Goal: Information Seeking & Learning: Find specific fact

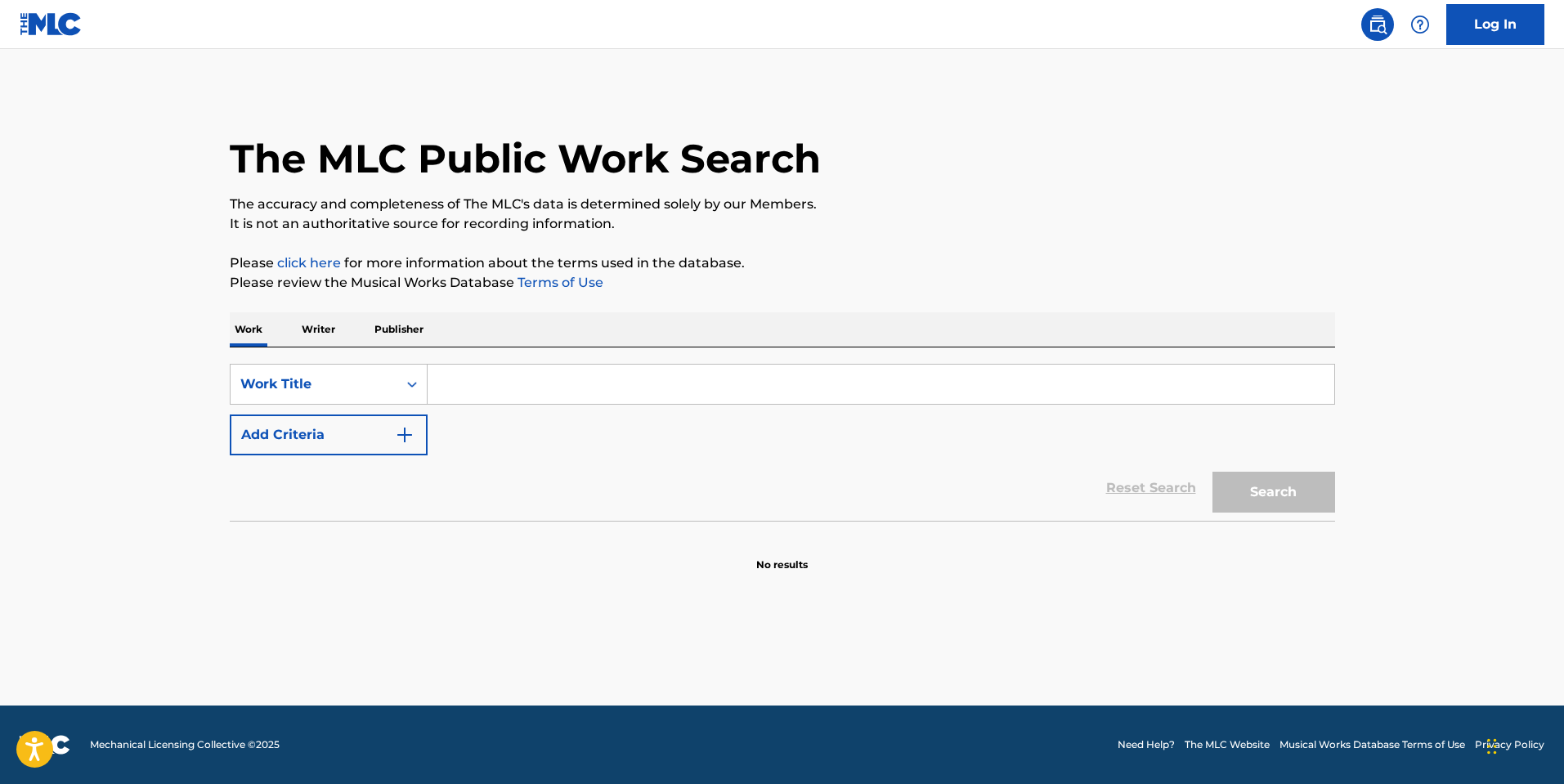
click at [489, 387] on input "Search Form" at bounding box center [881, 384] width 906 height 39
type input "[PERSON_NAME] do"
click at [1212, 471] on button "Search" at bounding box center [1273, 492] width 122 height 41
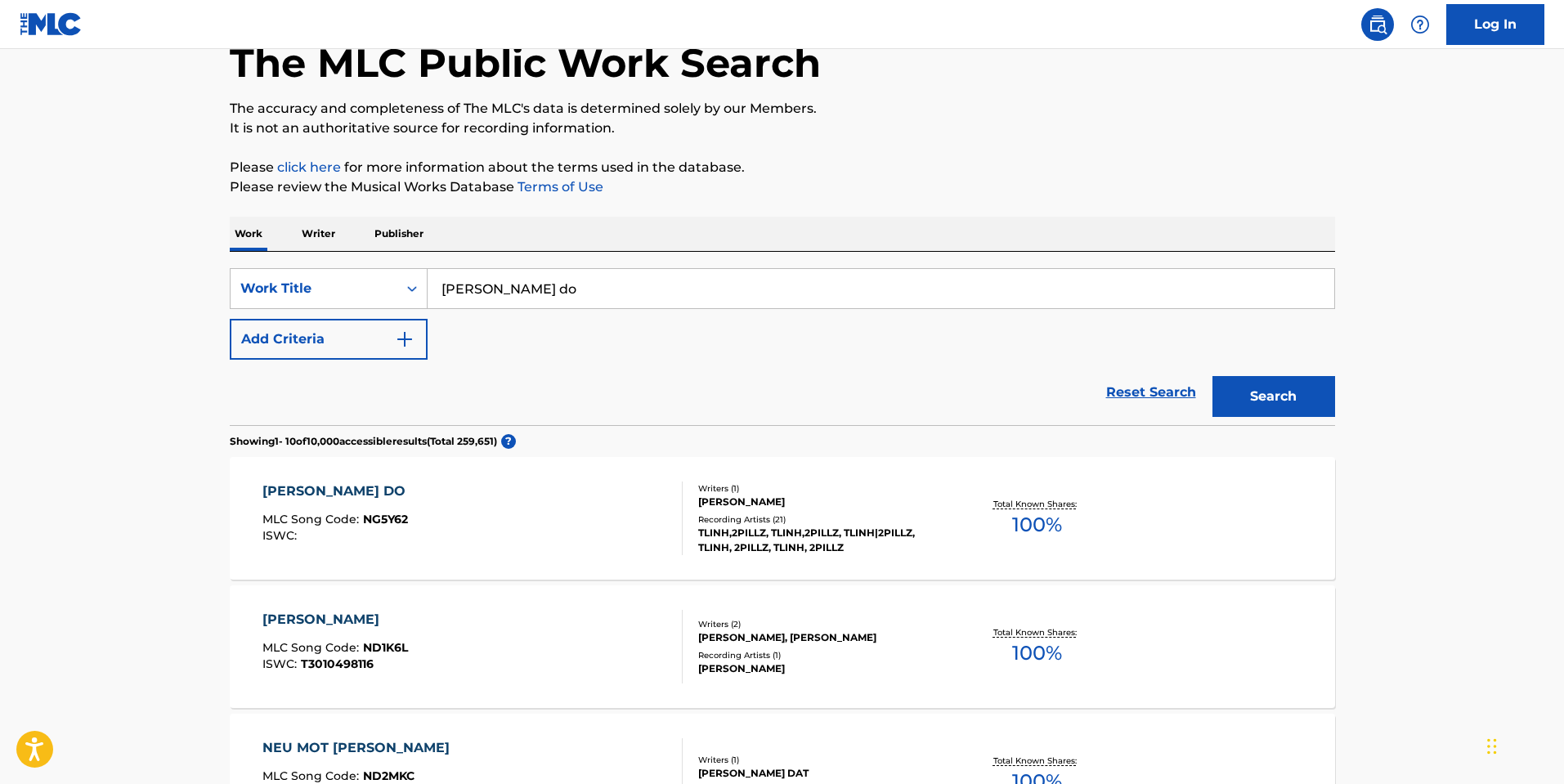
scroll to position [245, 0]
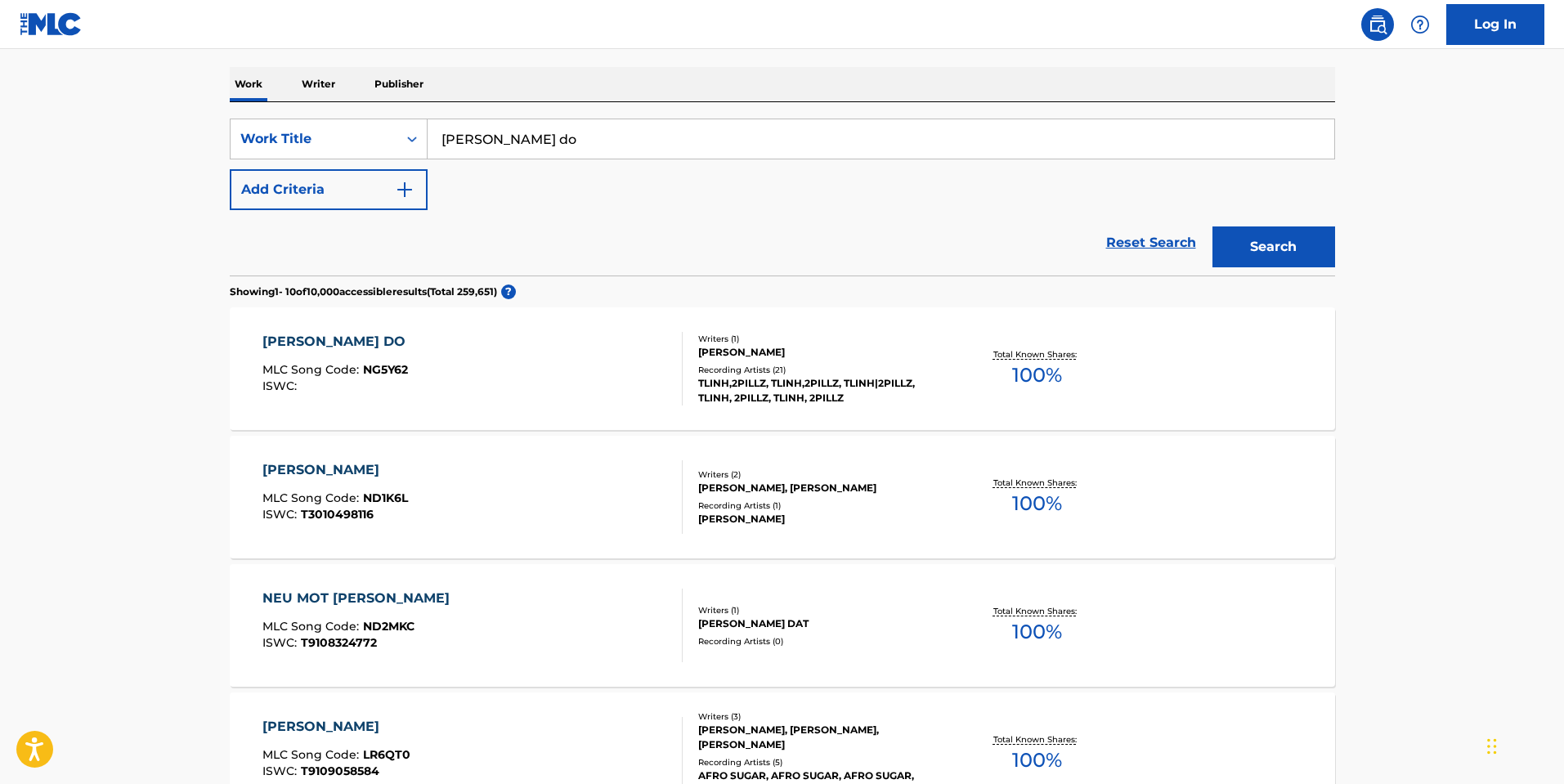
click at [896, 403] on div "TLINH,2PILLZ, TLINH,2PILLZ, TLINH|2PILLZ, TLINH, 2PILLZ, TLINH, 2PILLZ" at bounding box center [821, 390] width 247 height 29
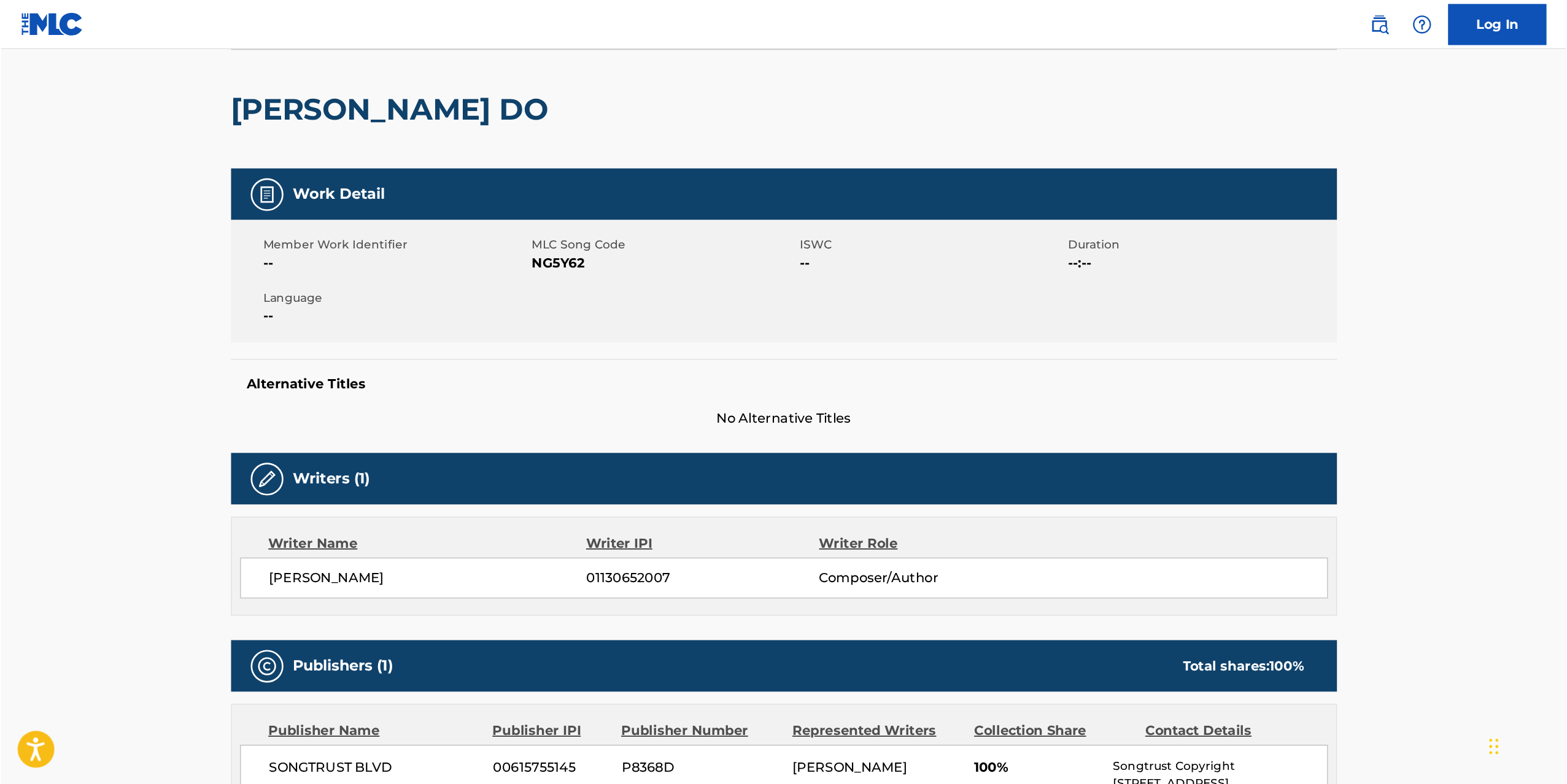
scroll to position [92, 0]
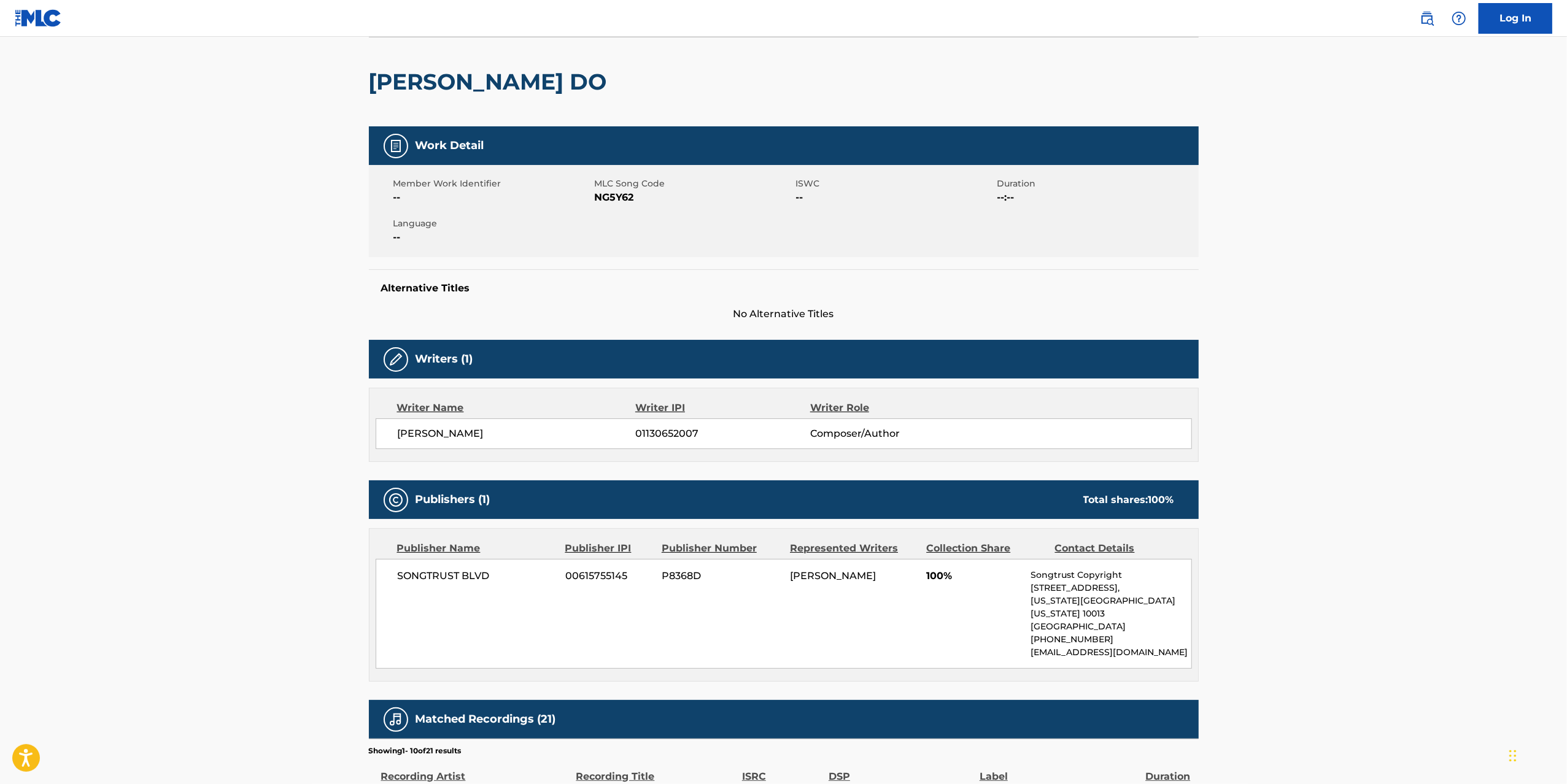
drag, startPoint x: 1169, startPoint y: 0, endPoint x: 128, endPoint y: 422, distance: 1123.3
click at [128, 422] on main "< Back to public search results Copy work link [PERSON_NAME] DO Work Detail Mem…" at bounding box center [784, 565] width 1567 height 1241
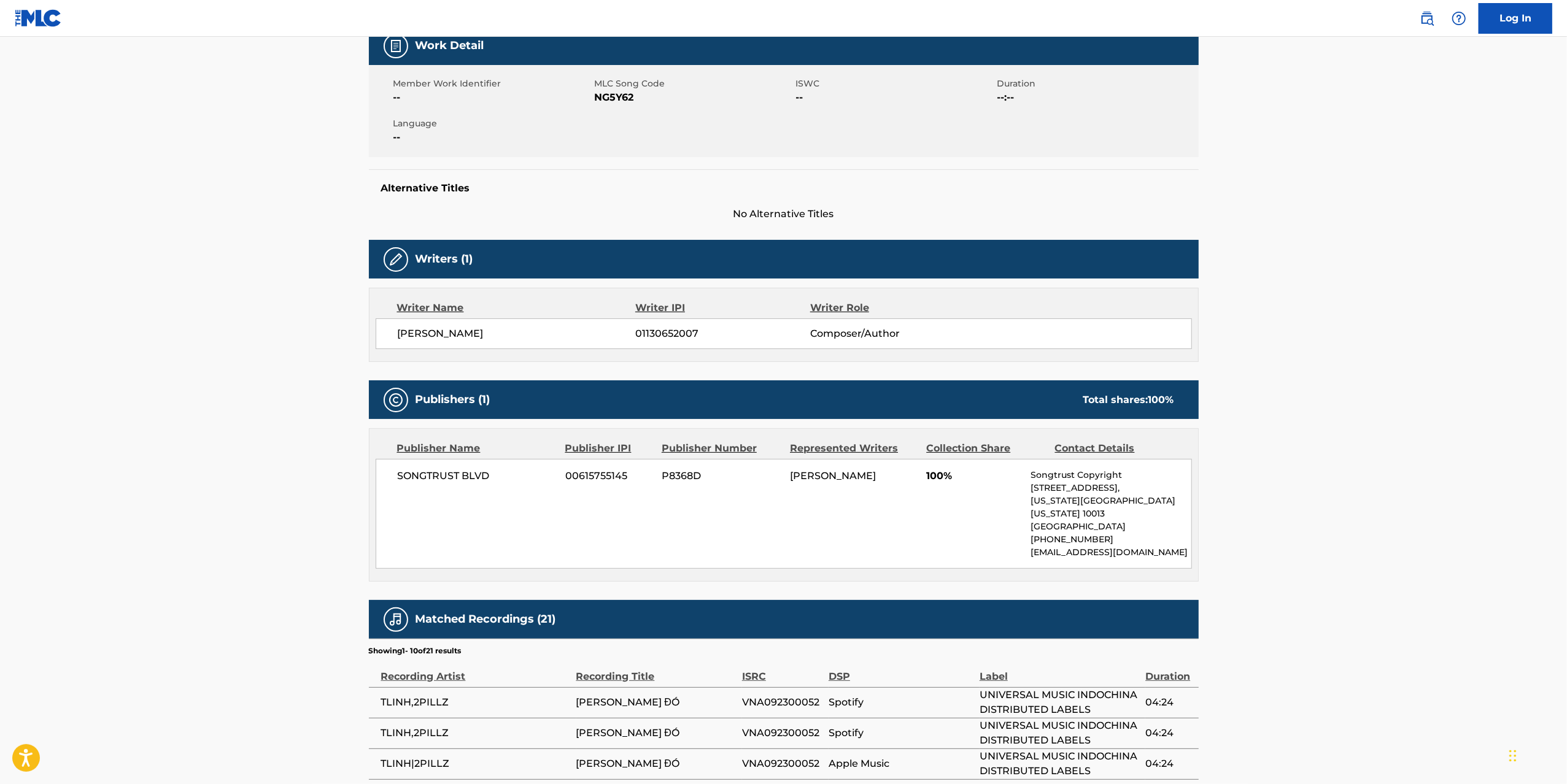
scroll to position [22, 0]
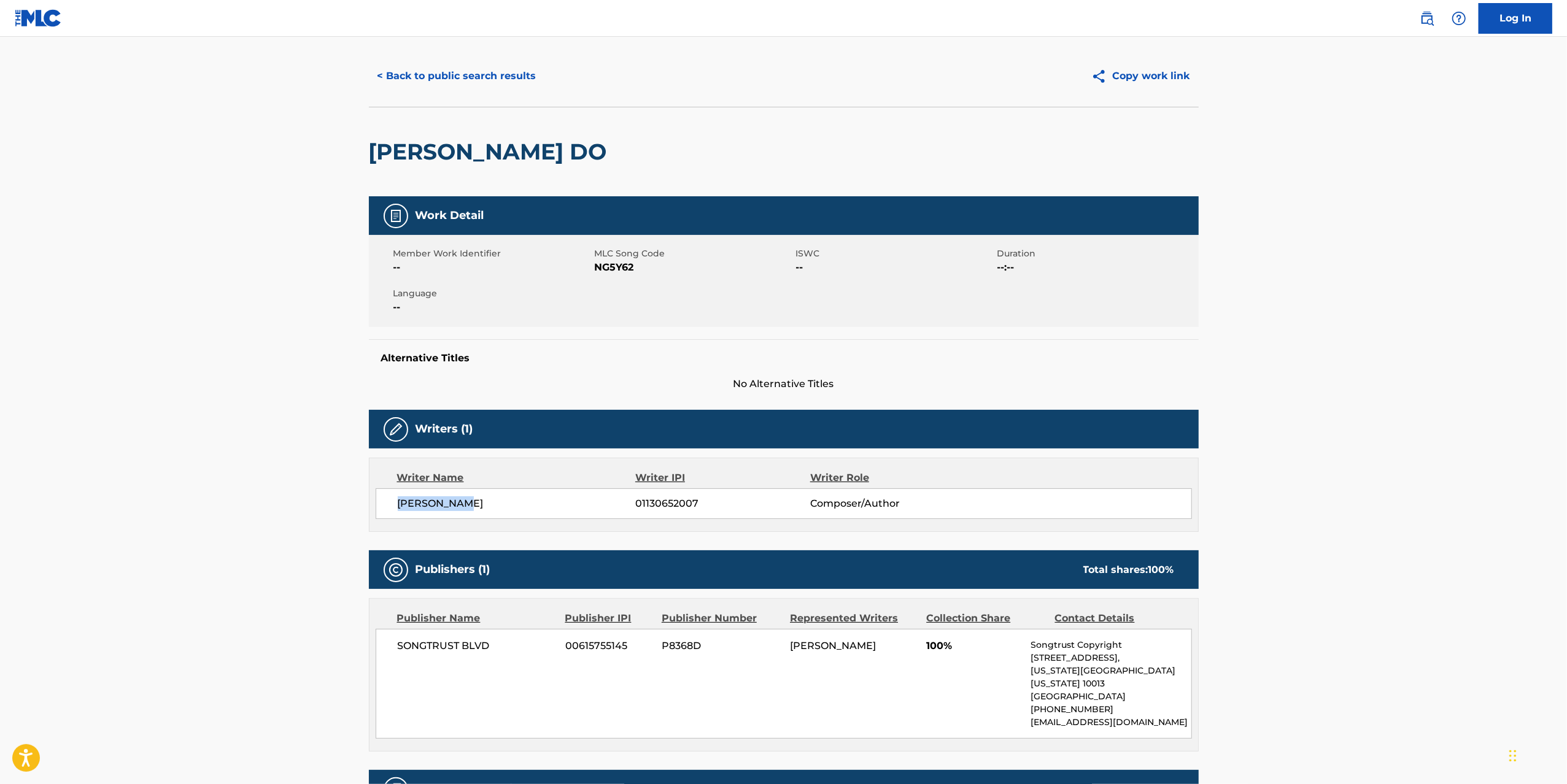
drag, startPoint x: 398, startPoint y: 505, endPoint x: 492, endPoint y: 510, distance: 94.1
click at [492, 510] on span "[PERSON_NAME]" at bounding box center [517, 503] width 238 height 15
drag, startPoint x: 620, startPoint y: 507, endPoint x: 732, endPoint y: 507, distance: 112.0
click at [732, 507] on div "[PERSON_NAME] 01130652007 Composer/Author" at bounding box center [794, 503] width 793 height 15
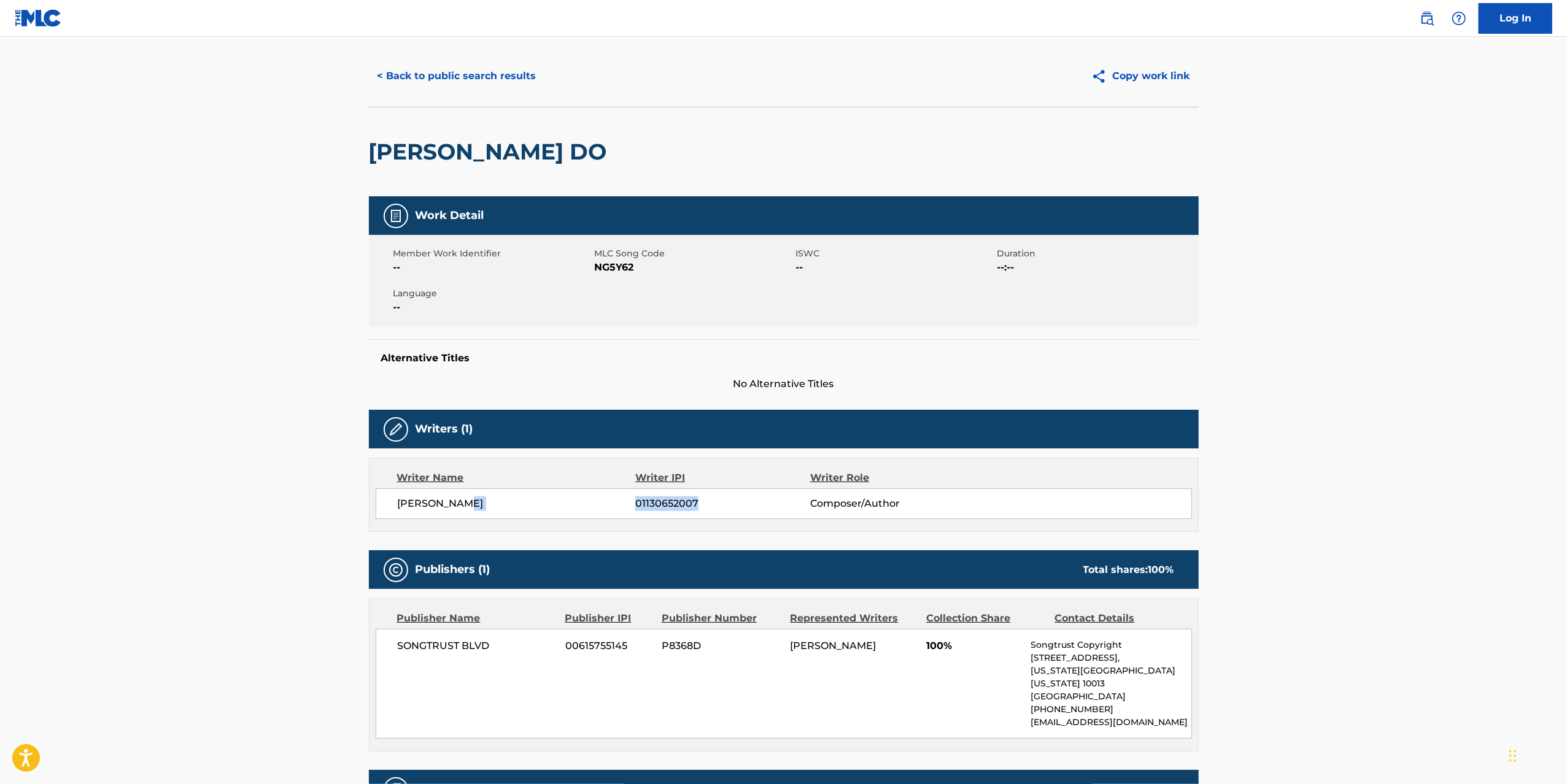
click at [732, 507] on span "01130652007" at bounding box center [722, 503] width 174 height 15
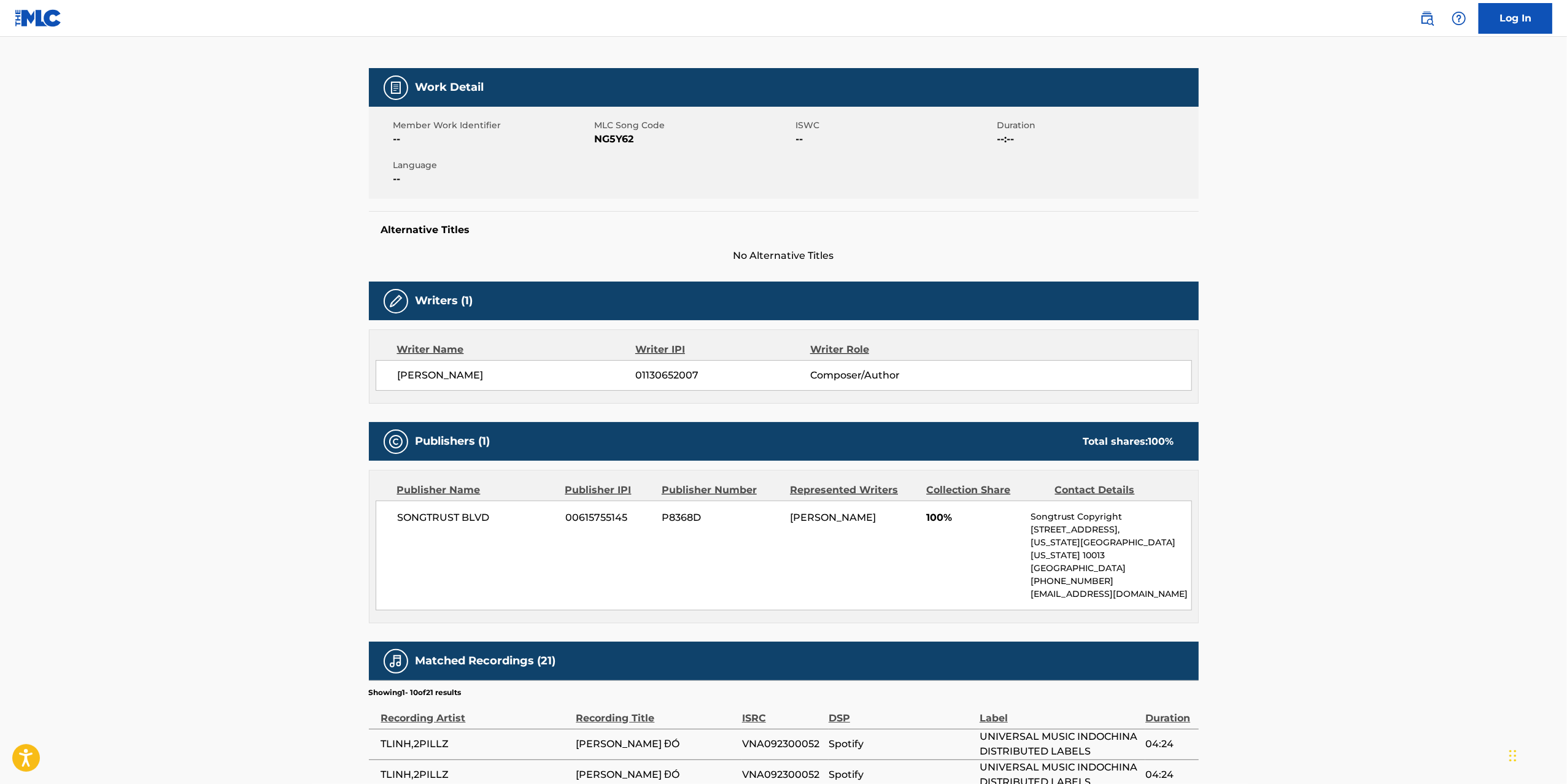
scroll to position [0, 0]
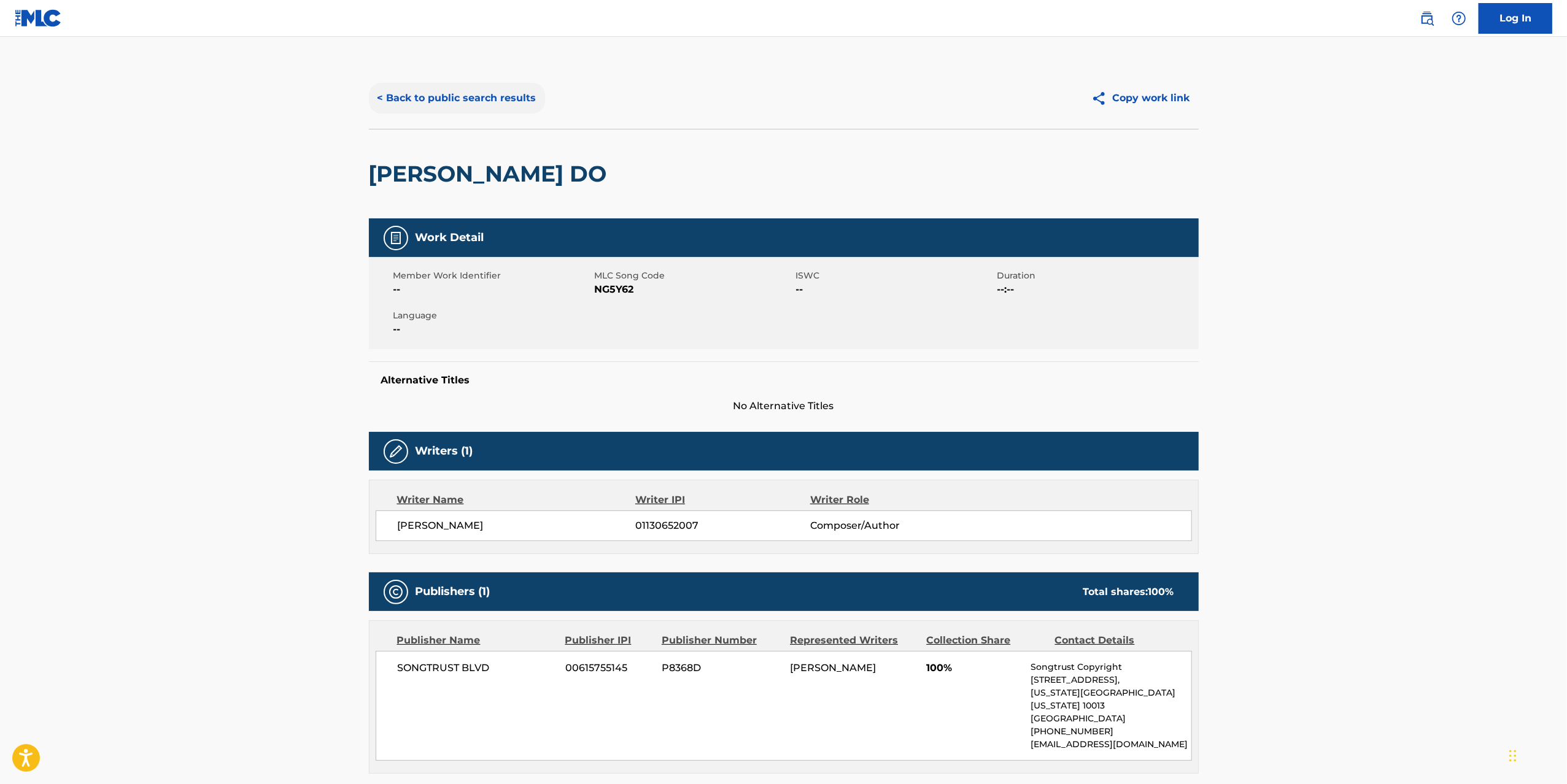
click at [410, 92] on button "< Back to public search results" at bounding box center [457, 98] width 176 height 31
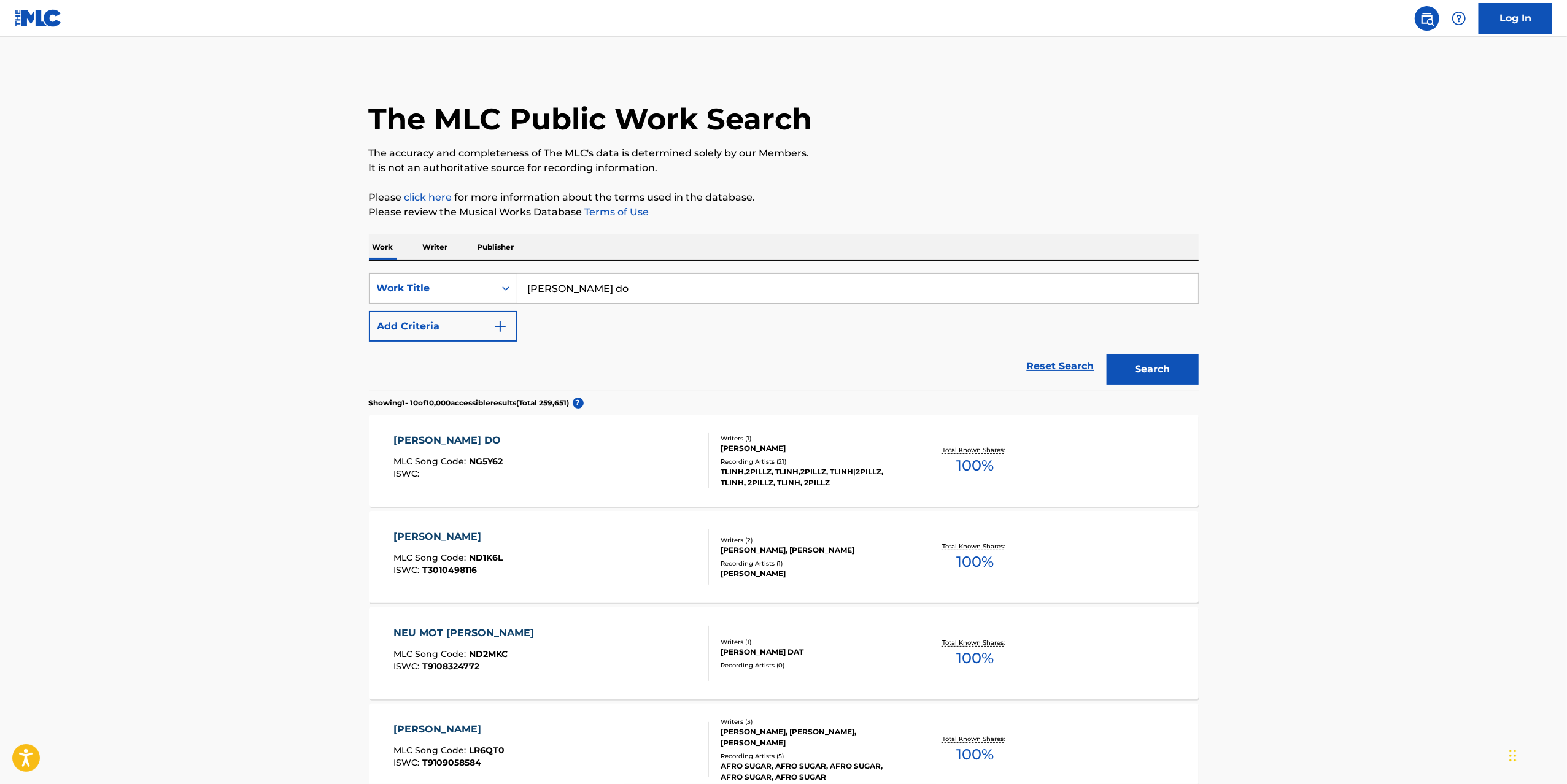
scroll to position [184, 0]
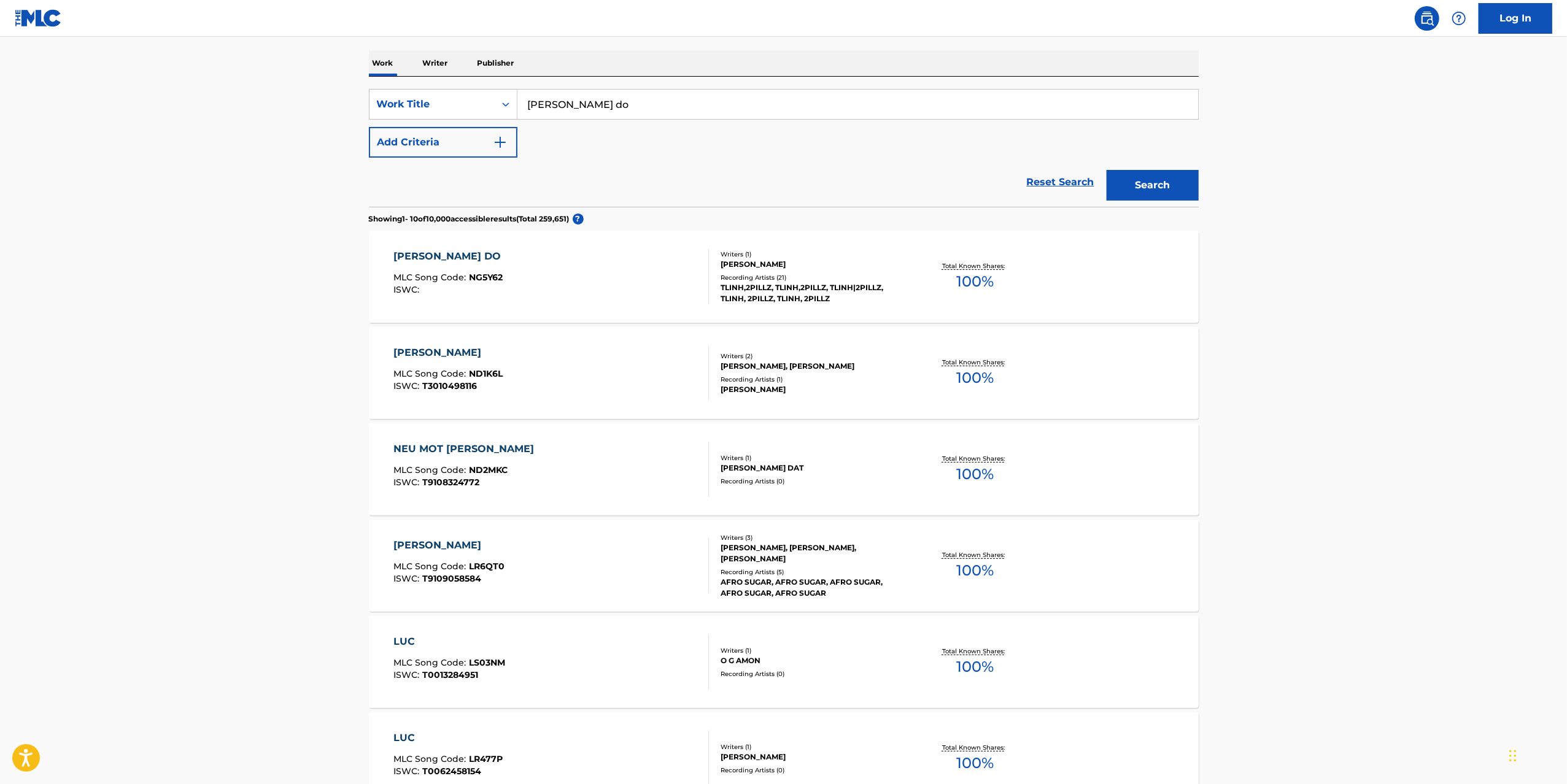
click at [686, 296] on div "NEU LUC DO MLC Song Code : NG5Y62 ISWC :" at bounding box center [551, 277] width 315 height 55
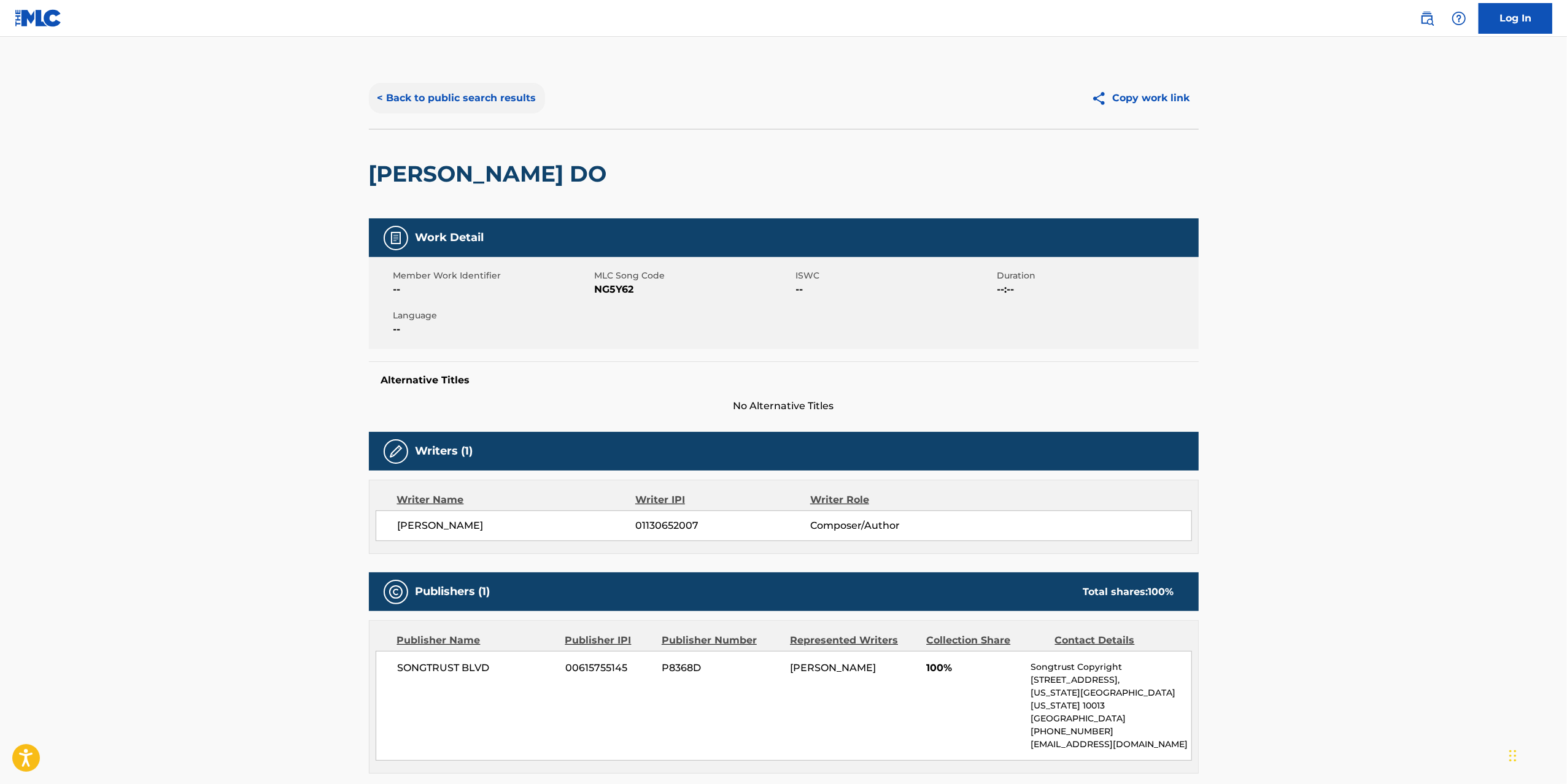
click at [427, 98] on button "< Back to public search results" at bounding box center [457, 98] width 176 height 31
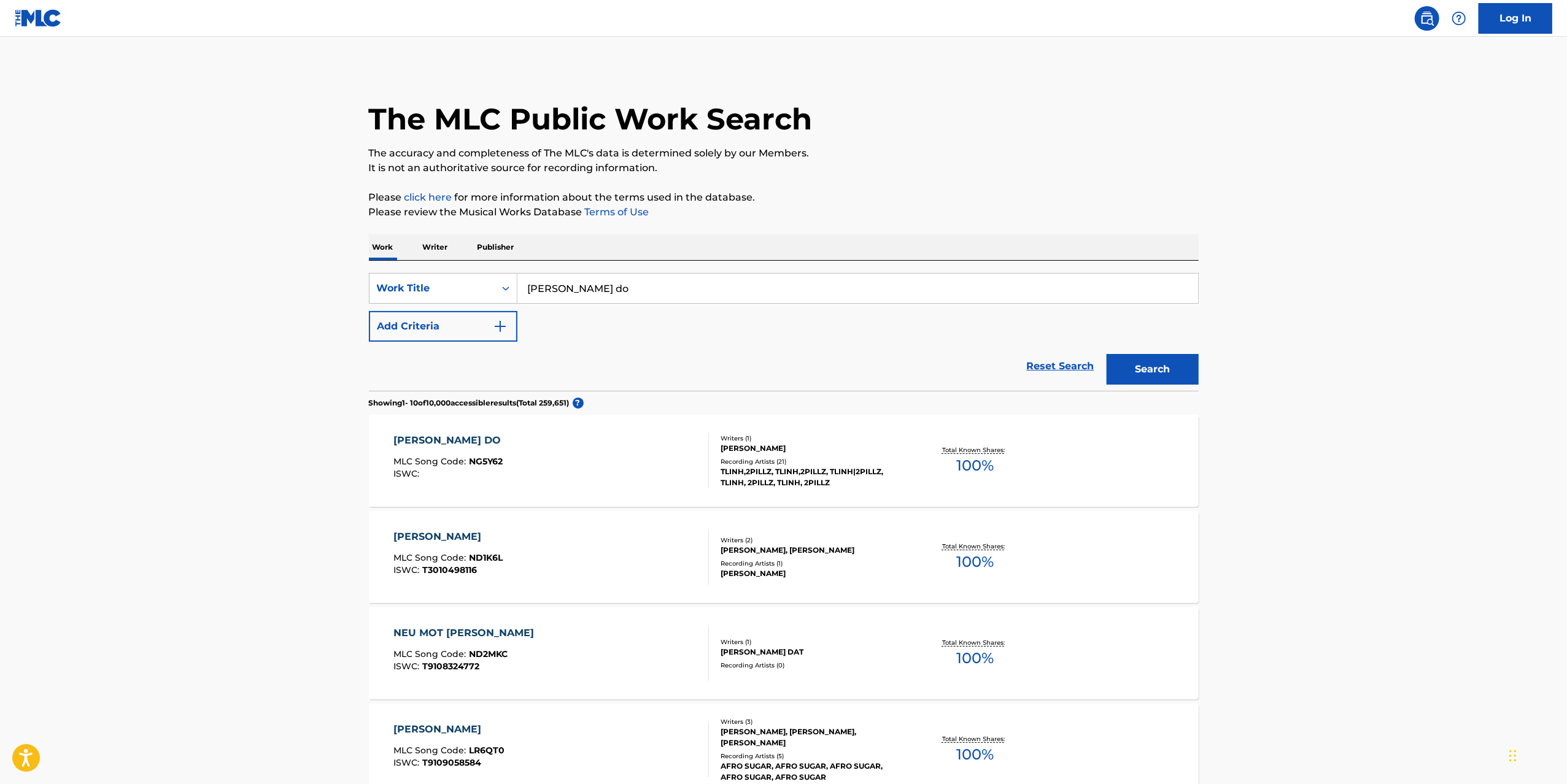
scroll to position [184, 0]
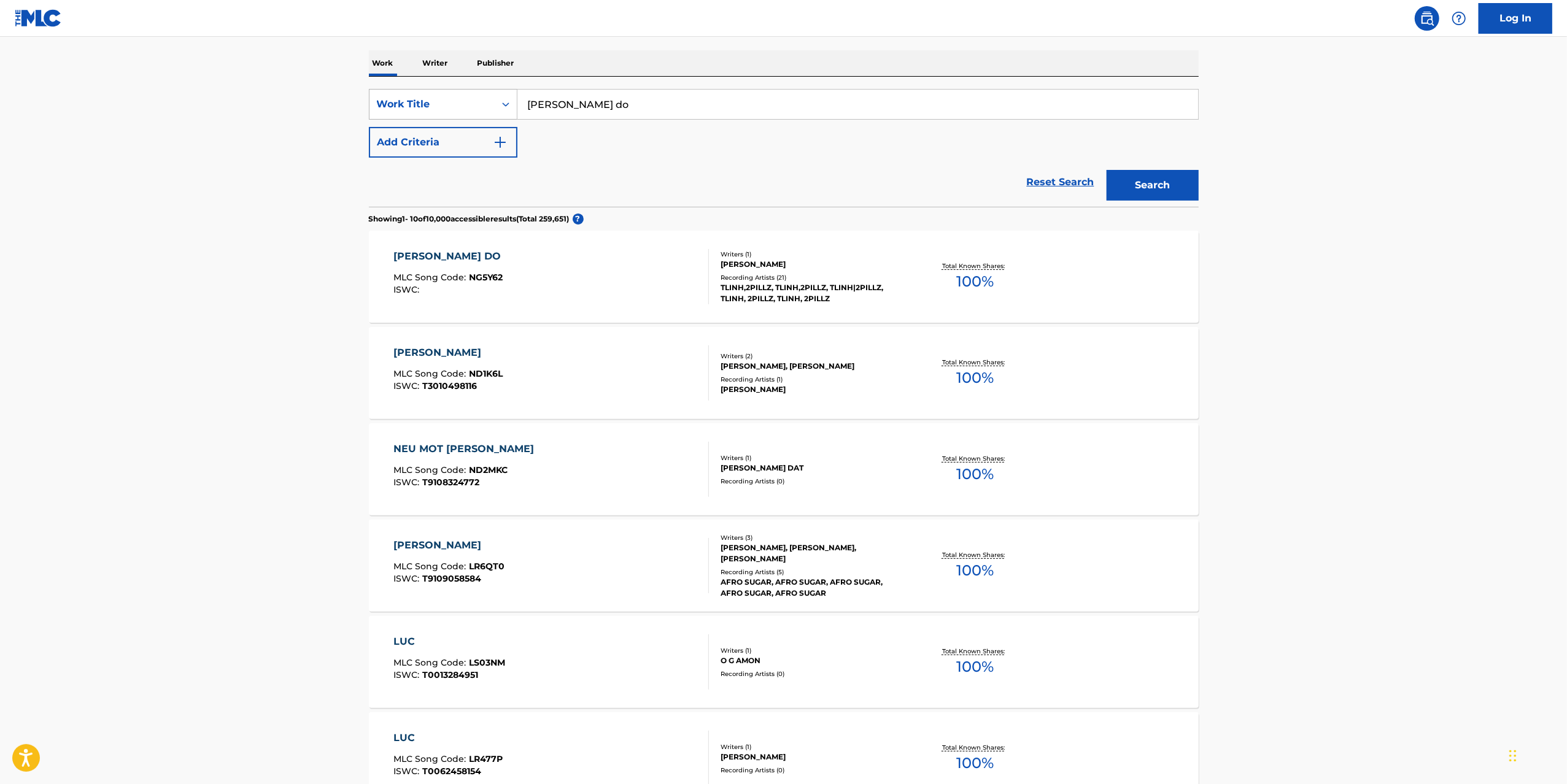
drag, startPoint x: 617, startPoint y: 106, endPoint x: 488, endPoint y: 102, distance: 129.1
click at [488, 102] on div "SearchWithCriteriaeb36107a-744d-4d34-8d66-13e935fbcfdc Work Title neu luc do" at bounding box center [784, 104] width 829 height 31
type input "gai doc than"
click at [1107, 170] on button "Search" at bounding box center [1153, 186] width 92 height 31
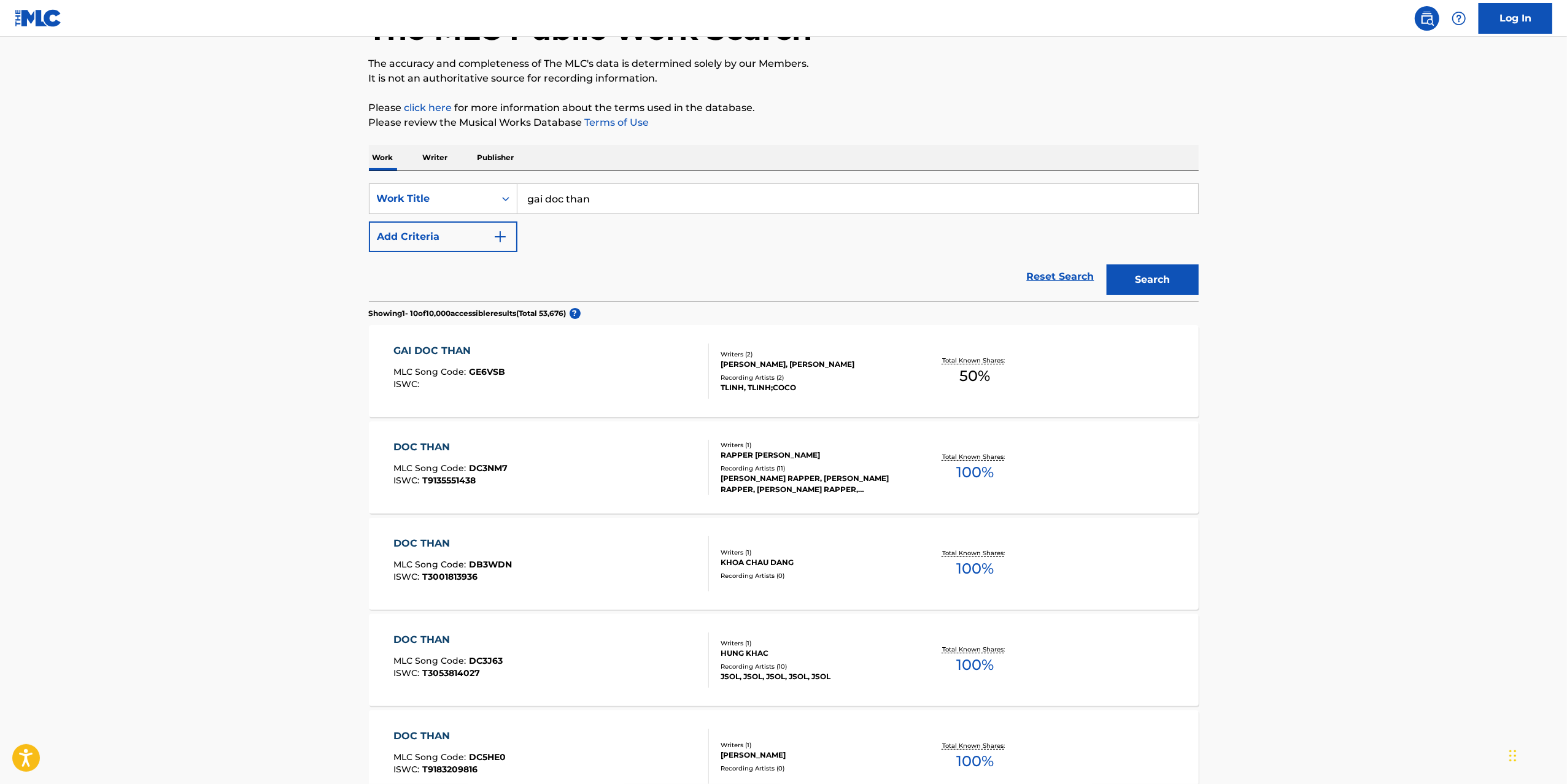
scroll to position [123, 0]
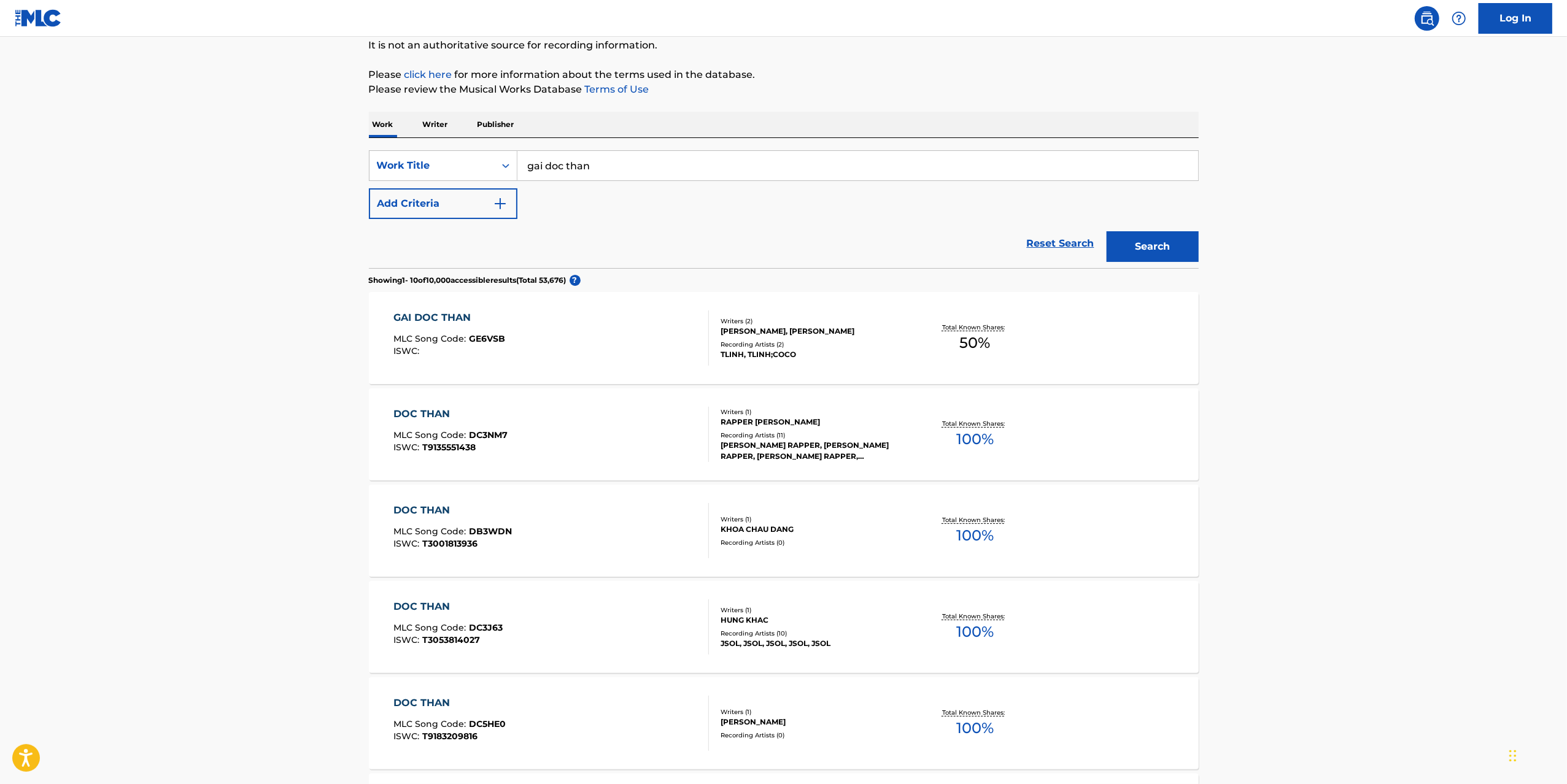
click at [654, 360] on div "GAI DOC THAN MLC Song Code : GE6VSB ISWC :" at bounding box center [551, 338] width 315 height 55
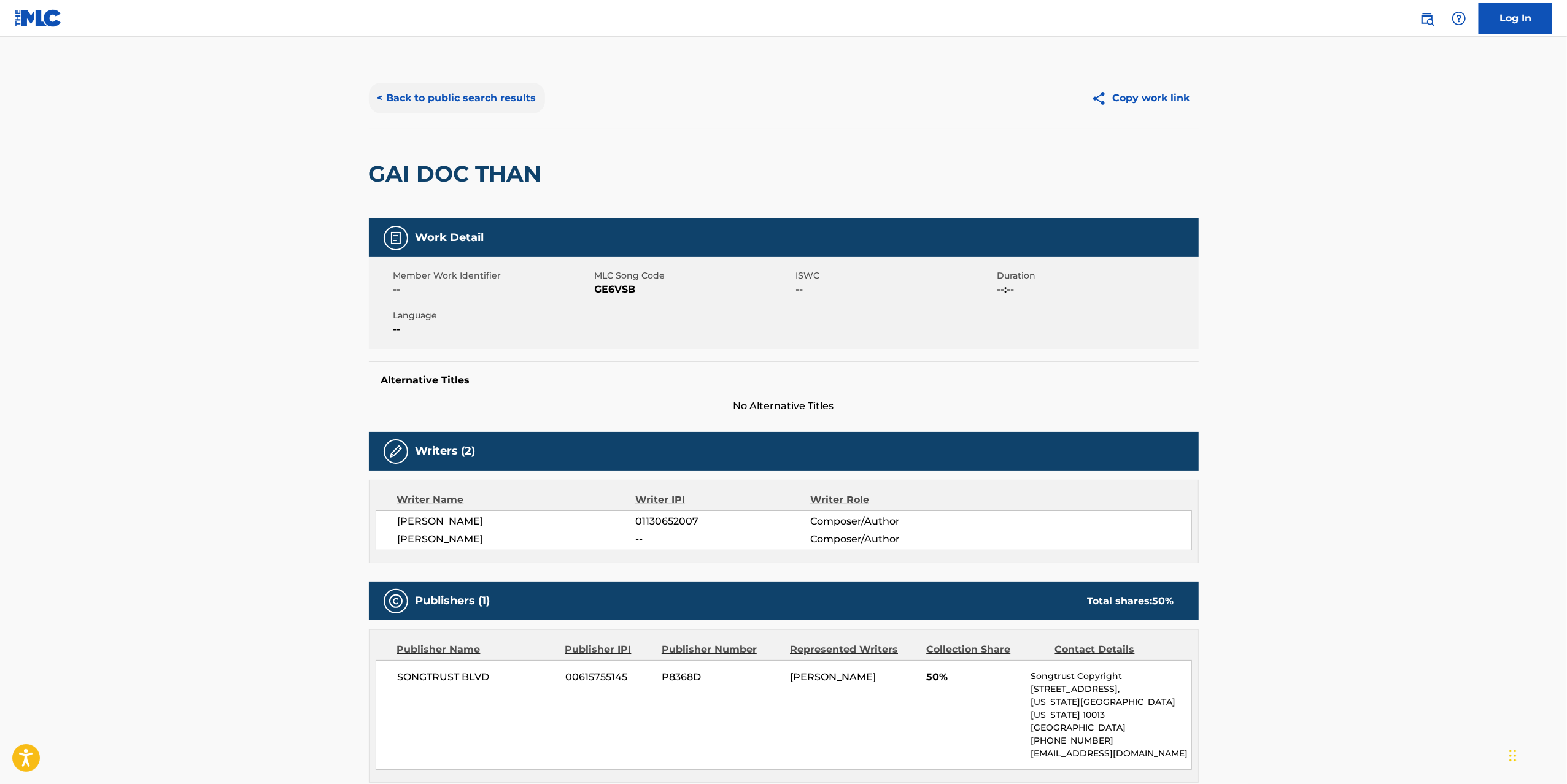
click at [442, 110] on button "< Back to public search results" at bounding box center [457, 98] width 176 height 31
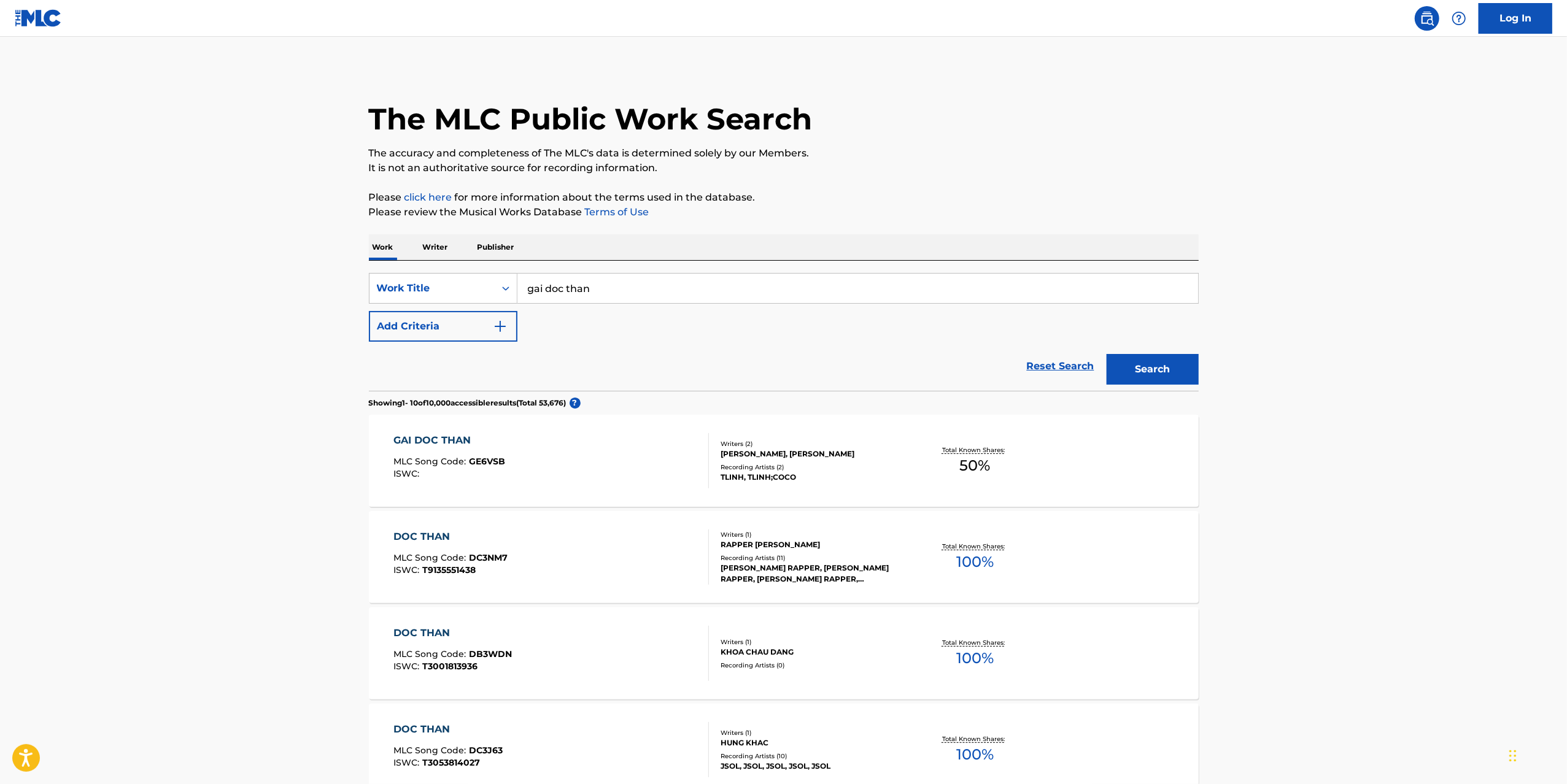
scroll to position [123, 0]
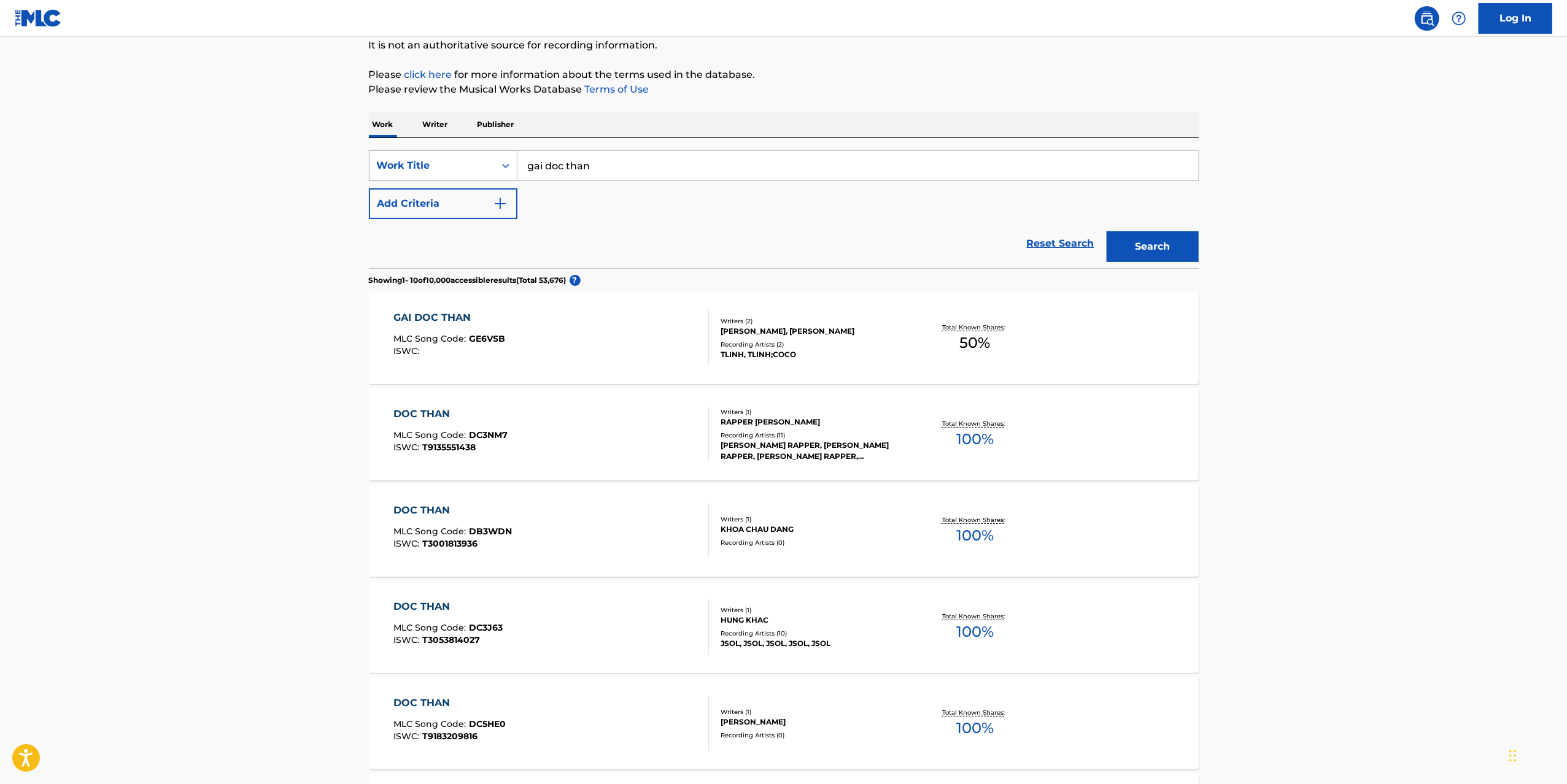
drag, startPoint x: 617, startPoint y: 168, endPoint x: 509, endPoint y: 157, distance: 108.6
click at [509, 157] on div "SearchWithCriteriaeb36107a-744d-4d34-8d66-13e935fbcfdc Work Title gai doc than" at bounding box center [784, 166] width 829 height 31
click at [1107, 231] on button "Search" at bounding box center [1153, 247] width 92 height 31
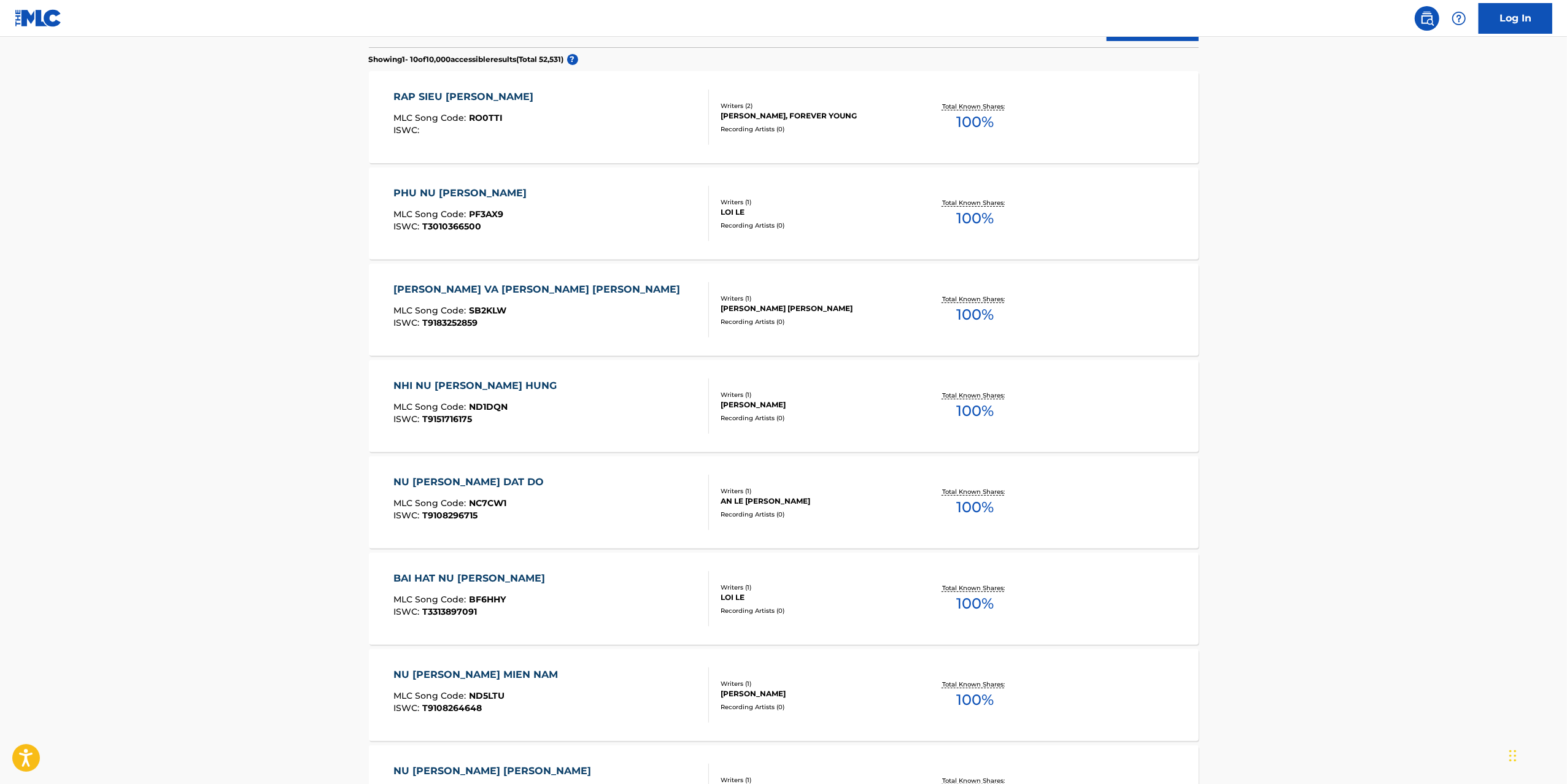
scroll to position [0, 0]
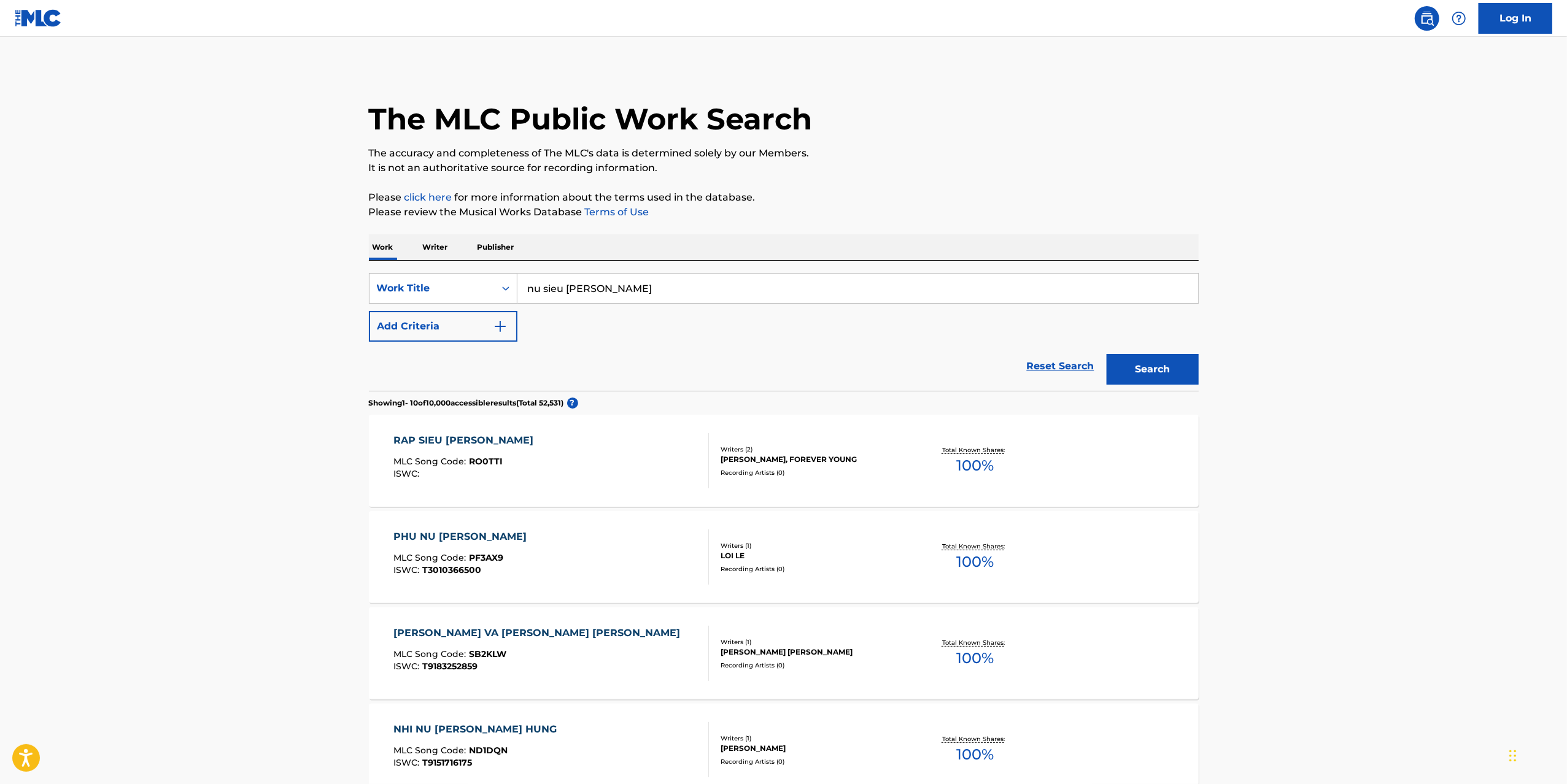
click at [644, 304] on div "SearchWithCriteriaeb36107a-744d-4d34-8d66-13e935fbcfdc Work Title nu sieu anh h…" at bounding box center [784, 307] width 829 height 68
drag, startPoint x: 637, startPoint y: 291, endPoint x: 460, endPoint y: 303, distance: 177.4
click at [460, 303] on div "SearchWithCriteriaeb36107a-744d-4d34-8d66-13e935fbcfdc Work Title nu sieu anh h…" at bounding box center [784, 289] width 829 height 31
type input "phong zin zin"
click at [1107, 354] on button "Search" at bounding box center [1153, 369] width 92 height 31
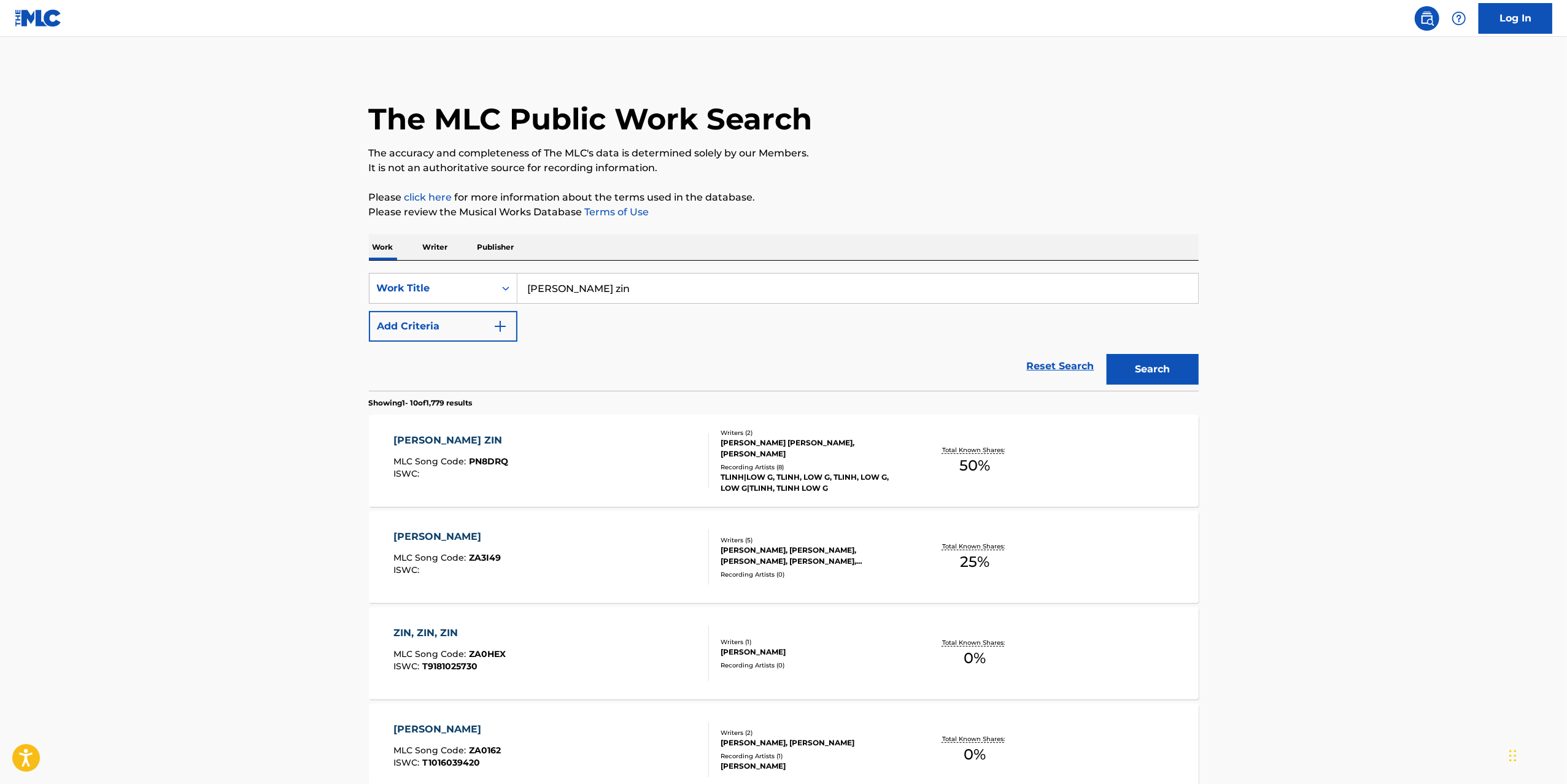
click at [589, 443] on div "[PERSON_NAME] ZIN MLC Song Code : PN8DRQ ISWC :" at bounding box center [551, 460] width 315 height 55
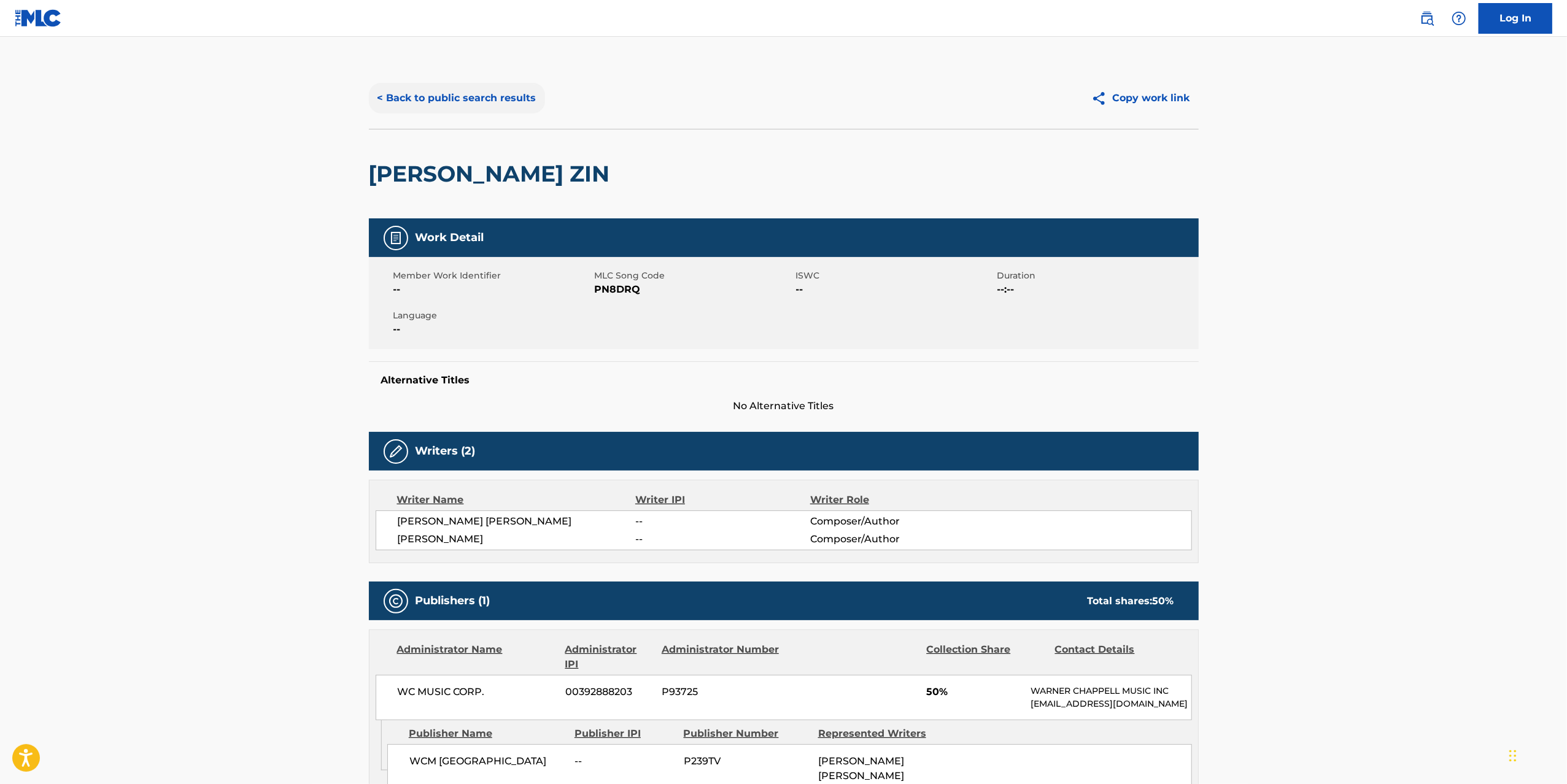
click at [495, 95] on button "< Back to public search results" at bounding box center [457, 98] width 176 height 31
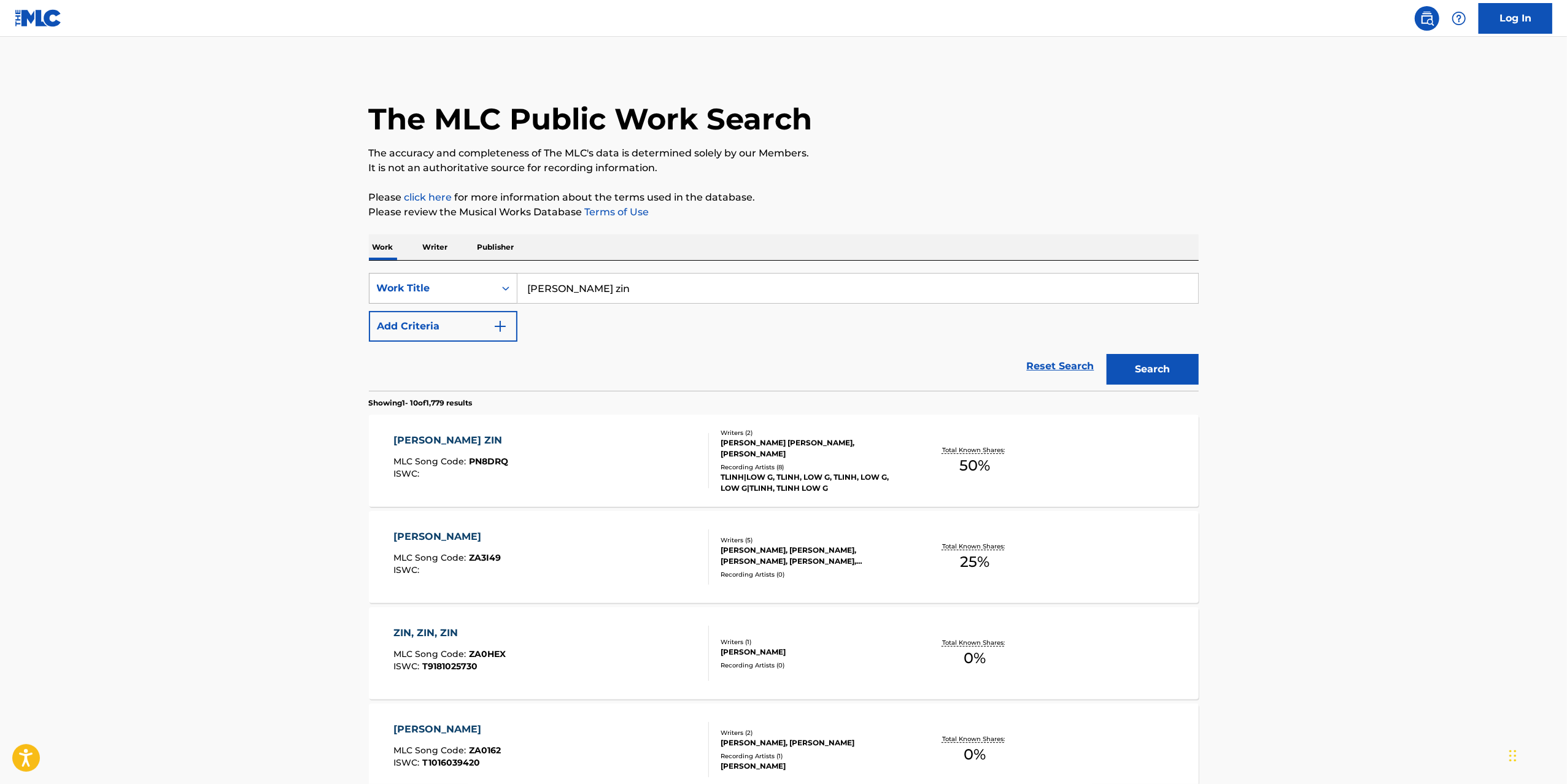
drag, startPoint x: 625, startPoint y: 291, endPoint x: 509, endPoint y: 290, distance: 116.0
click at [509, 290] on div "SearchWithCriteriaeb36107a-744d-4d34-8d66-13e935fbcfdc Work Title phong zin zin" at bounding box center [784, 289] width 829 height 31
click at [835, 444] on div "[PERSON_NAME] [PERSON_NAME], [PERSON_NAME]" at bounding box center [813, 448] width 186 height 22
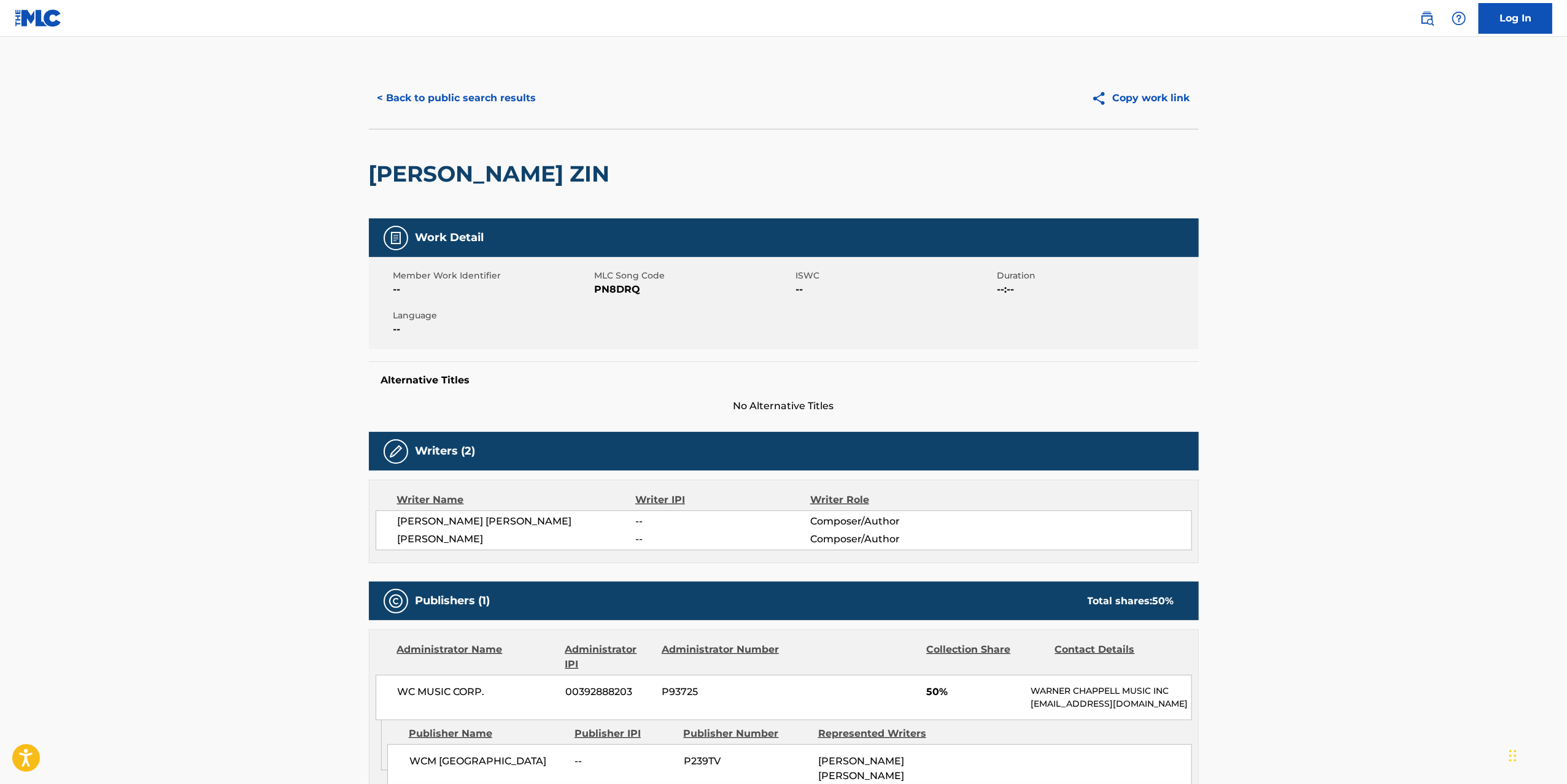
click at [455, 544] on span "[PERSON_NAME]" at bounding box center [517, 539] width 238 height 15
click at [482, 98] on button "< Back to public search results" at bounding box center [457, 98] width 176 height 31
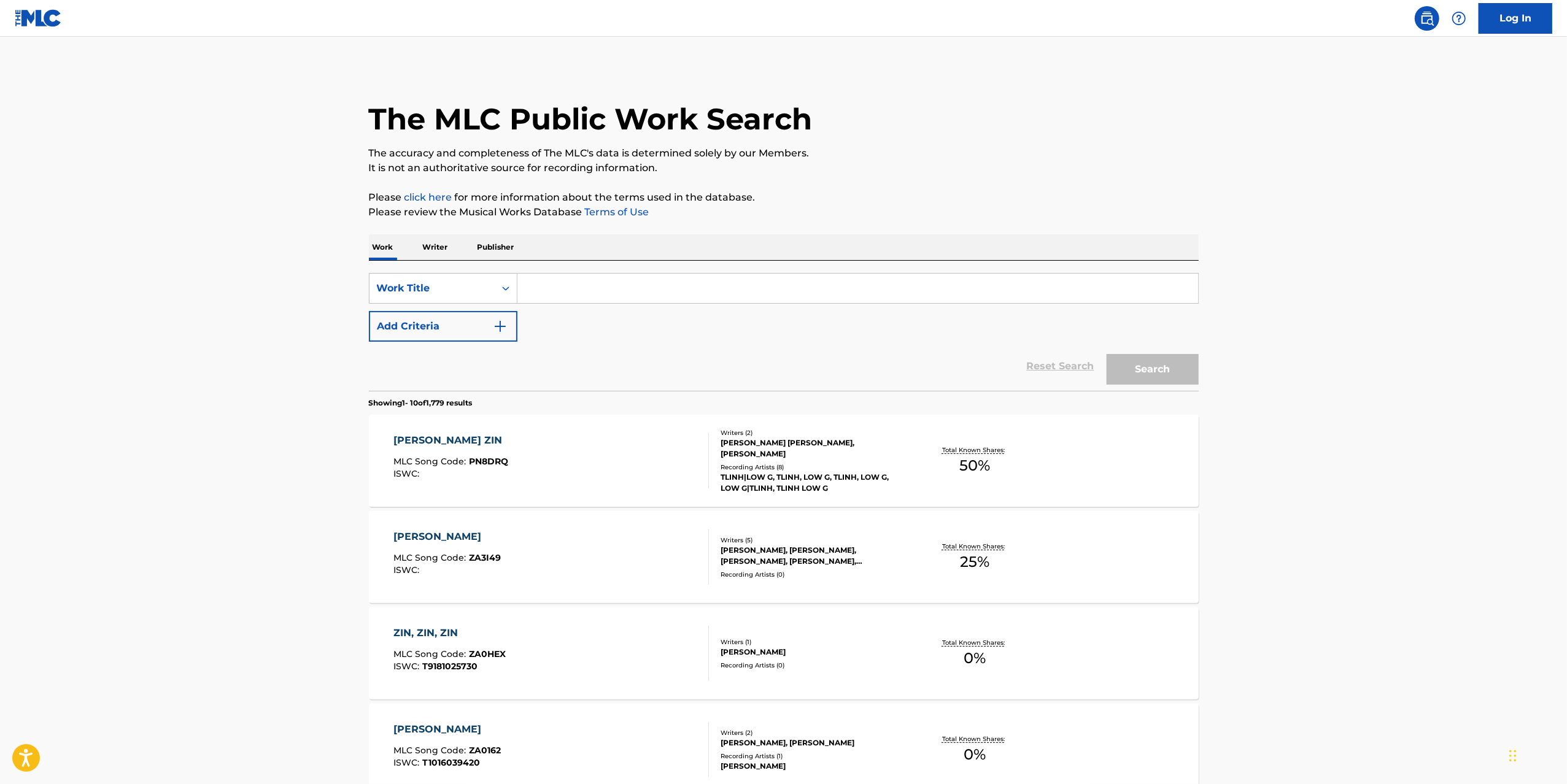
click at [603, 287] on input "Search Form" at bounding box center [857, 289] width 680 height 29
type input "n"
click at [1107, 354] on button "Search" at bounding box center [1153, 369] width 92 height 31
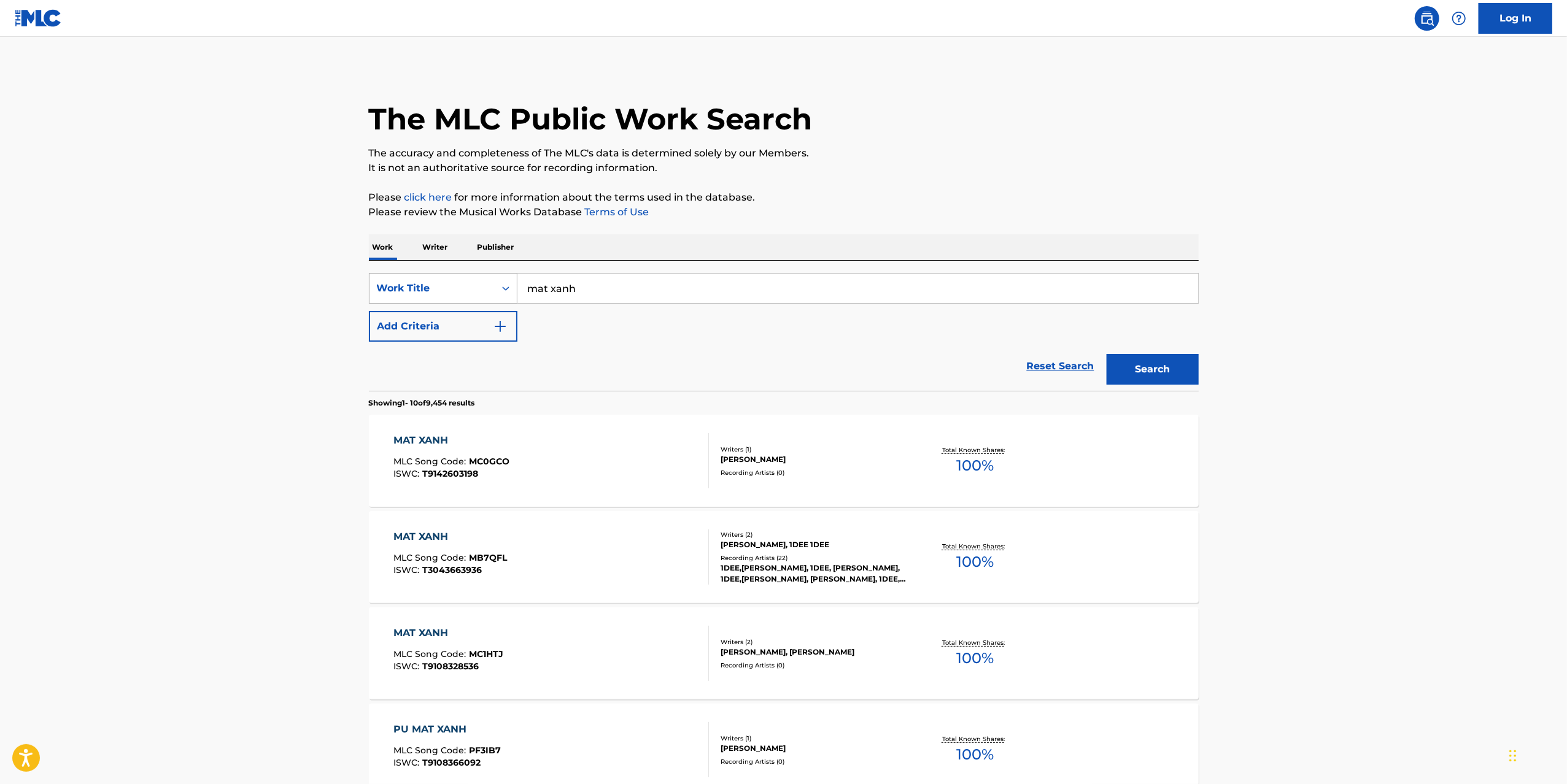
drag, startPoint x: 604, startPoint y: 289, endPoint x: 484, endPoint y: 287, distance: 120.0
click at [484, 287] on div "SearchWithCriteriaeb36107a-744d-4d34-8d66-13e935fbcfdc Work Title mat xanh" at bounding box center [784, 289] width 829 height 31
type input "saigontey"
click at [1107, 354] on button "Search" at bounding box center [1153, 369] width 92 height 31
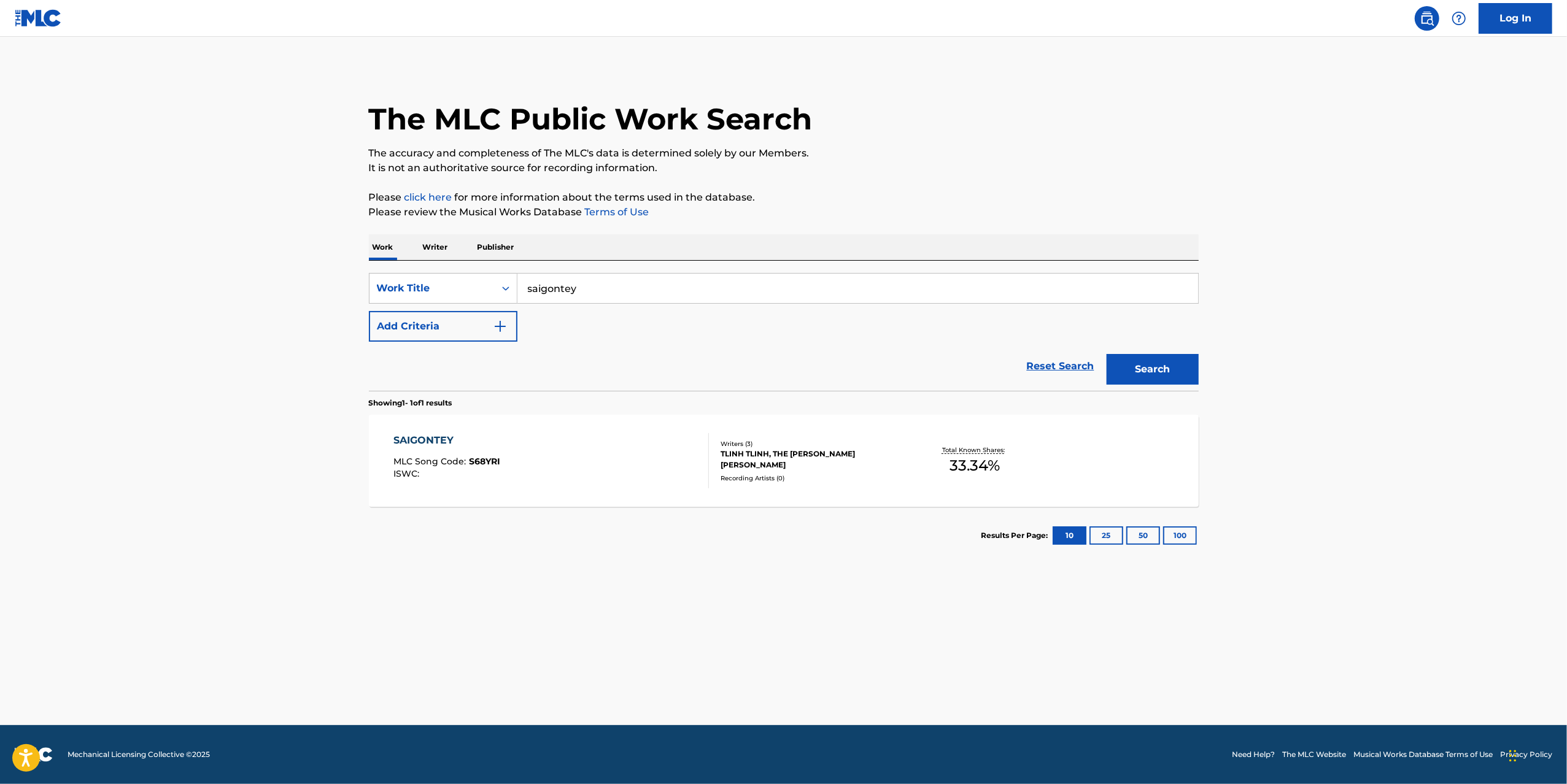
click at [617, 456] on div "SAIGONTEY MLC Song Code : S68YRI ISWC :" at bounding box center [551, 460] width 315 height 55
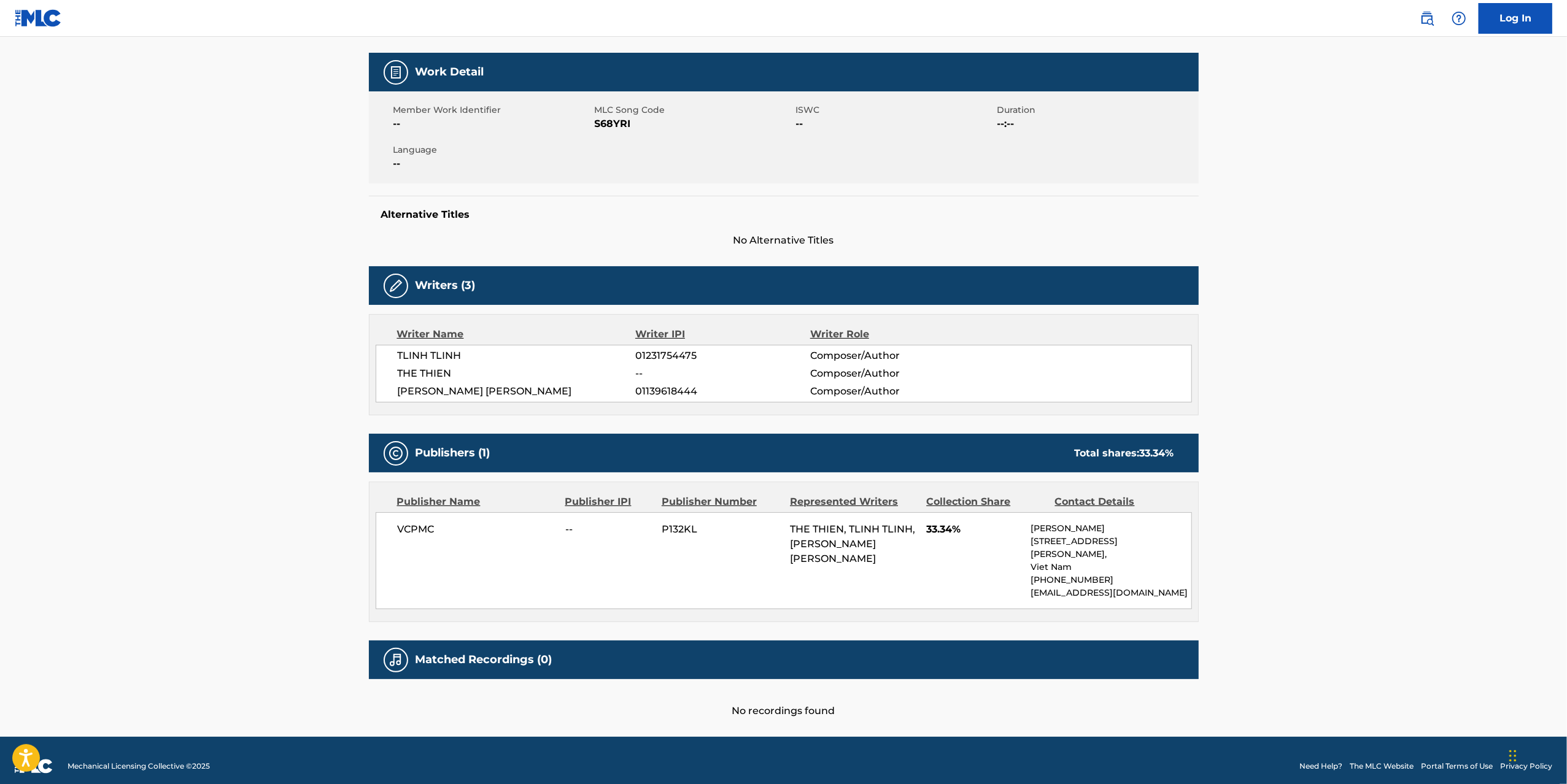
scroll to position [43, 0]
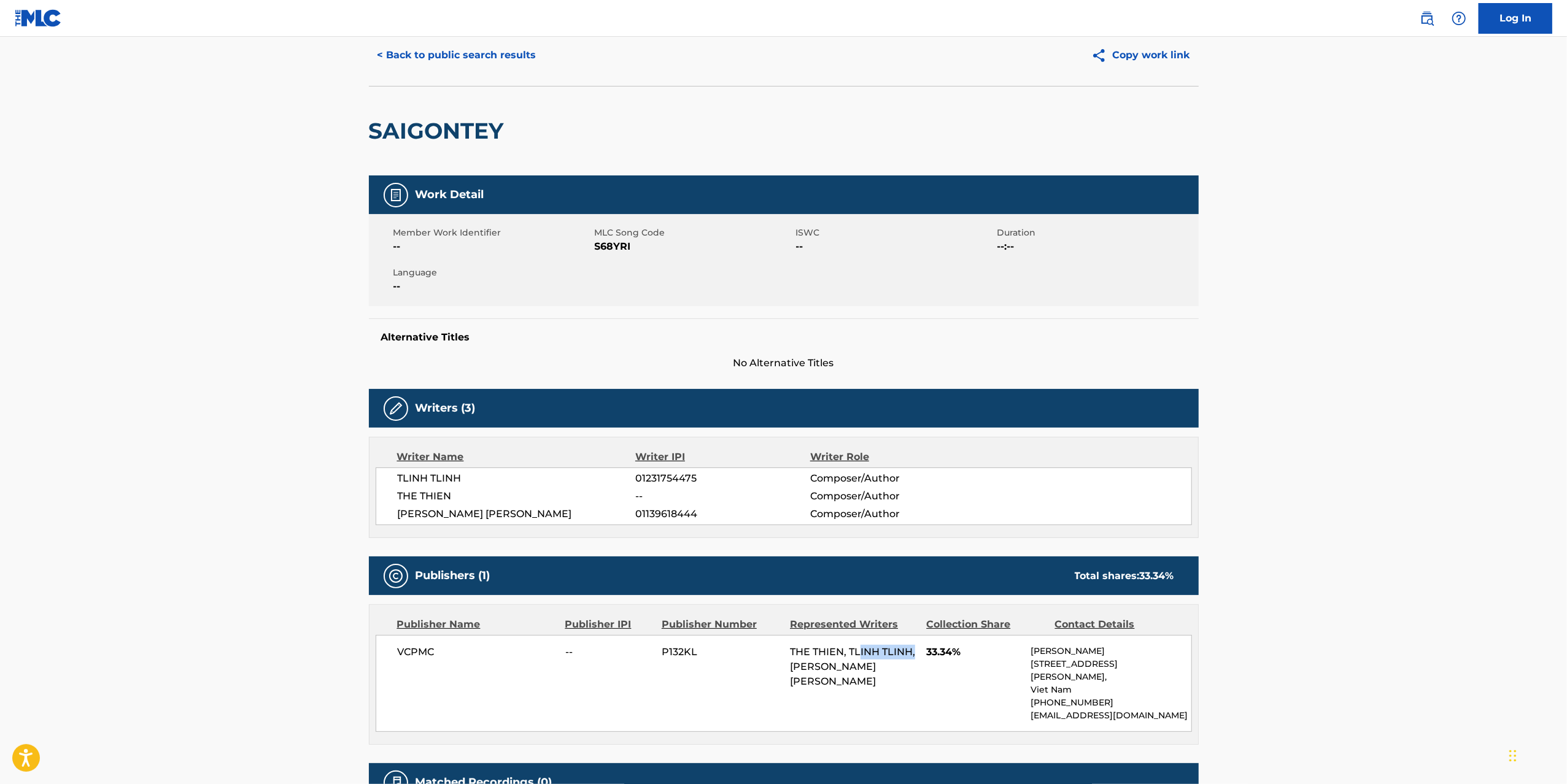
drag, startPoint x: 860, startPoint y: 650, endPoint x: 919, endPoint y: 650, distance: 59.0
click at [919, 588] on div "VCPMC -- P132KL THE THIEN, TLINH TLINH, DUY DANG DUC 33.34% Luu Nguyen 66 Nguye…" at bounding box center [784, 684] width 816 height 97
drag, startPoint x: 619, startPoint y: 478, endPoint x: 734, endPoint y: 478, distance: 115.0
click at [734, 478] on div "TLINH TLINH 01231754475 Composer/Author" at bounding box center [794, 479] width 793 height 15
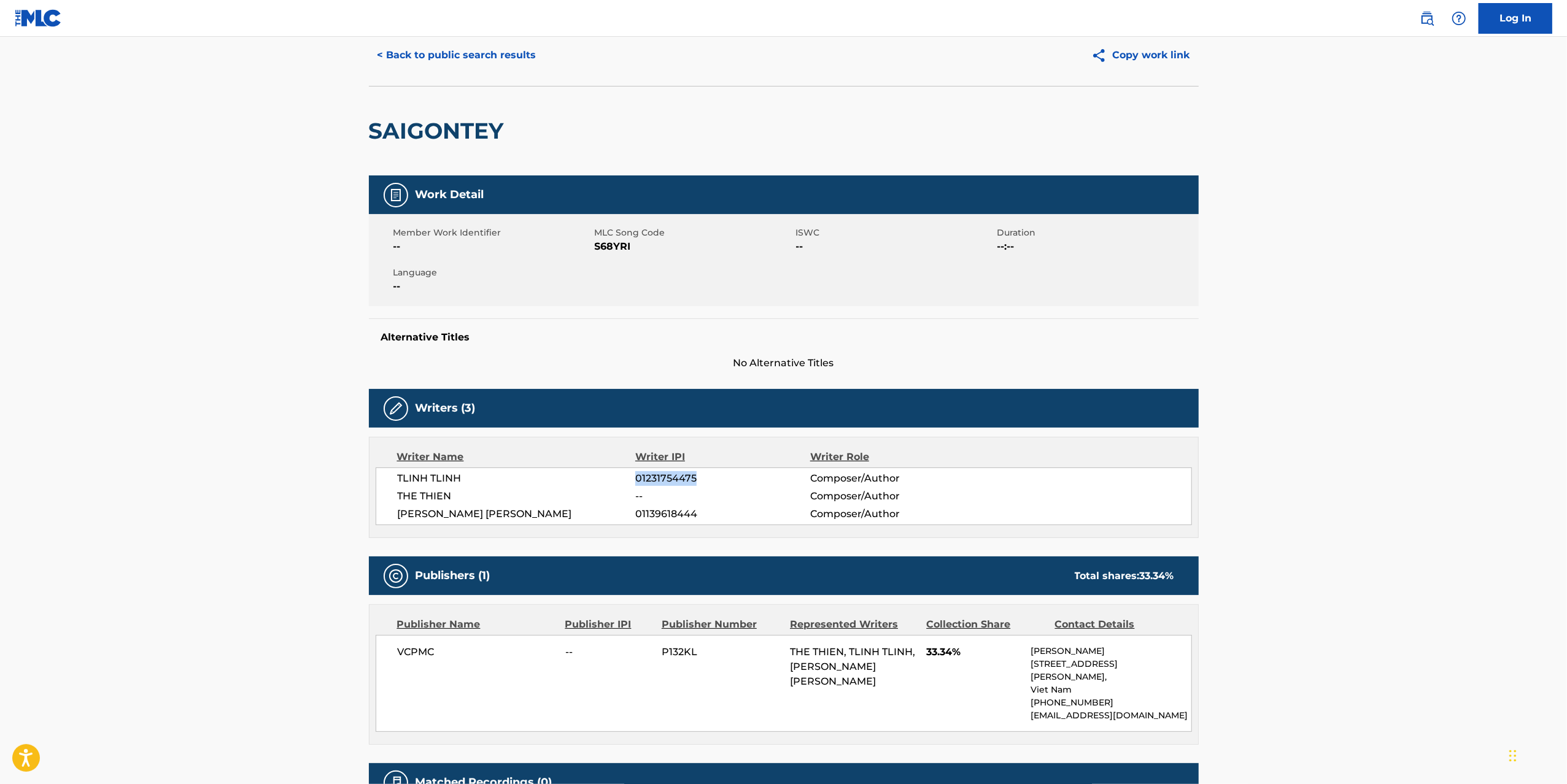
click at [734, 478] on span "01231754475" at bounding box center [722, 479] width 174 height 15
click at [448, 53] on button "< Back to public search results" at bounding box center [457, 55] width 176 height 31
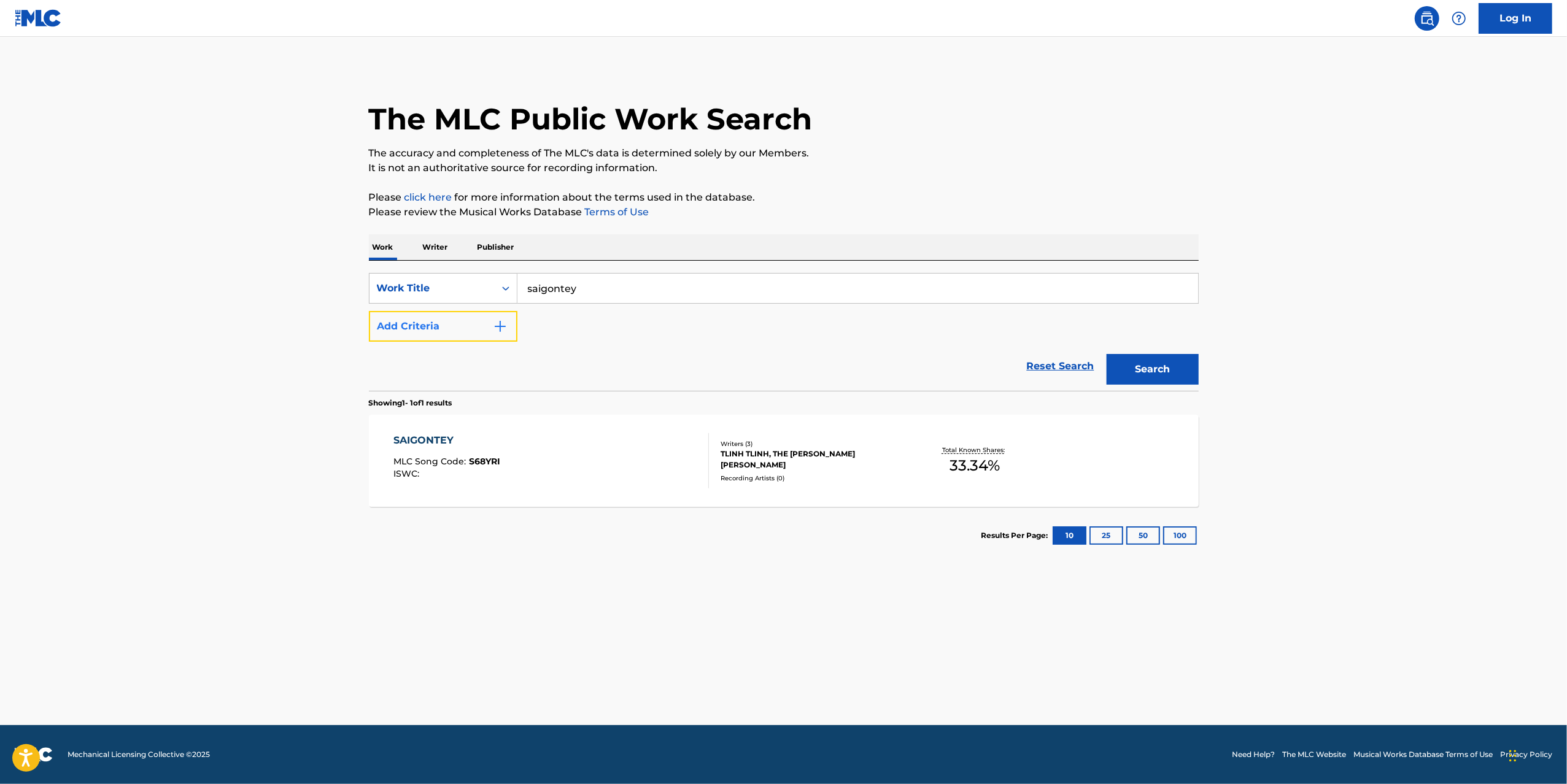
click at [479, 333] on button "Add Criteria" at bounding box center [443, 327] width 148 height 31
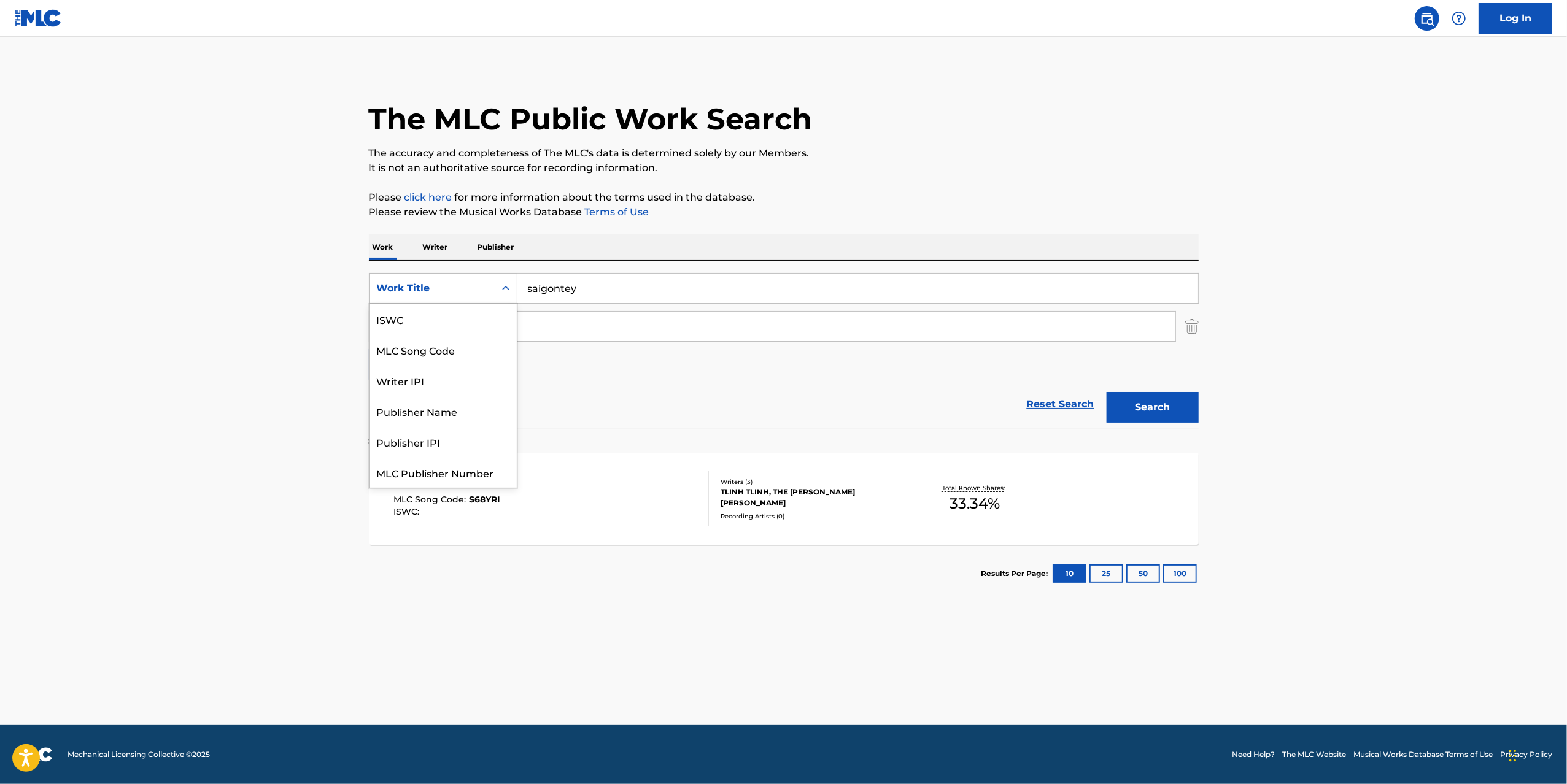
click at [497, 297] on div "Search Form" at bounding box center [505, 288] width 22 height 22
click at [449, 387] on div "Writer IPI" at bounding box center [442, 380] width 147 height 31
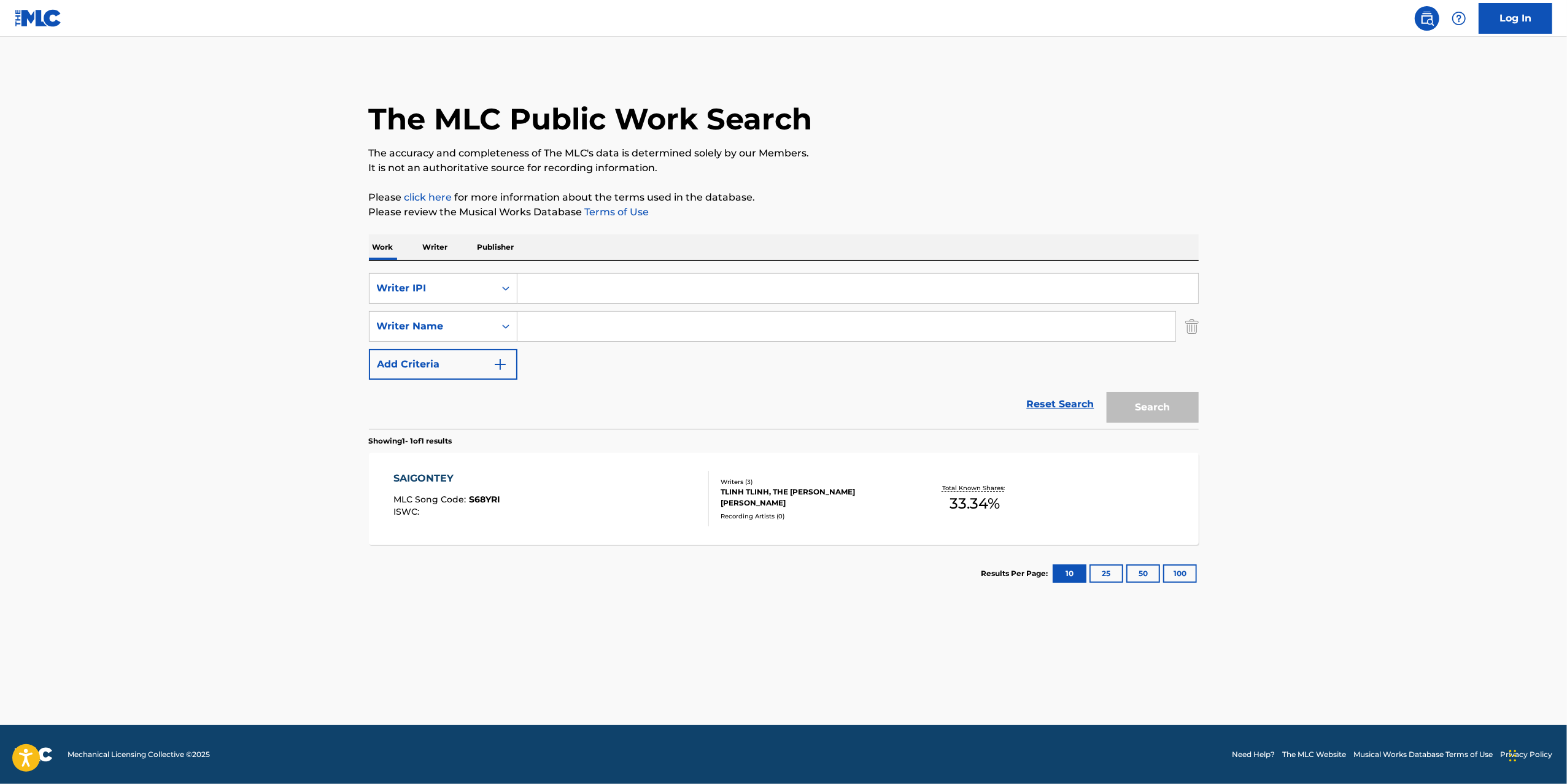
click at [540, 283] on input "Search Form" at bounding box center [857, 289] width 680 height 29
click at [537, 335] on input "Search Form" at bounding box center [846, 327] width 658 height 29
type input "[PERSON_NAME] [PERSON_NAME]"
drag, startPoint x: 494, startPoint y: 269, endPoint x: 492, endPoint y: 286, distance: 17.1
click at [492, 286] on div "SearchWithCriteria9f564fdc-2f50-4c5e-b623-a084e5b36189 Writer IPI SearchWithCri…" at bounding box center [784, 344] width 829 height 168
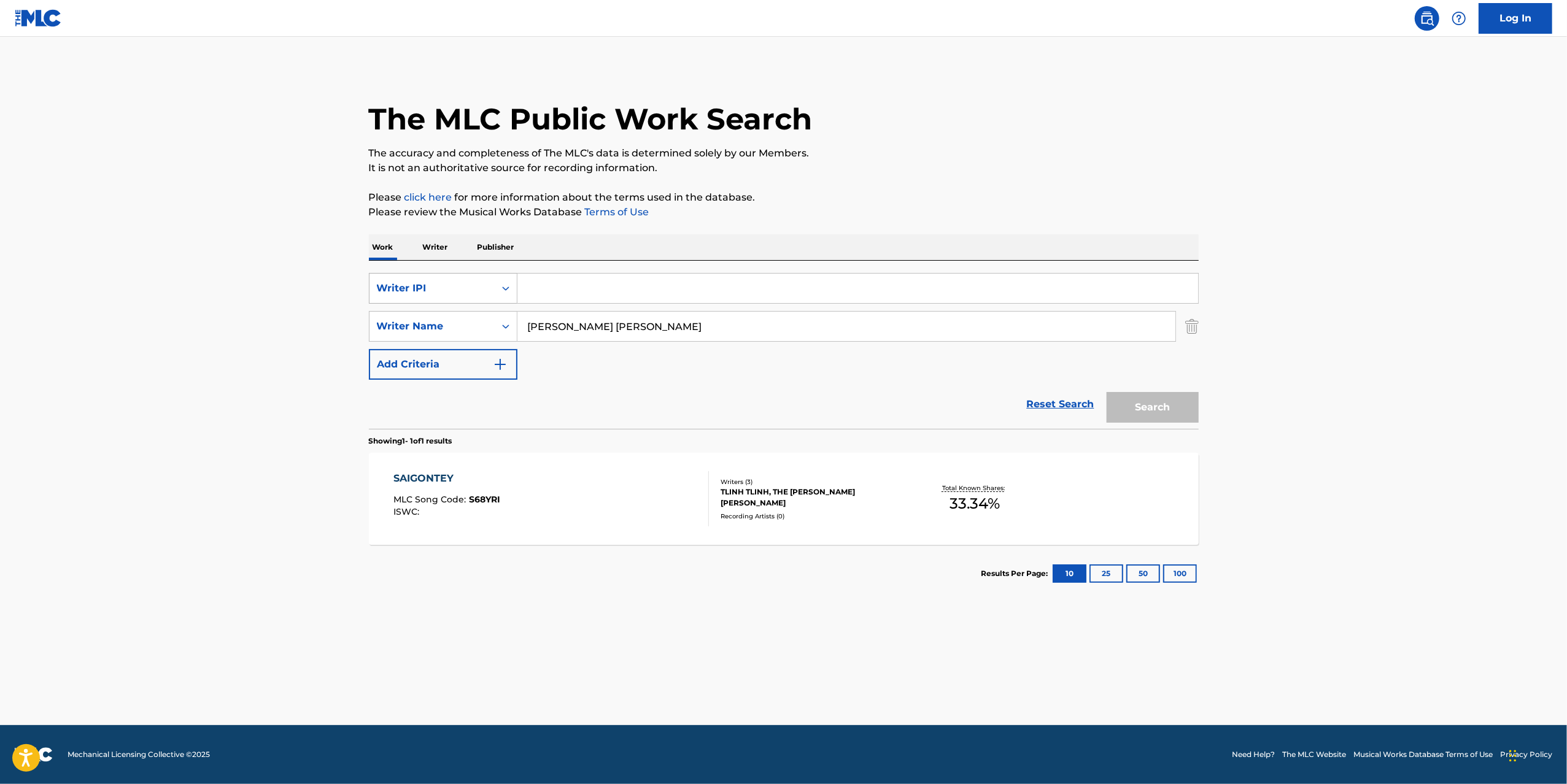
click at [492, 286] on div "Writer IPI" at bounding box center [432, 288] width 125 height 23
click at [531, 393] on div "Reset Search Search" at bounding box center [784, 404] width 829 height 49
click at [503, 336] on div "Search Form" at bounding box center [505, 326] width 22 height 22
click at [579, 392] on div "Reset Search Search" at bounding box center [784, 404] width 829 height 49
click at [566, 328] on input "[PERSON_NAME] [PERSON_NAME]" at bounding box center [846, 327] width 658 height 29
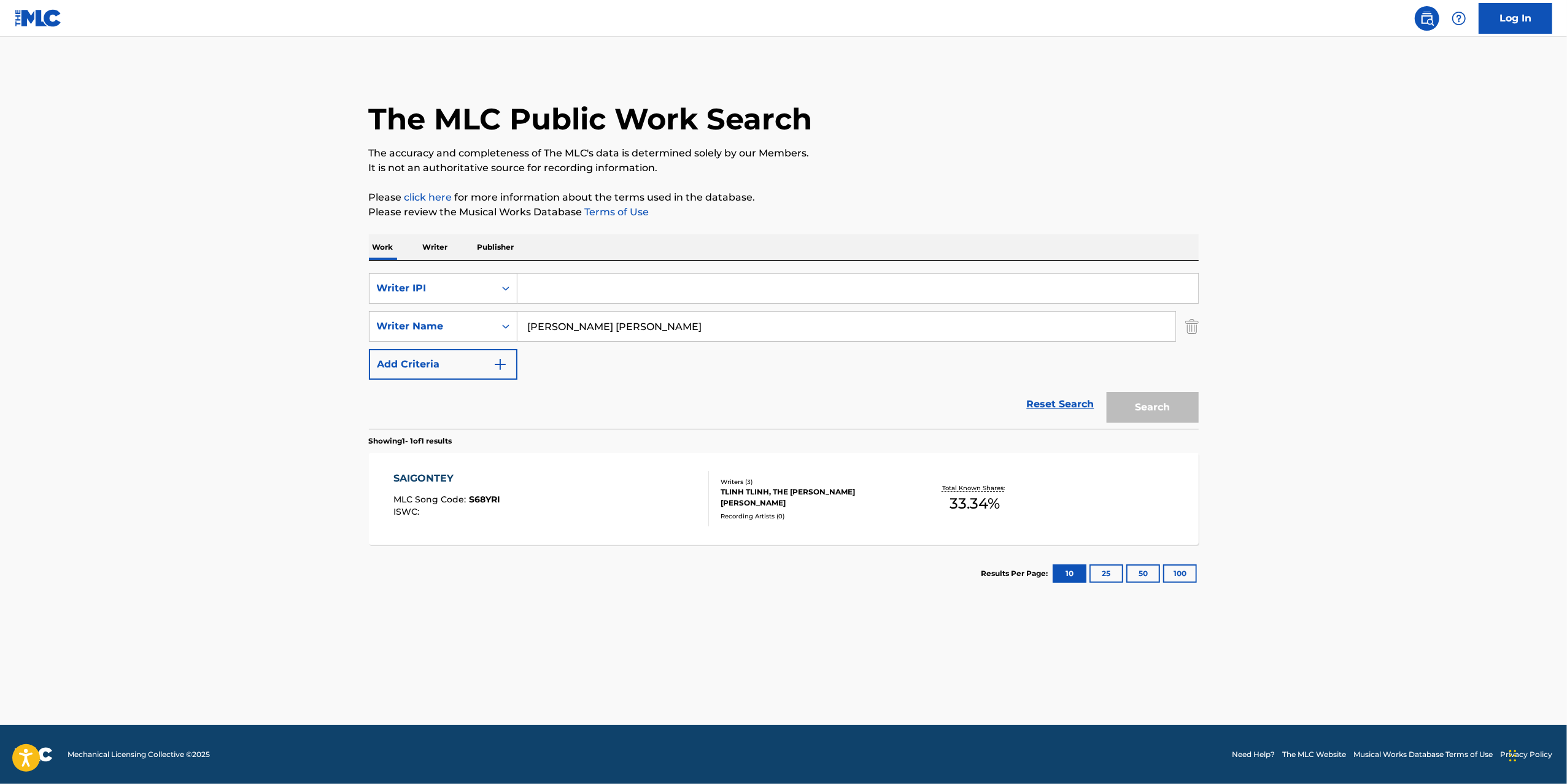
click at [617, 301] on input "Search Form" at bounding box center [857, 289] width 680 height 29
type input "e"
click at [440, 245] on p "Writer" at bounding box center [435, 247] width 33 height 26
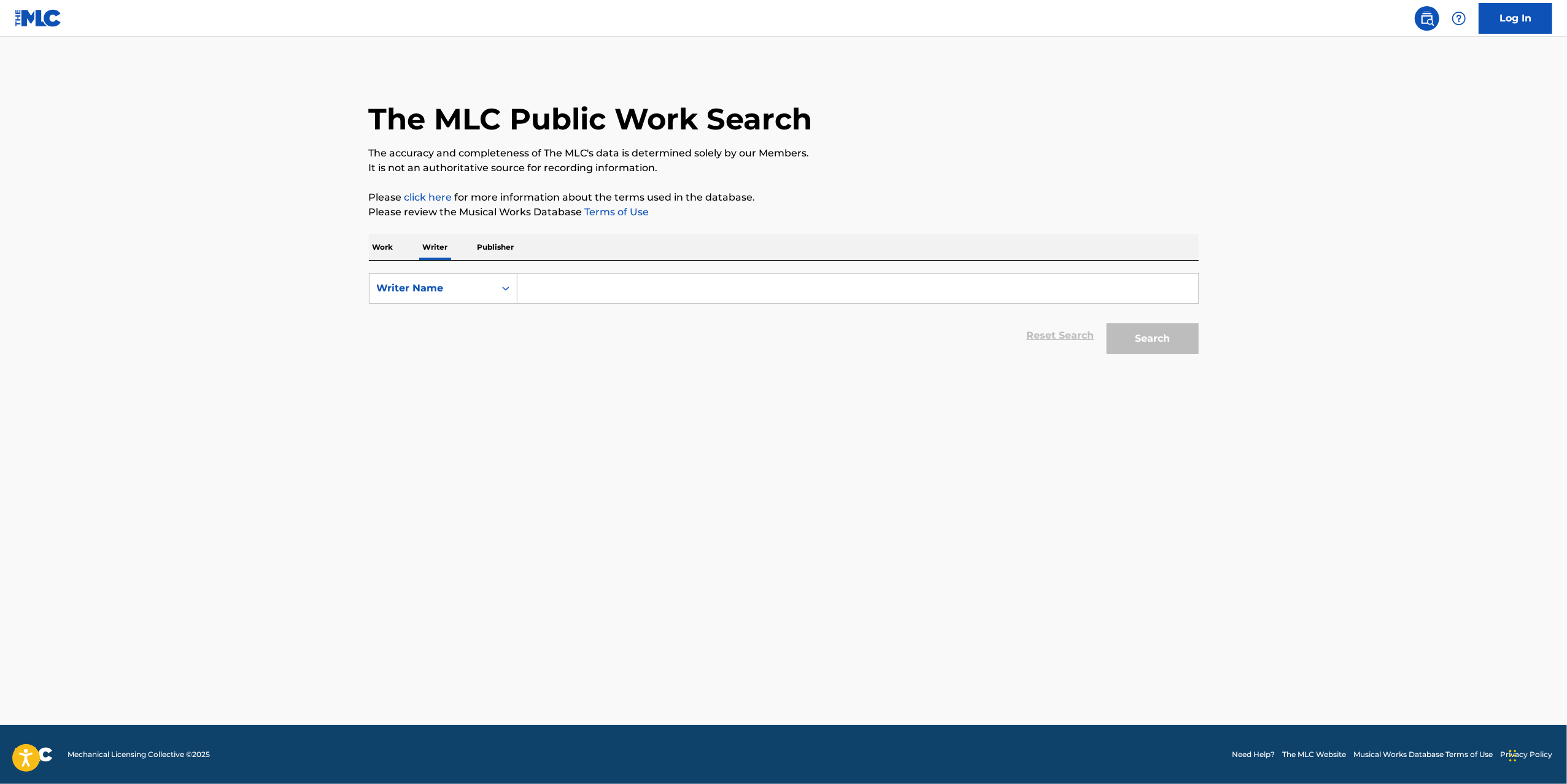
click at [527, 282] on input "Search Form" at bounding box center [857, 289] width 680 height 29
type input "[PERSON_NAME] [PERSON_NAME]"
click at [1107, 323] on button "Search" at bounding box center [1153, 338] width 92 height 31
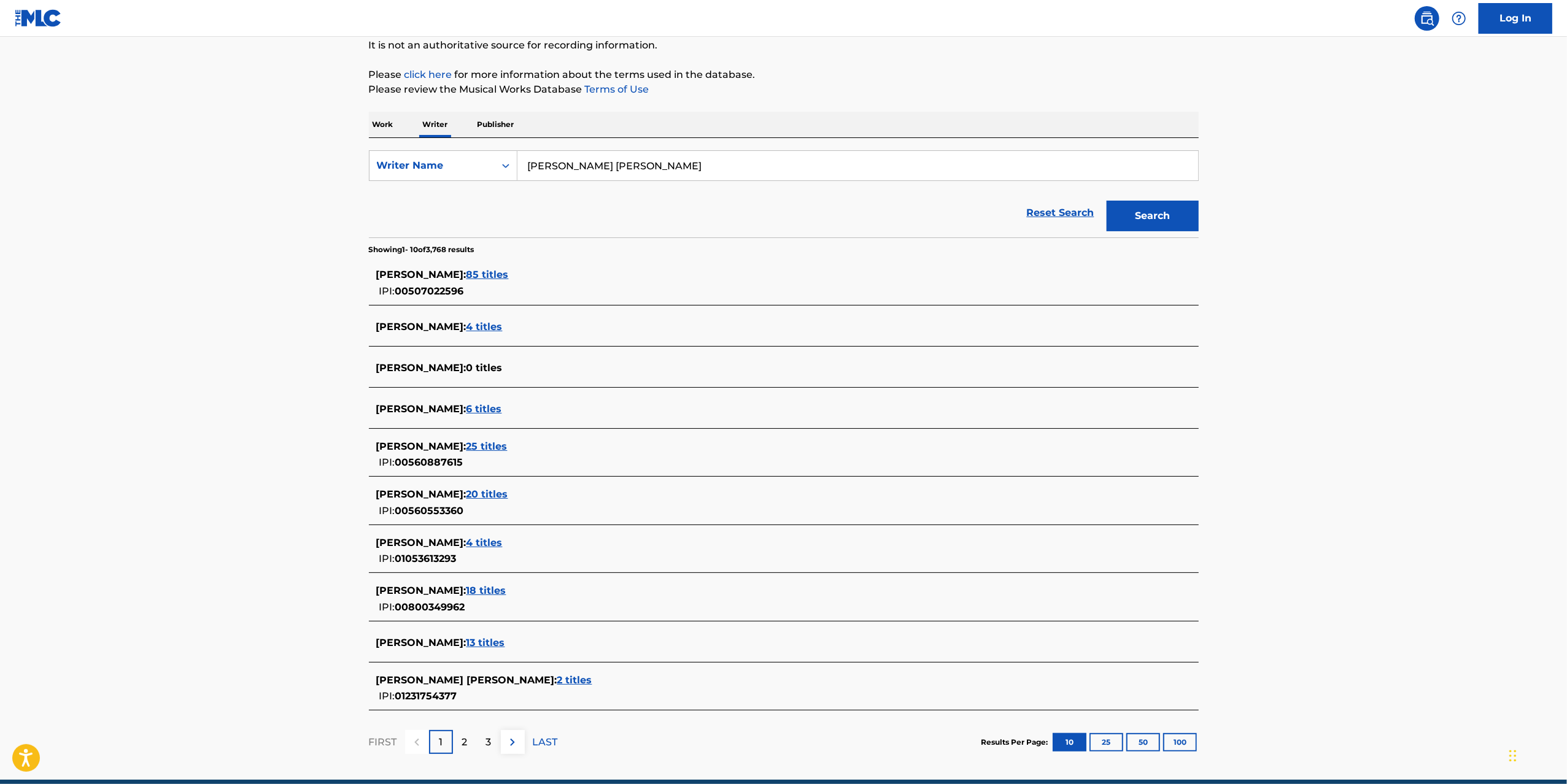
scroll to position [178, 0]
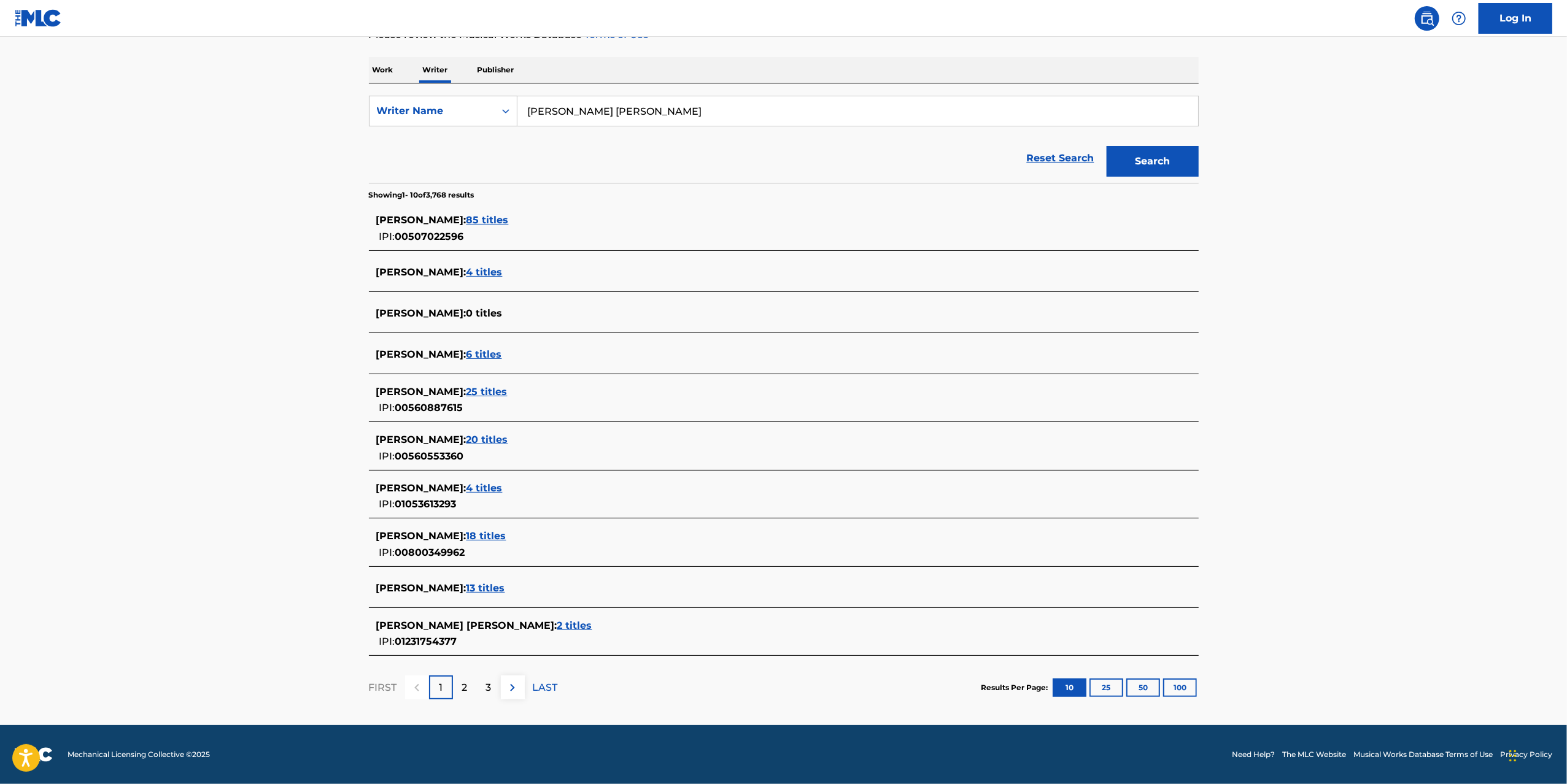
click at [505, 588] on span "13 titles" at bounding box center [486, 588] width 39 height 12
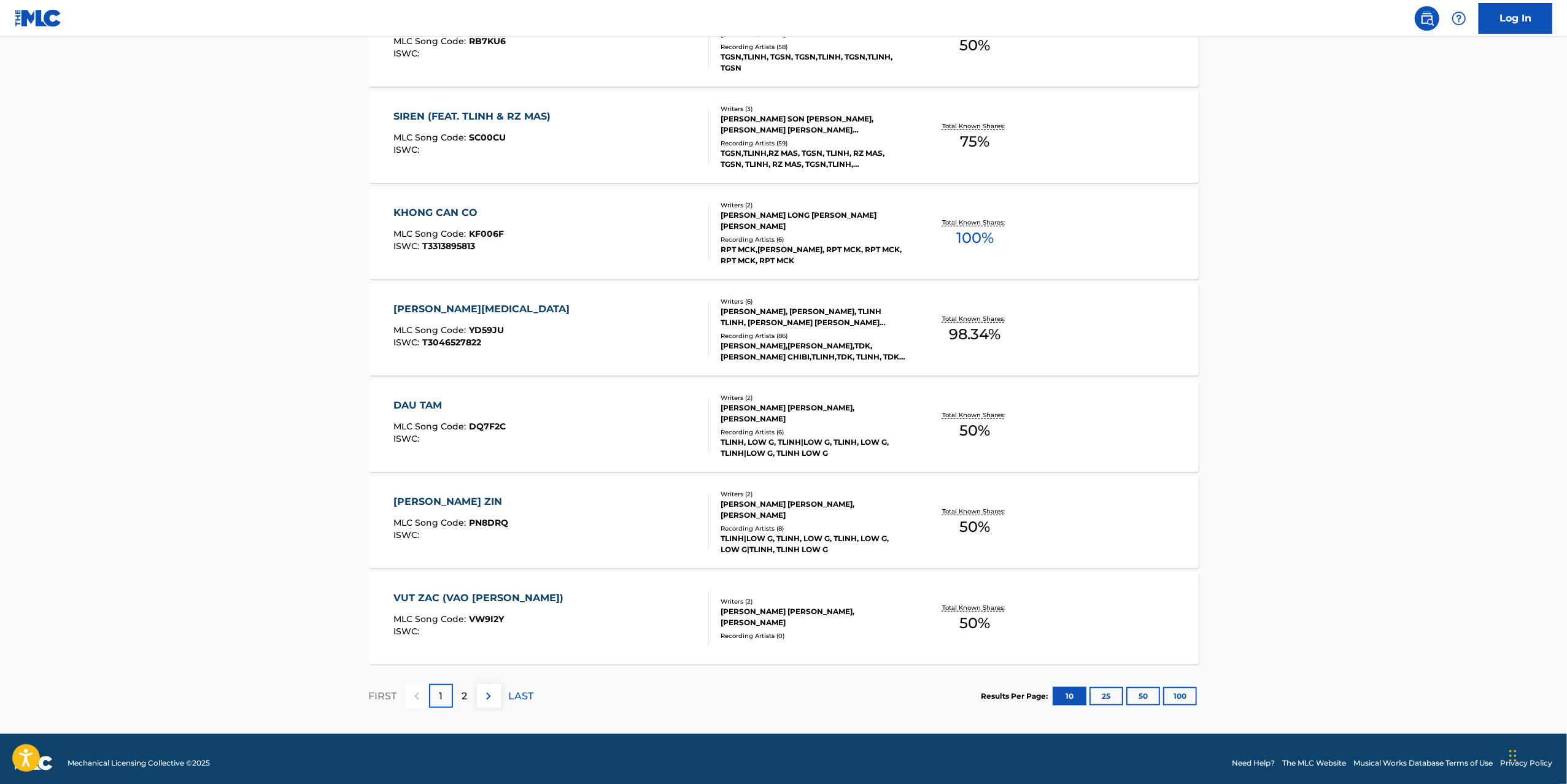
scroll to position [718, 0]
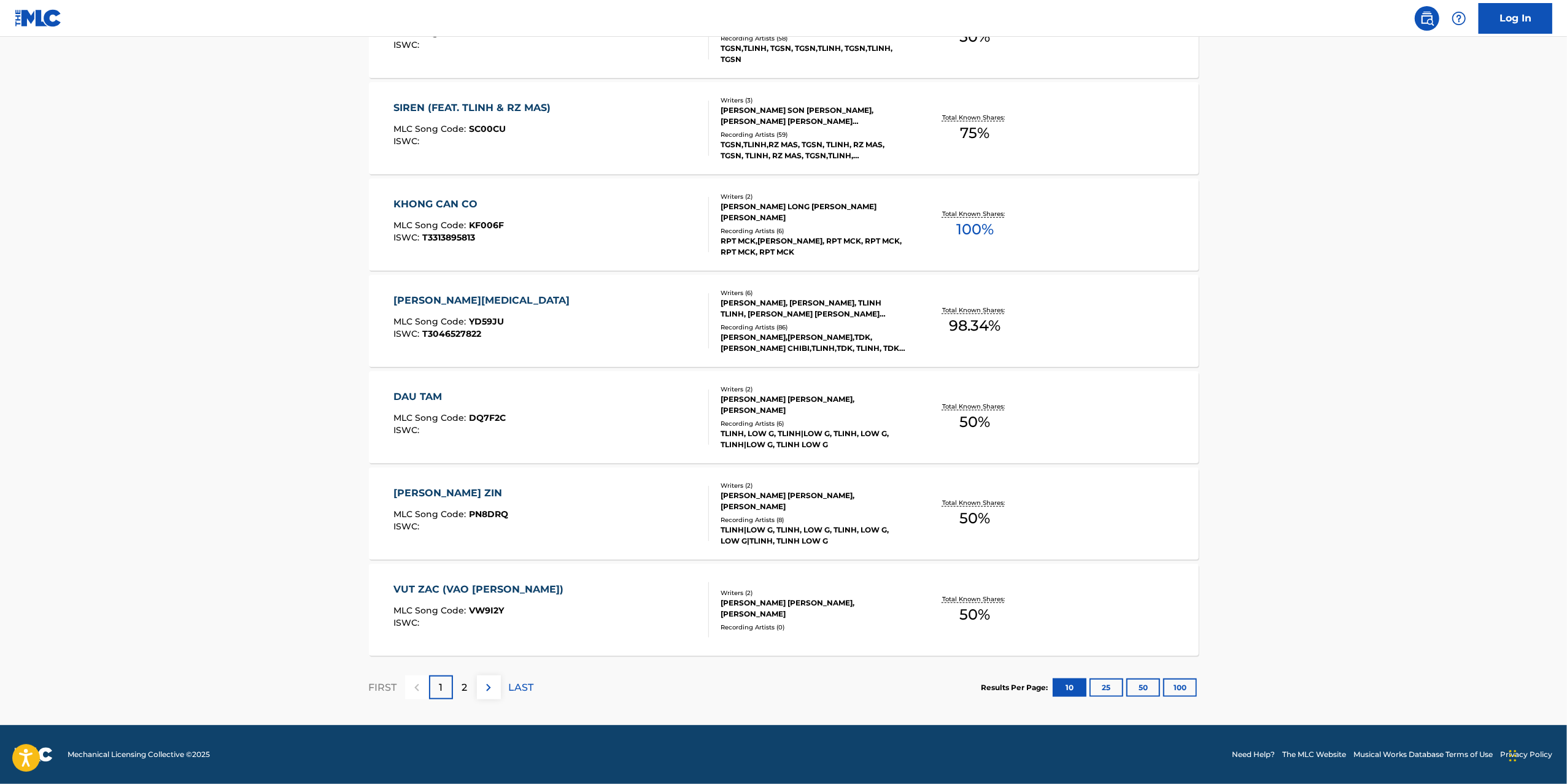
click at [664, 430] on div "DAU TAM MLC Song Code : DQ7F2C ISWC :" at bounding box center [551, 417] width 315 height 55
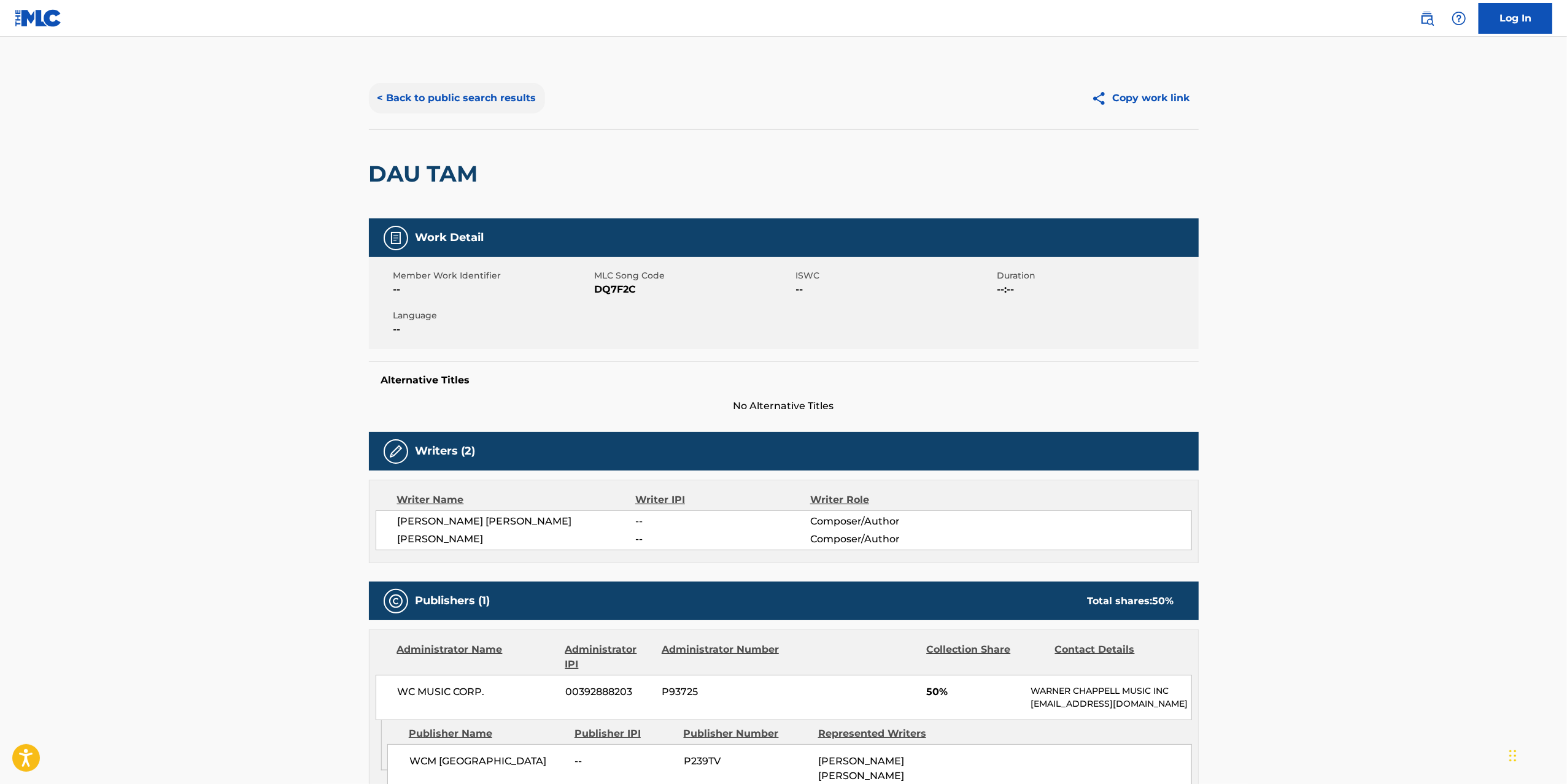
click at [396, 100] on button "< Back to public search results" at bounding box center [457, 98] width 176 height 31
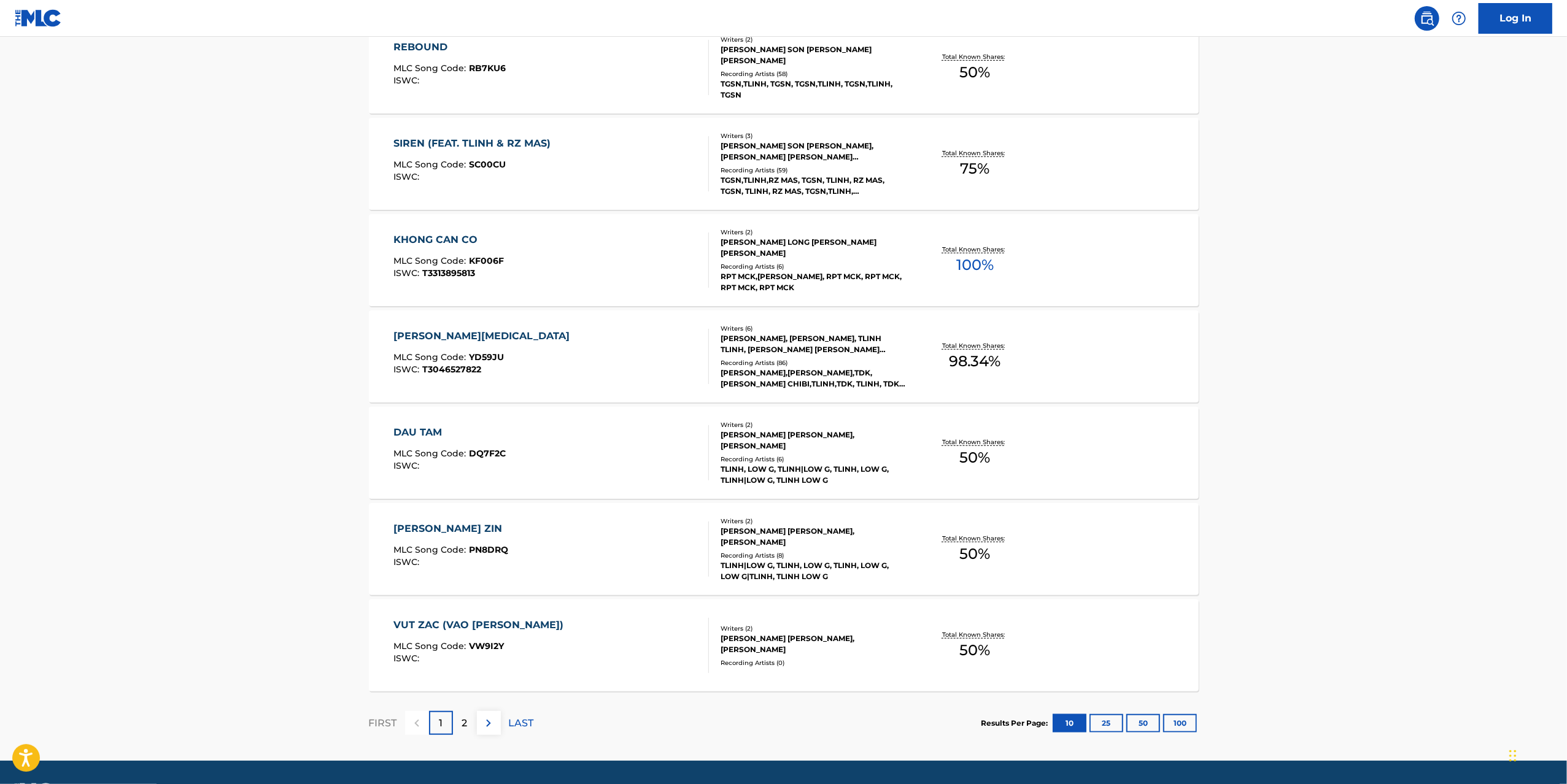
scroll to position [718, 0]
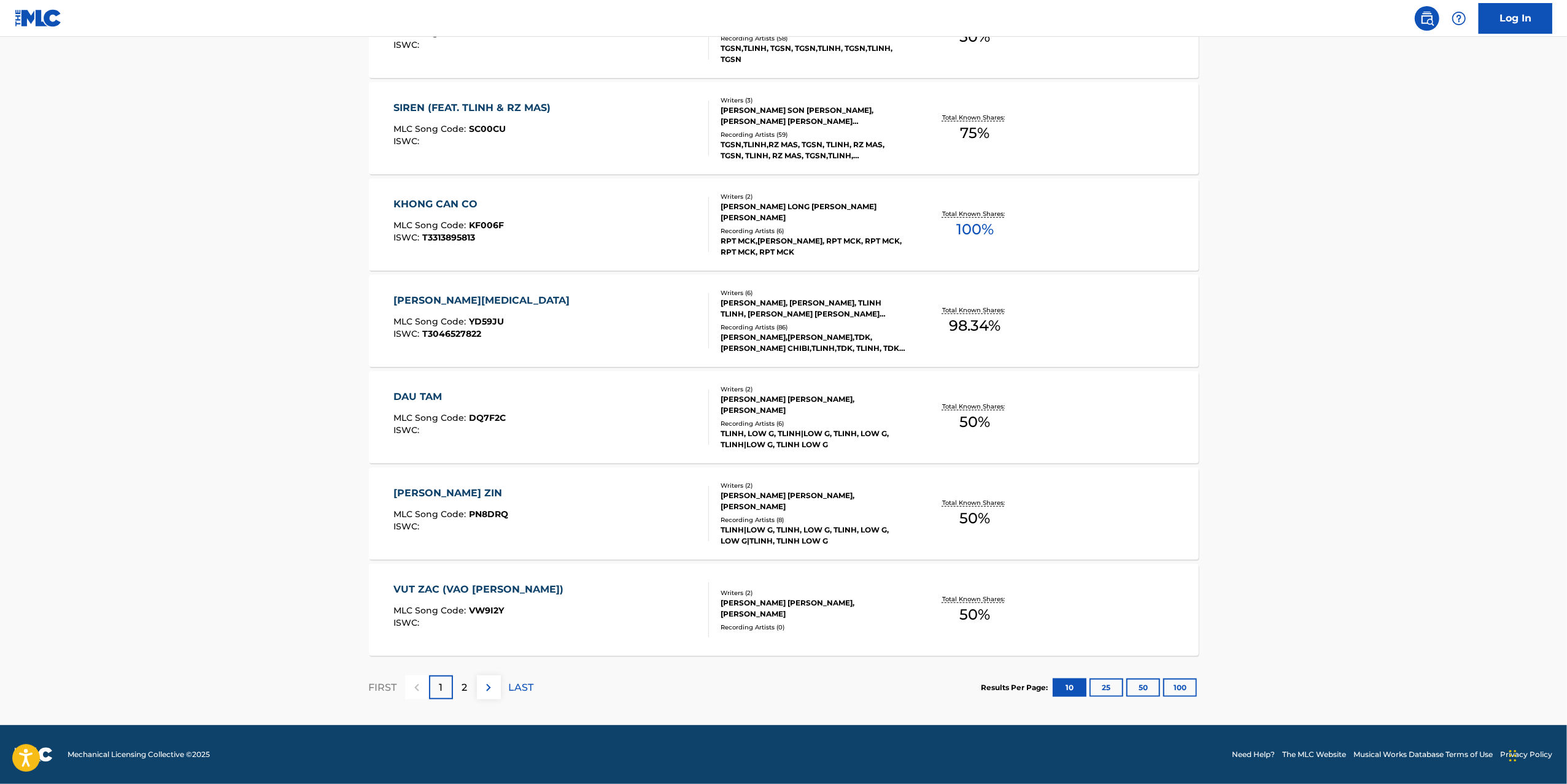
click at [646, 588] on div "VUT ZAC (VAO TRONG THUNG) MLC Song Code : VW9I2Y ISWC :" at bounding box center [551, 610] width 315 height 55
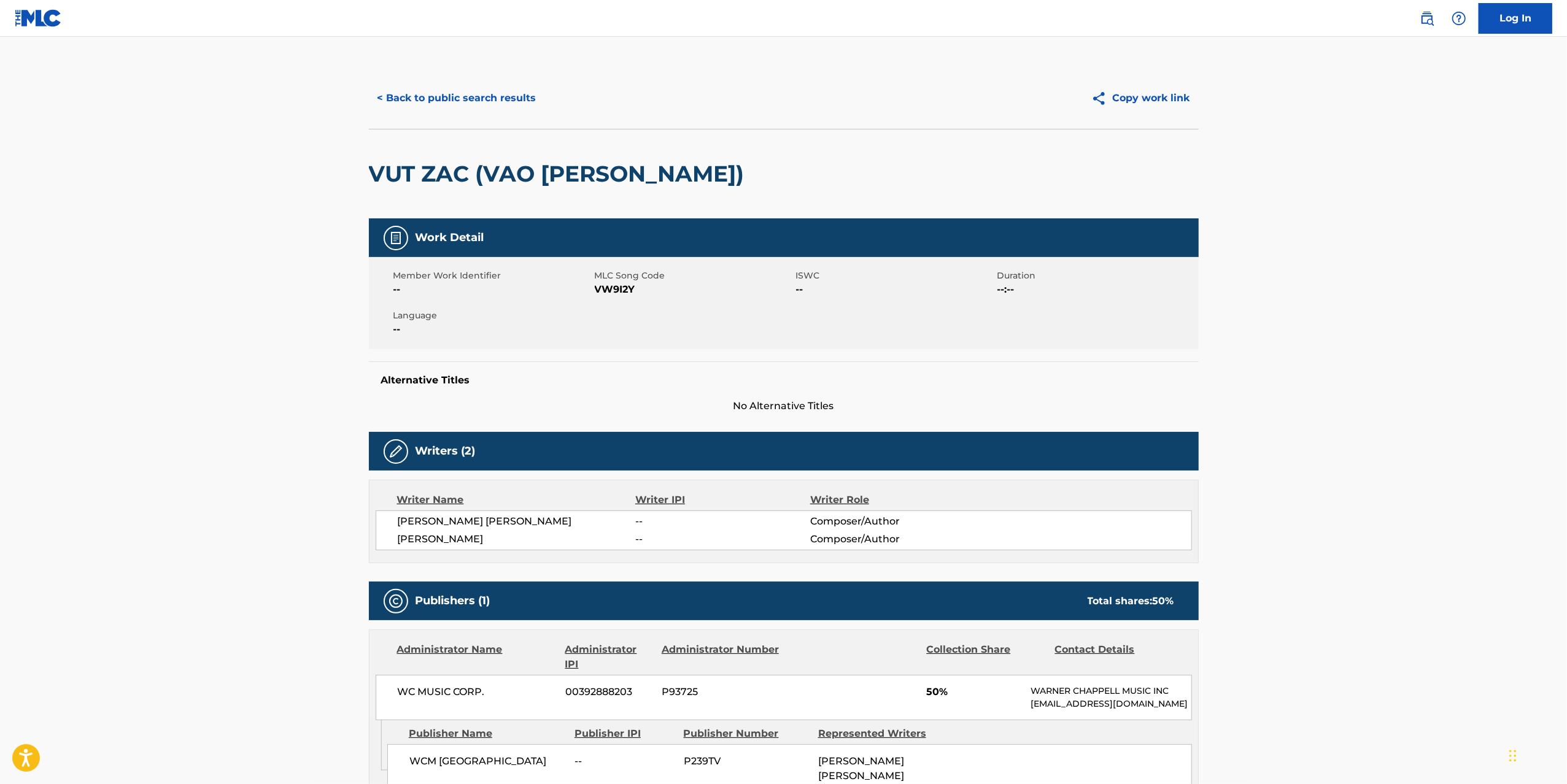
click at [403, 70] on div "< Back to public search results Copy work link" at bounding box center [784, 98] width 829 height 61
click at [406, 105] on button "< Back to public search results" at bounding box center [457, 98] width 176 height 31
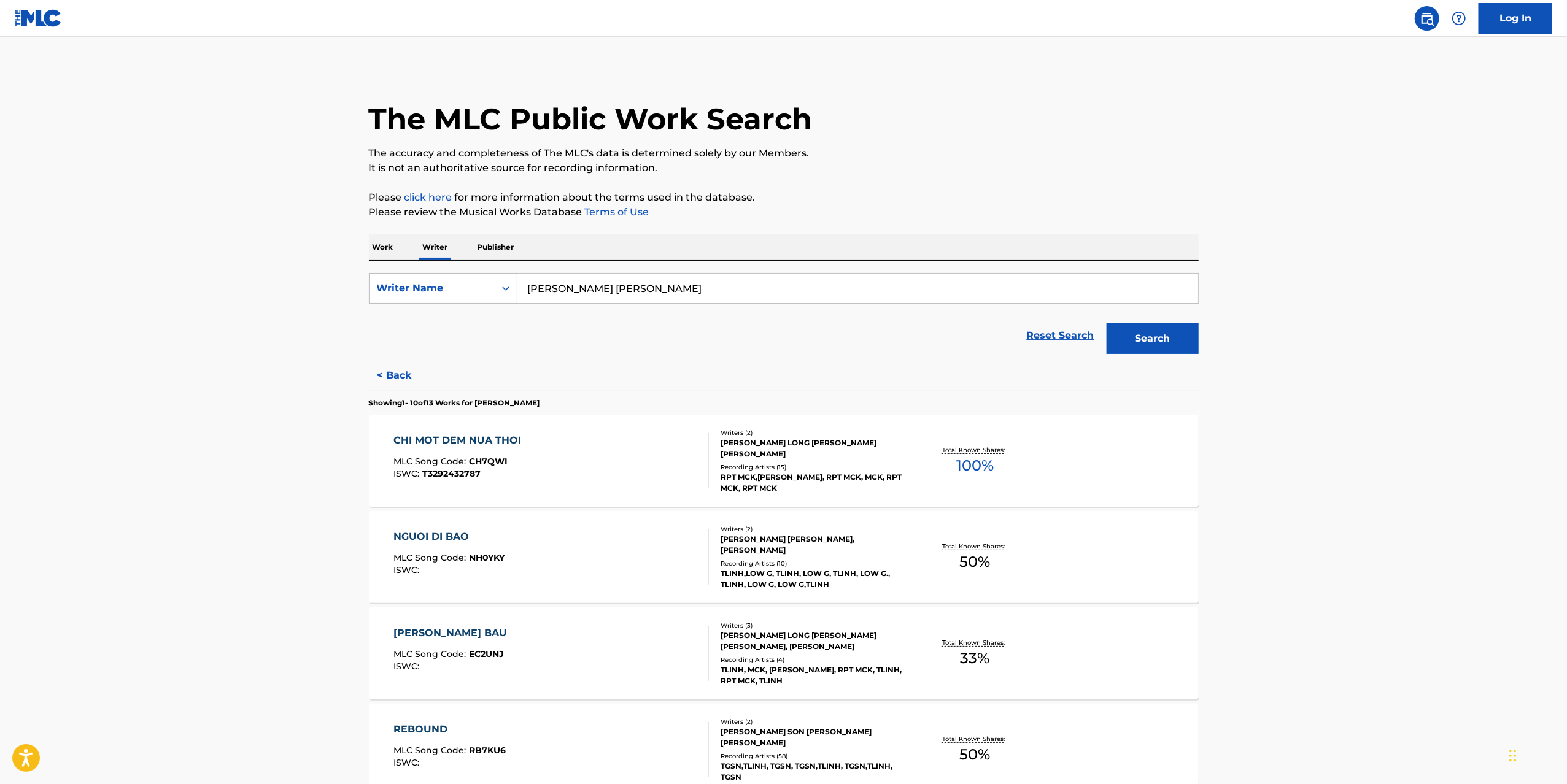
click at [619, 588] on div "NGUOI DI BAO MLC Song Code : NH0YKY ISWC : Writers ( 2 ) HOANG LONG NGUYEN, THA…" at bounding box center [784, 557] width 829 height 92
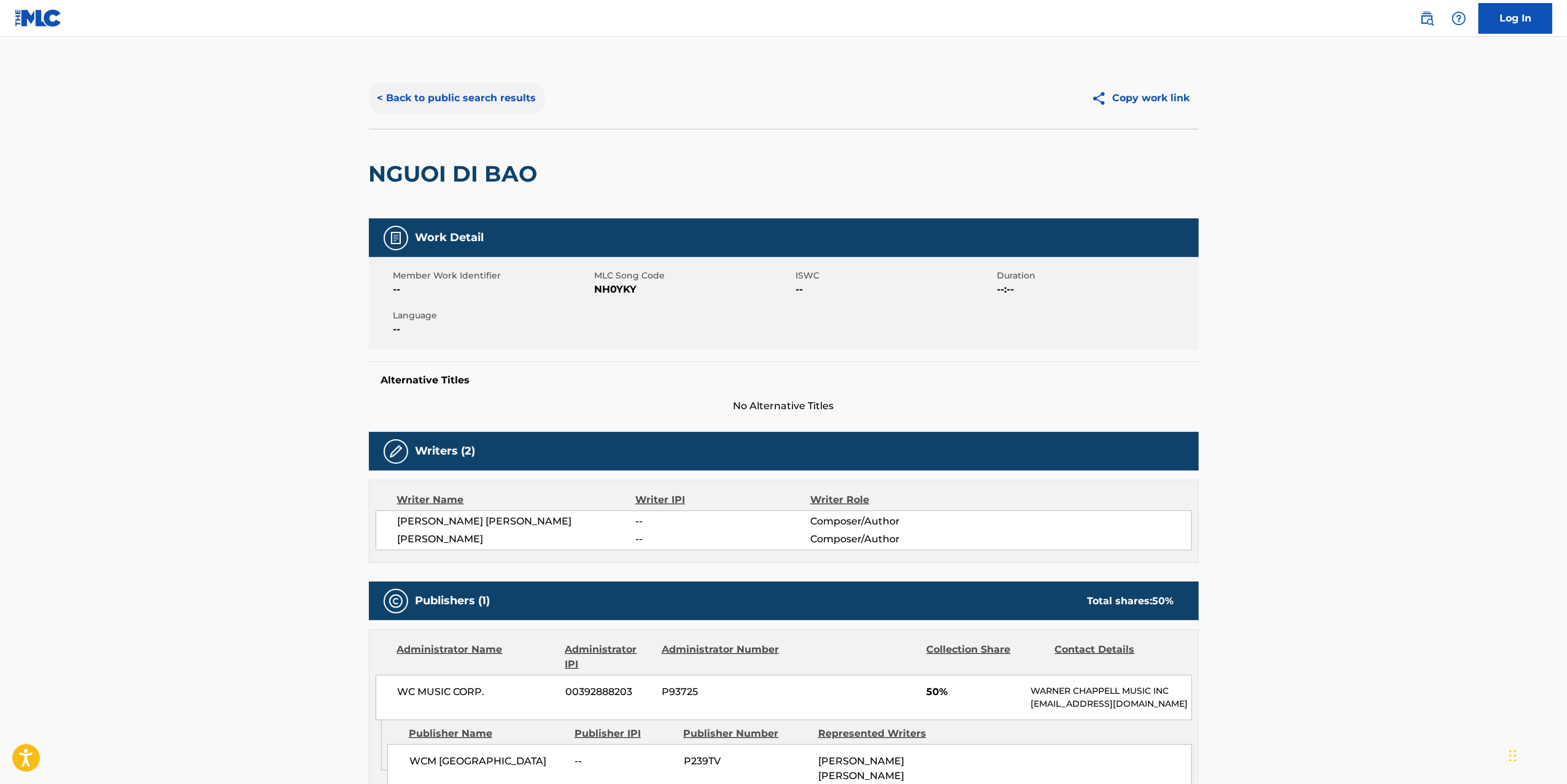
click at [412, 107] on button "< Back to public search results" at bounding box center [457, 98] width 176 height 31
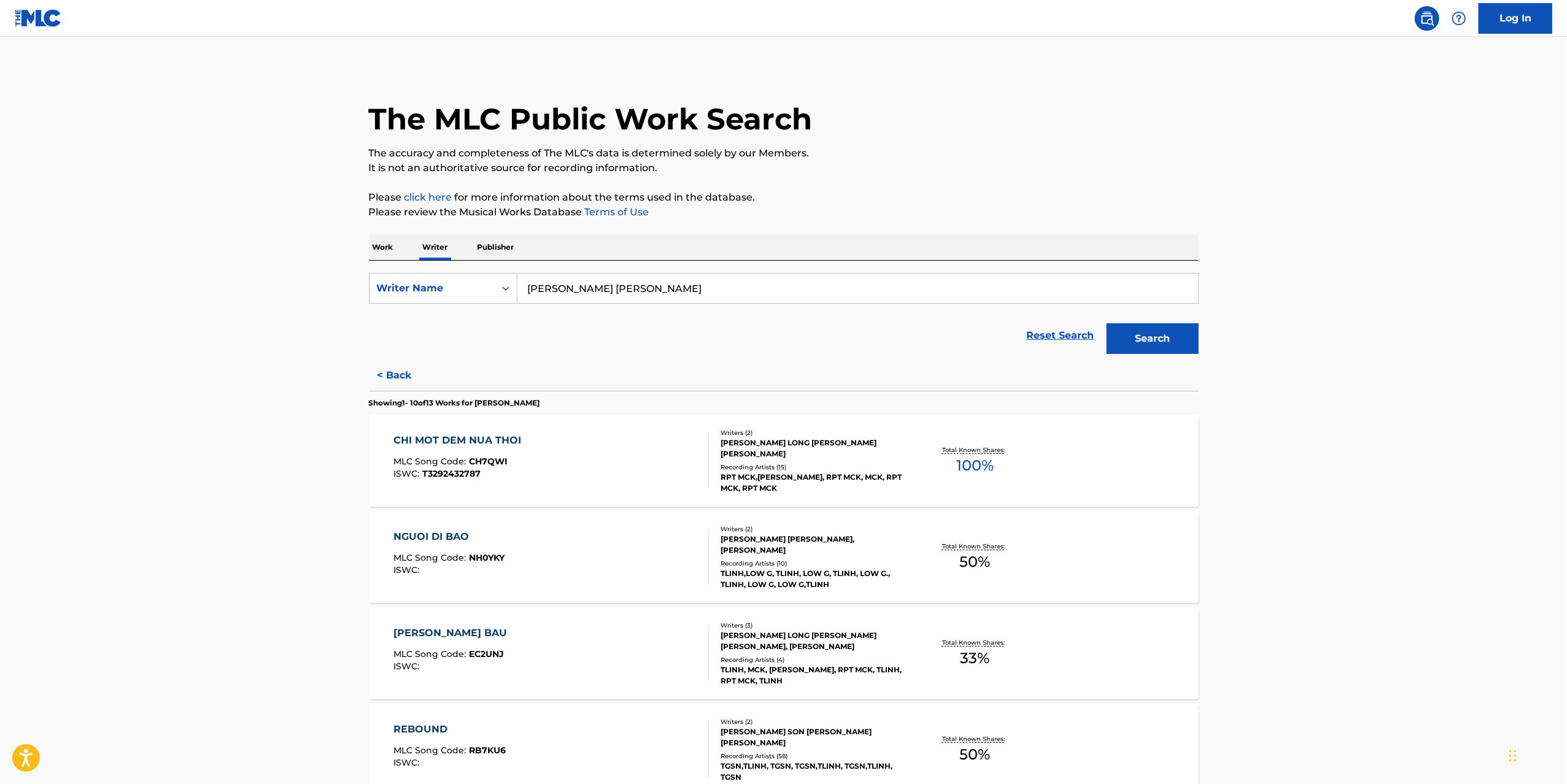
click at [578, 465] on div "CHI MOT DEM NUA THOI MLC Song Code : CH7QWI ISWC : T3292432787" at bounding box center [551, 460] width 315 height 55
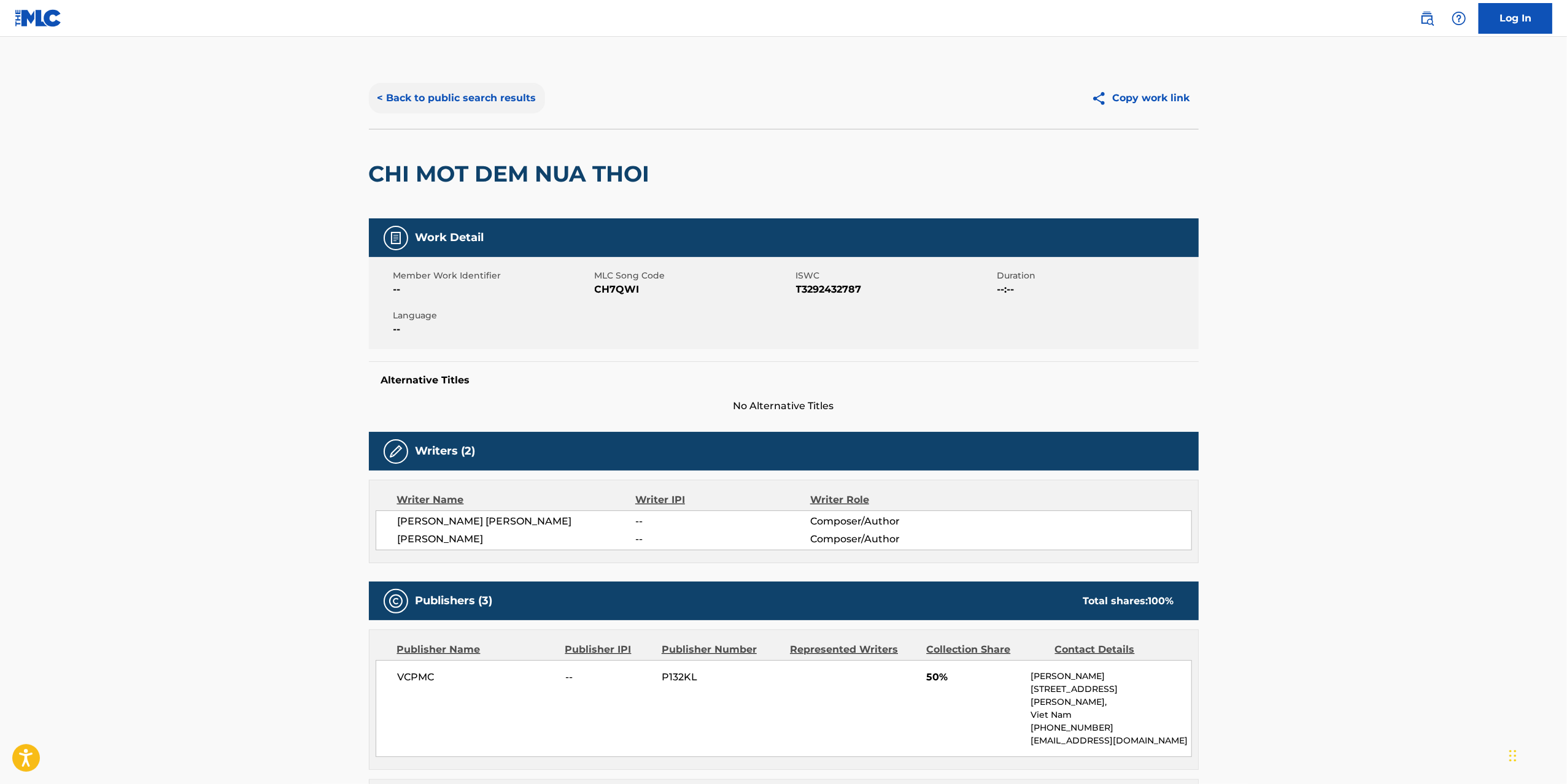
click at [408, 102] on button "< Back to public search results" at bounding box center [457, 98] width 176 height 31
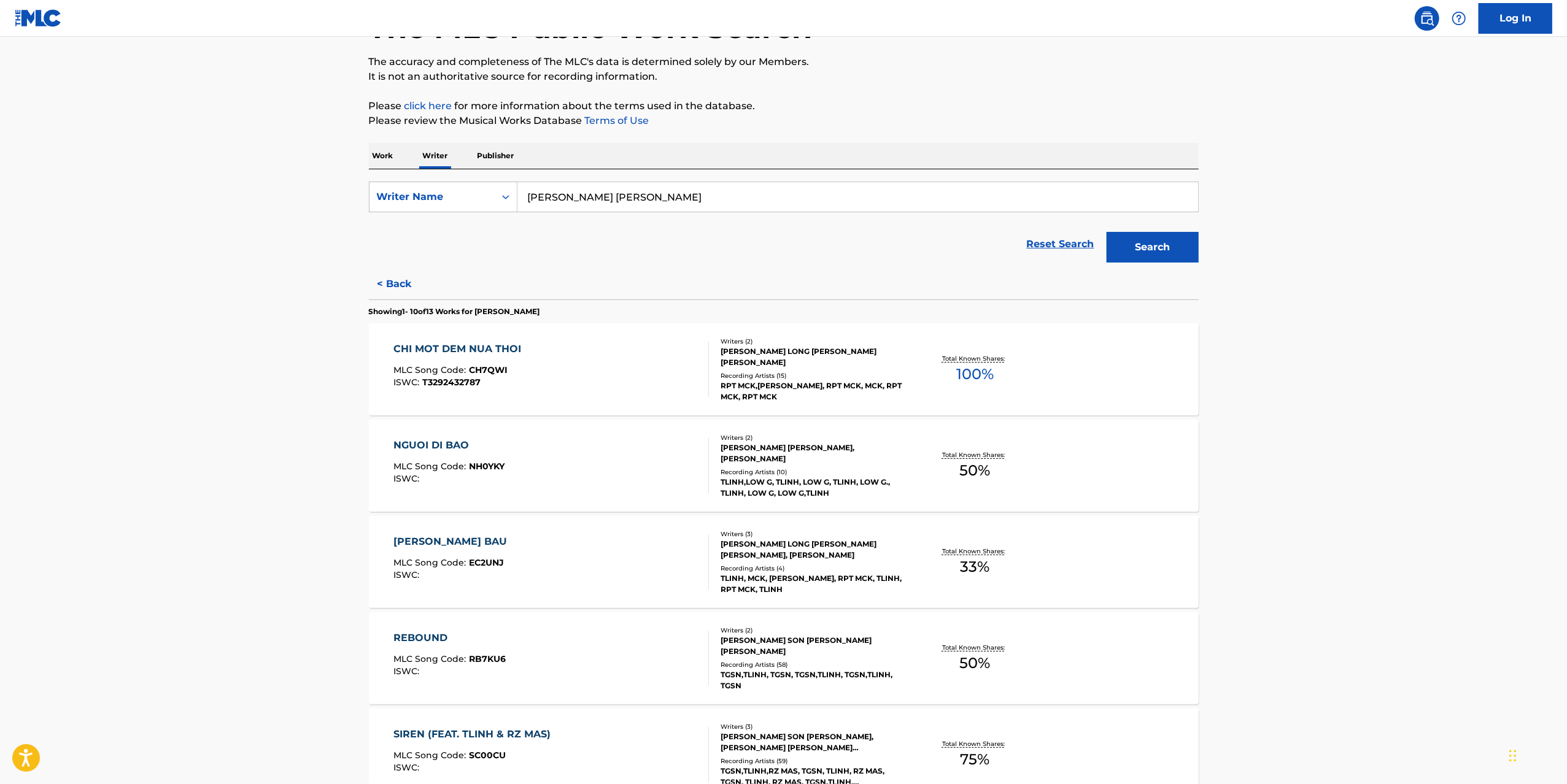
scroll to position [123, 0]
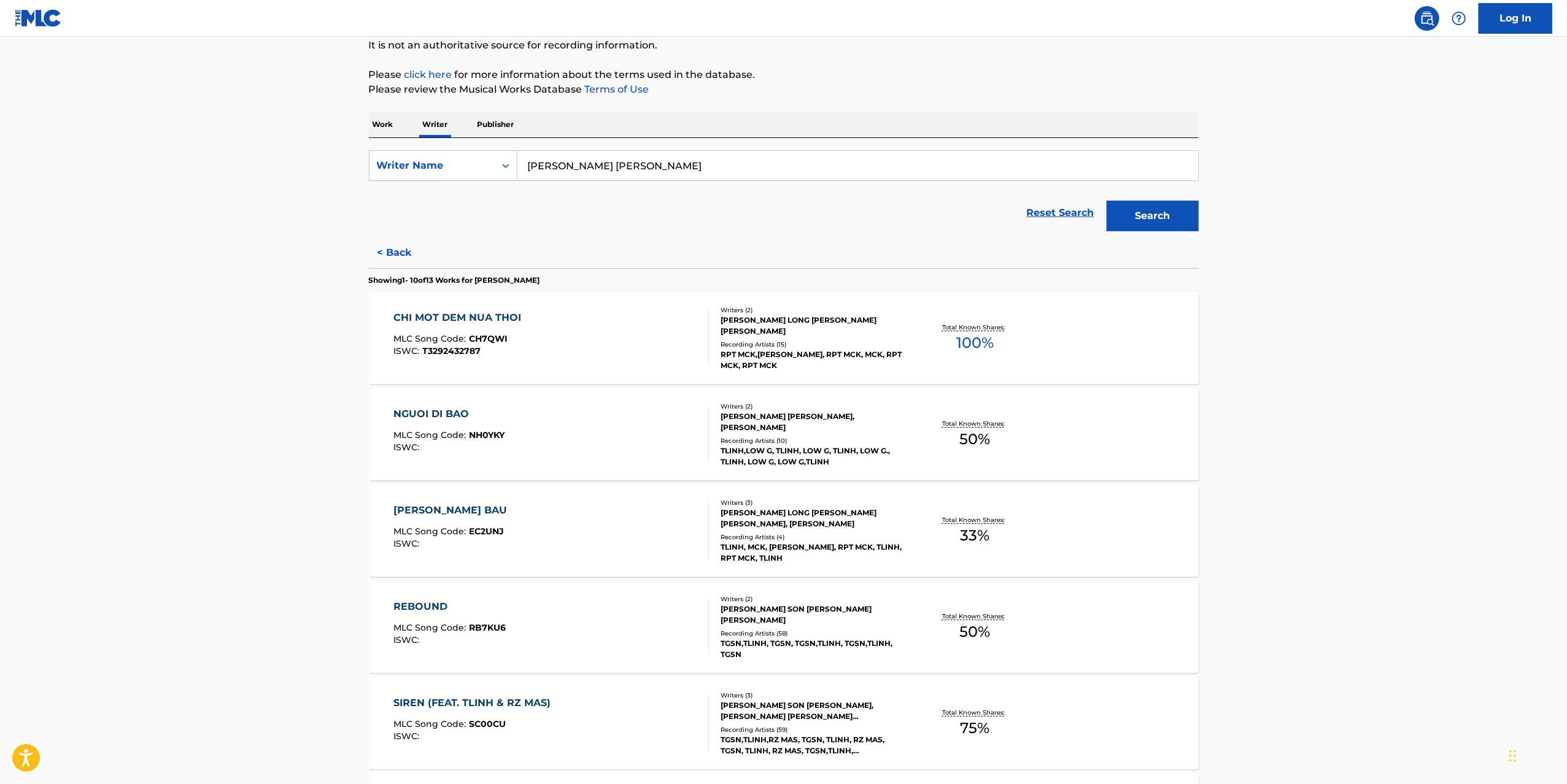
click at [639, 509] on div "EM LA CHAU BAU MLC Song Code : EC2UNJ ISWC :" at bounding box center [551, 531] width 315 height 55
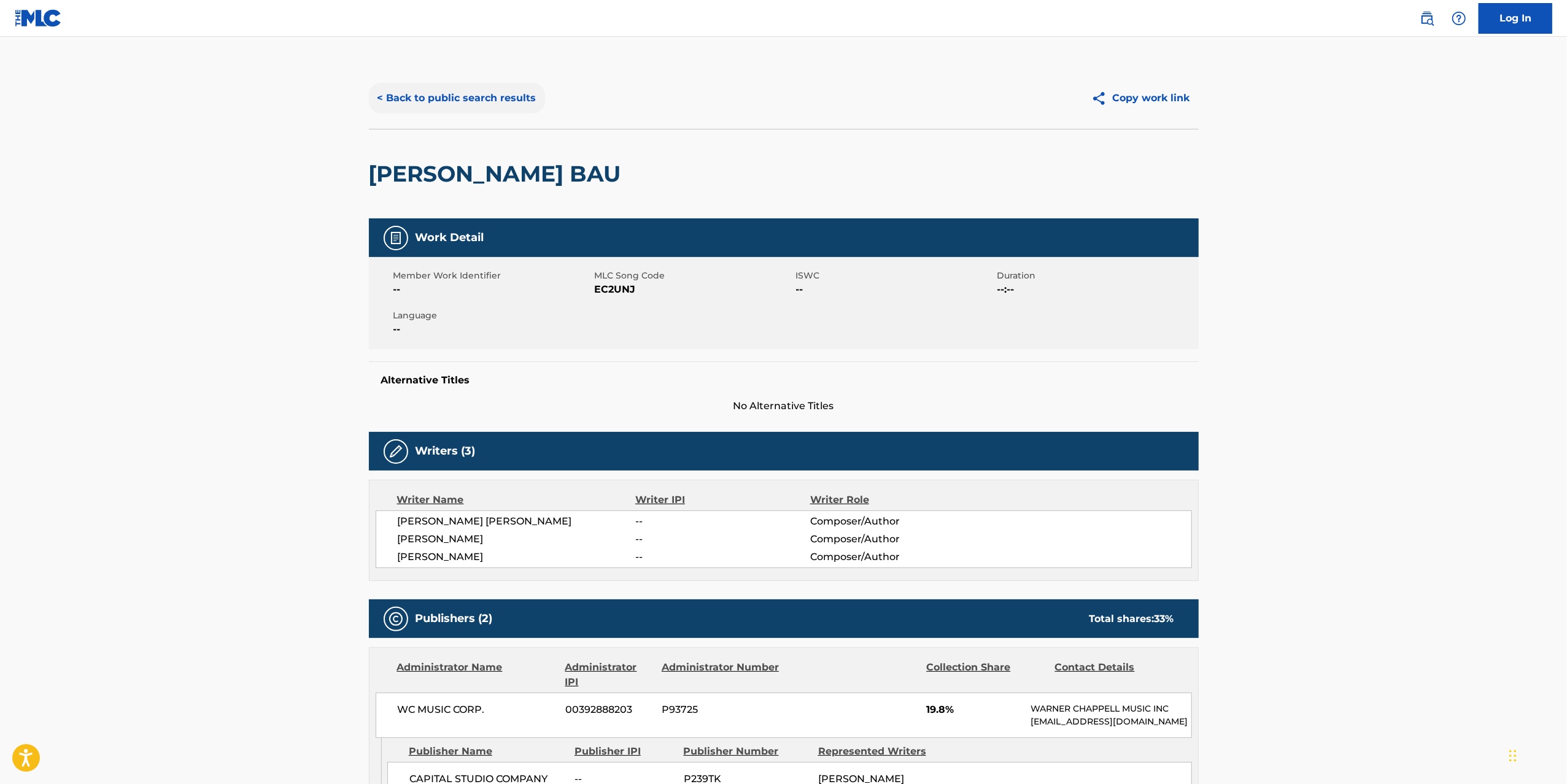
click at [374, 91] on button "< Back to public search results" at bounding box center [457, 98] width 176 height 31
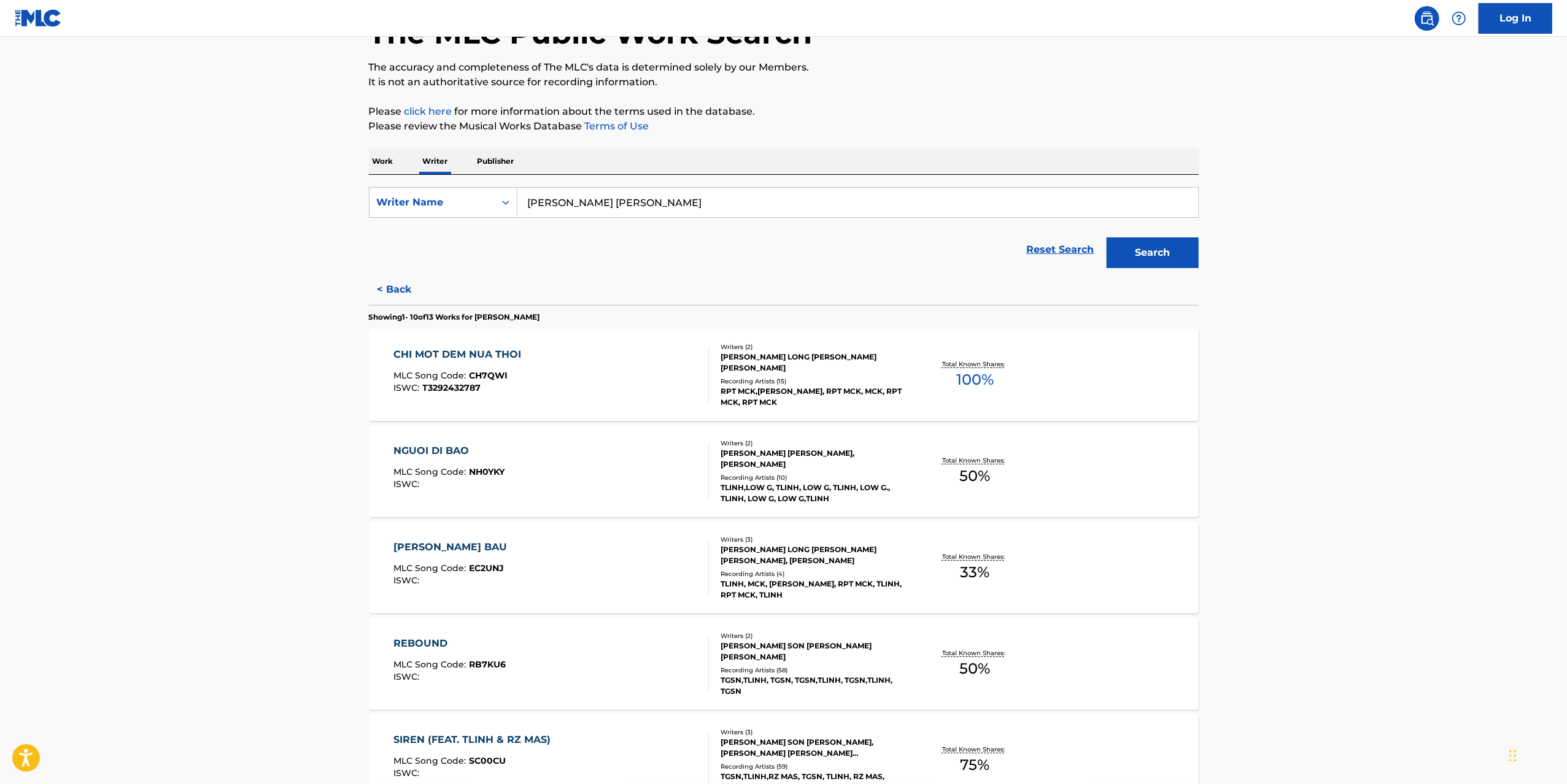
scroll to position [123, 0]
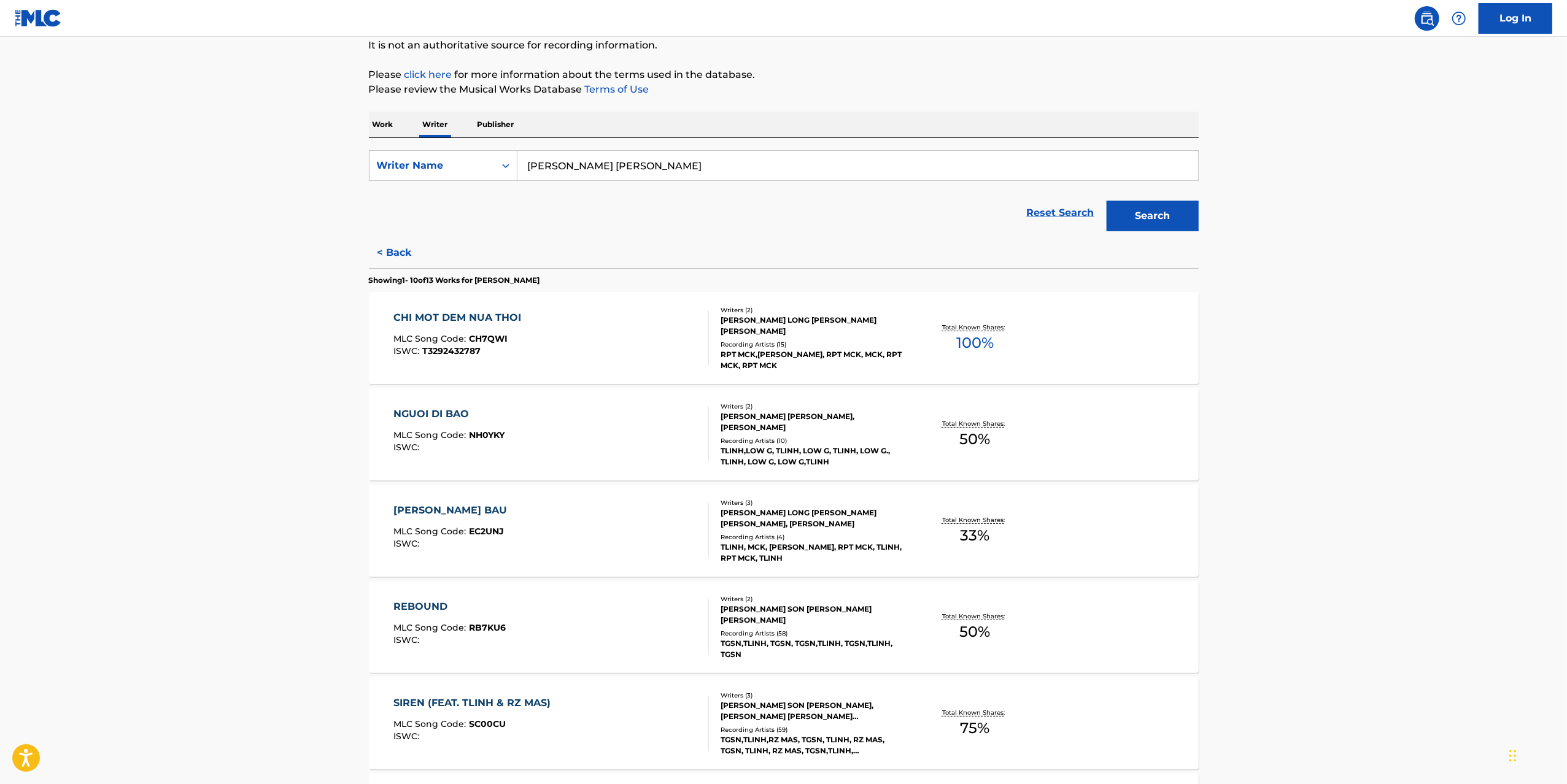
click at [650, 536] on div "EM LA CHAU BAU MLC Song Code : EC2UNJ ISWC :" at bounding box center [551, 531] width 315 height 55
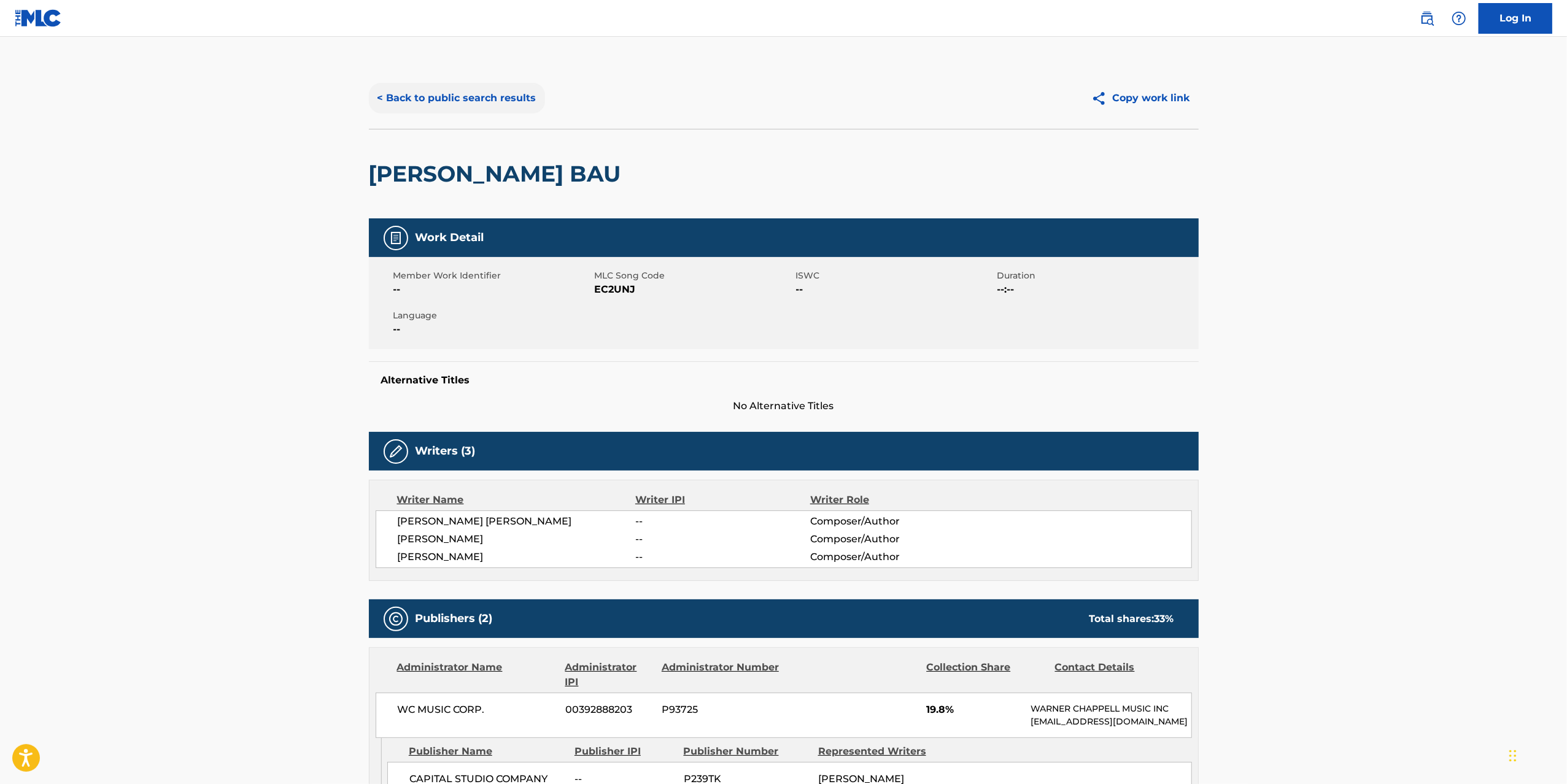
click at [442, 83] on button "< Back to public search results" at bounding box center [457, 98] width 176 height 31
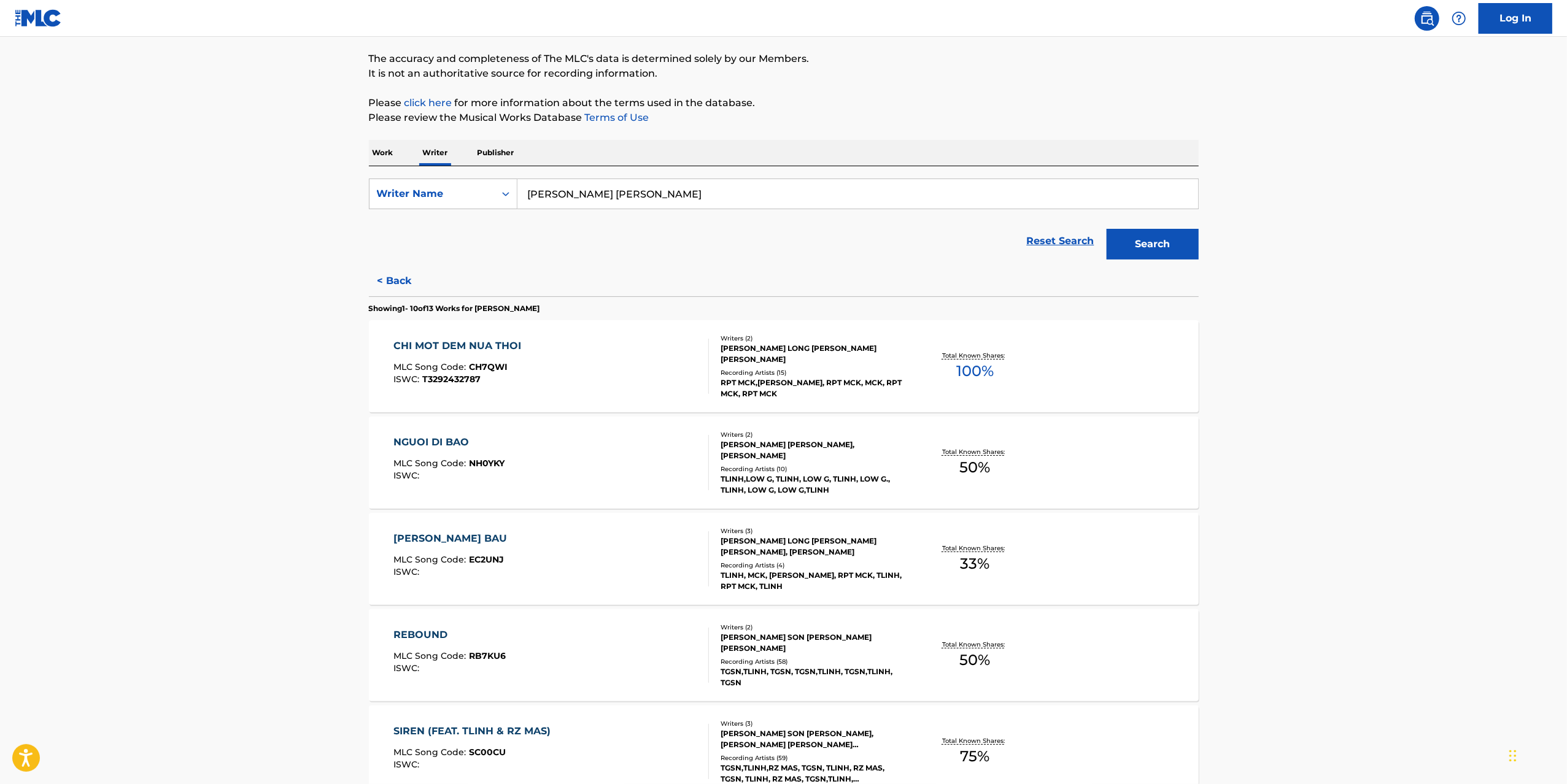
scroll to position [245, 0]
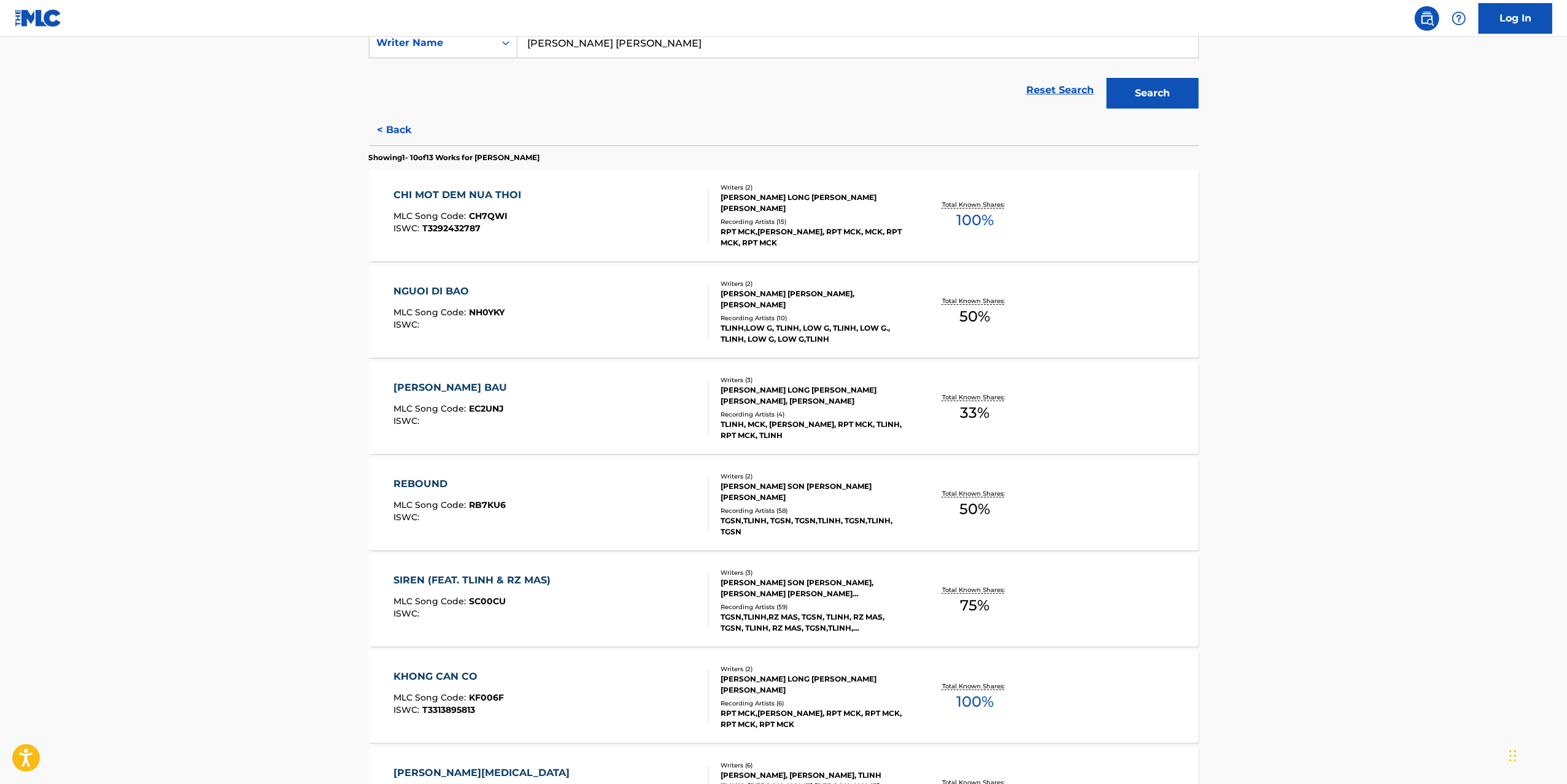
click at [649, 492] on div "REBOUND MLC Song Code : RB7KU6 ISWC :" at bounding box center [551, 504] width 315 height 55
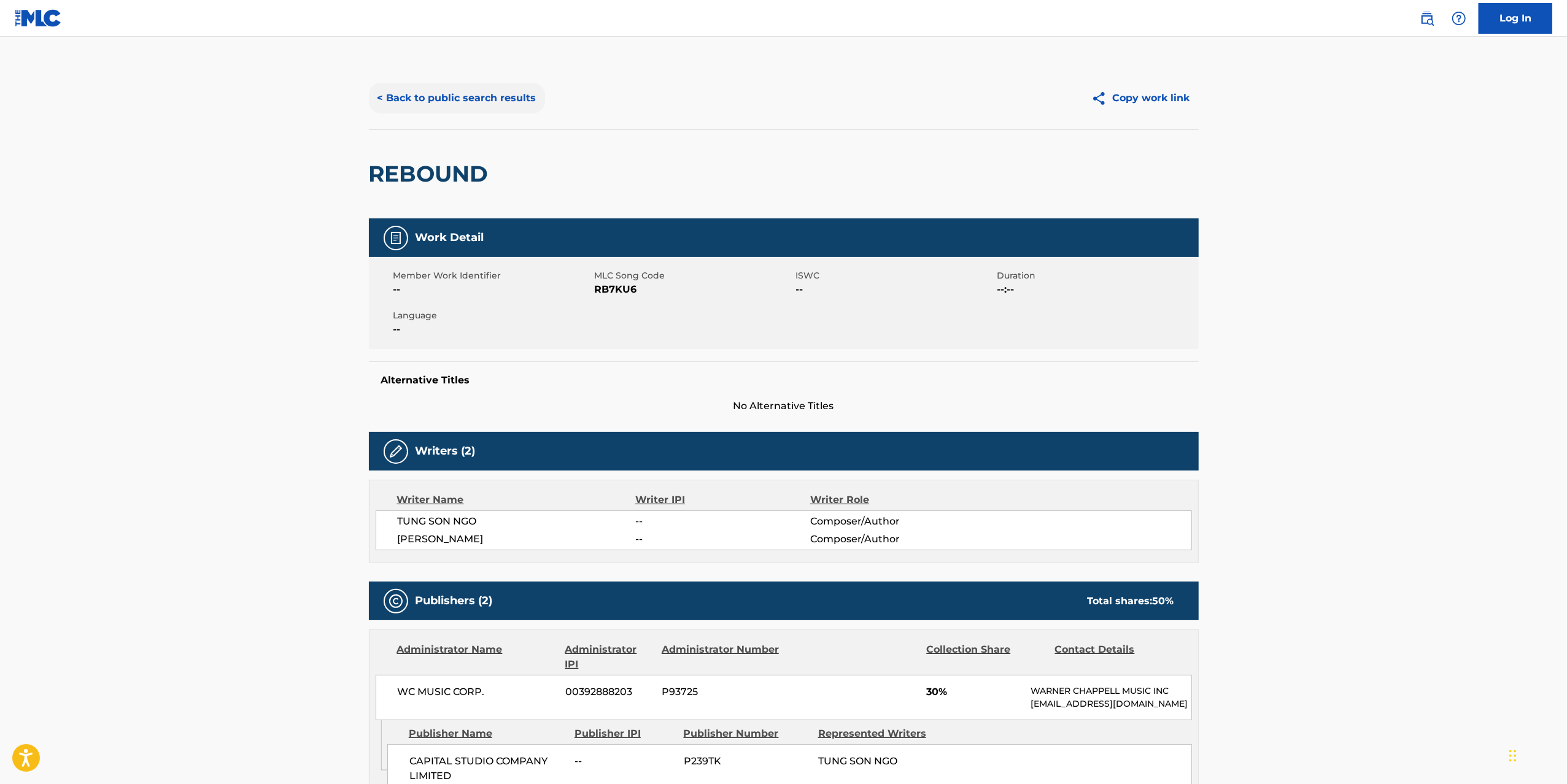
click at [424, 92] on button "< Back to public search results" at bounding box center [457, 98] width 176 height 31
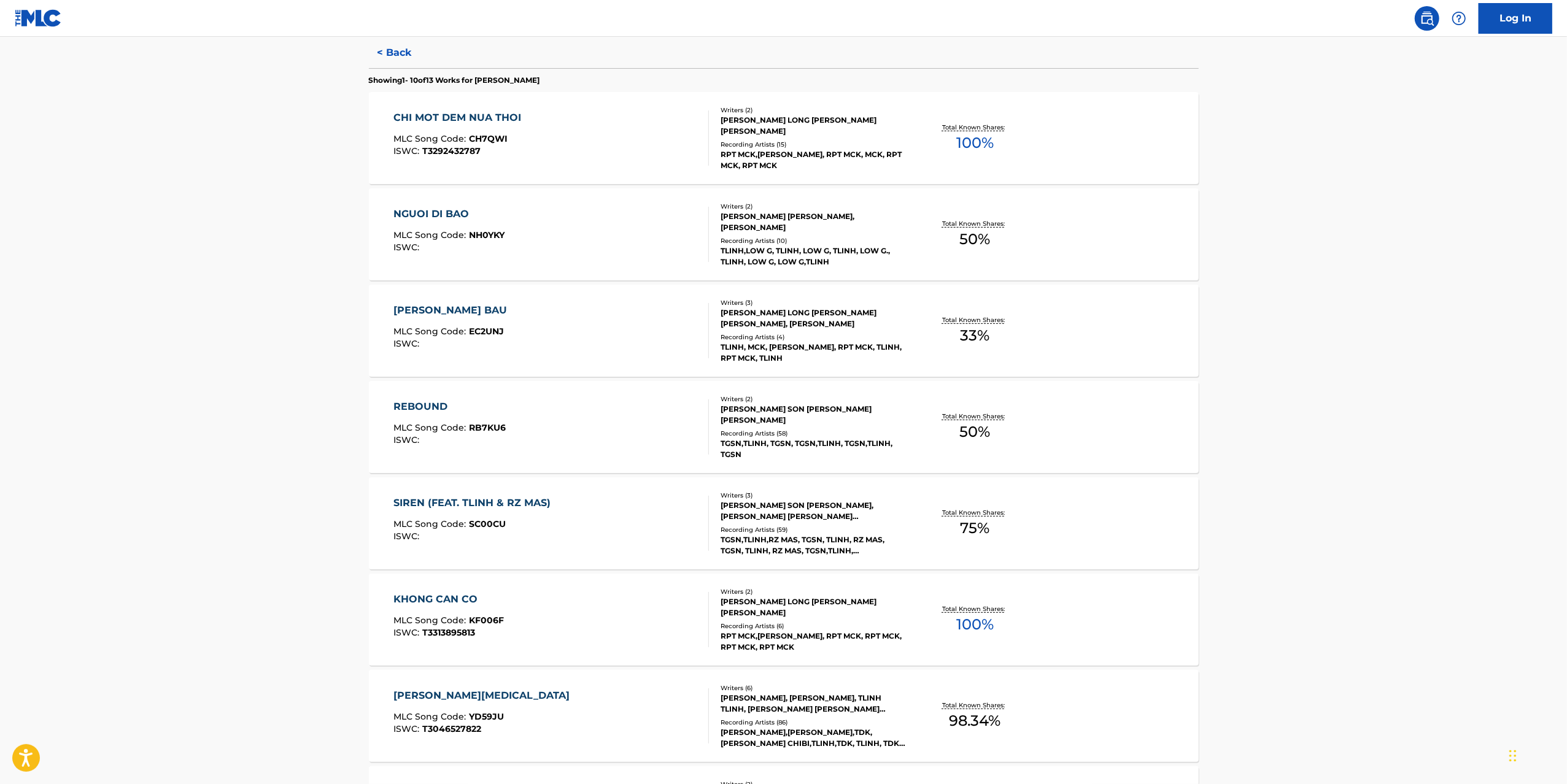
scroll to position [368, 0]
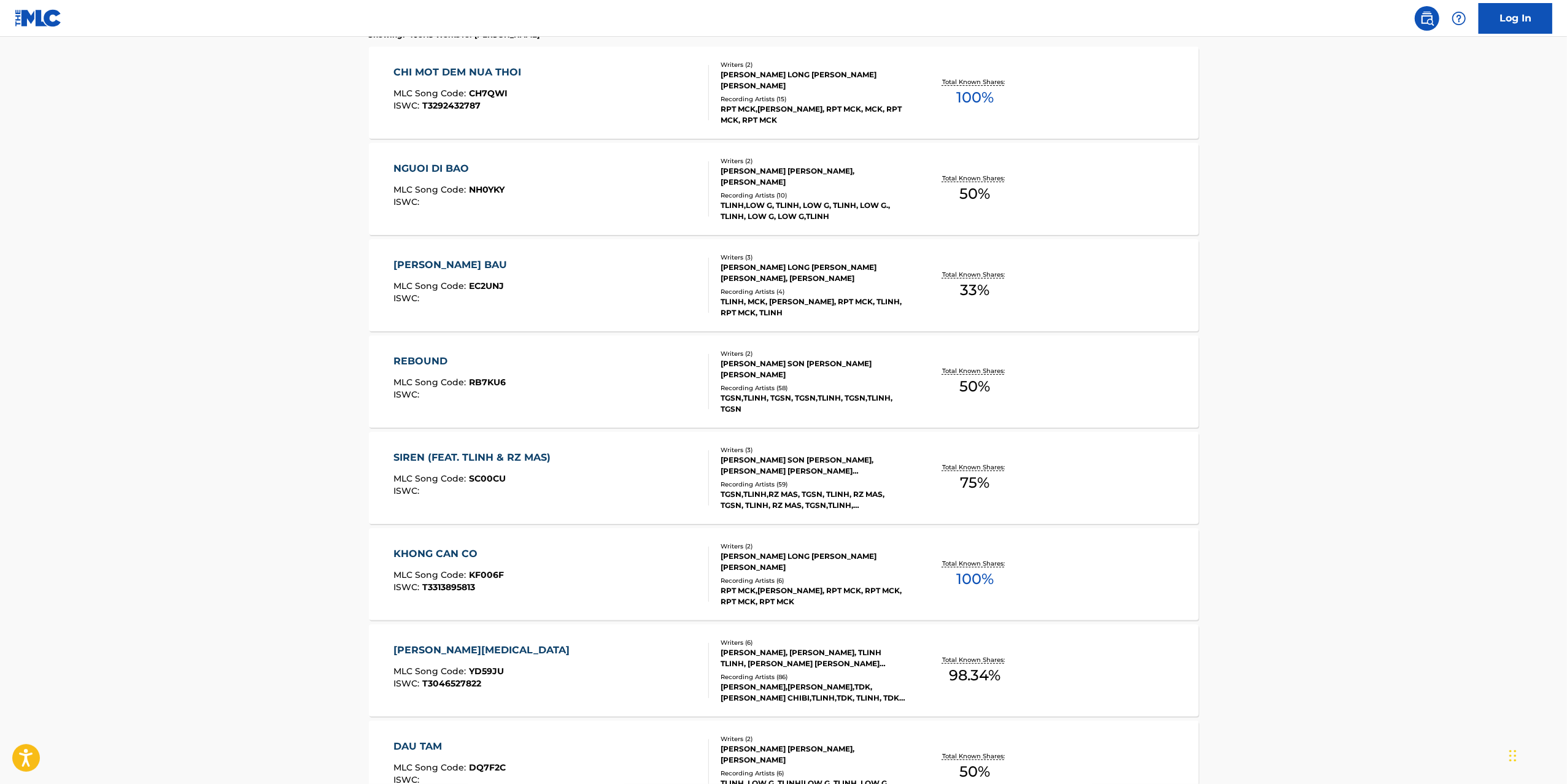
click at [634, 483] on div "SIREN (FEAT. TLINH & RZ MAS) MLC Song Code : SC00CU ISWC :" at bounding box center [551, 477] width 315 height 55
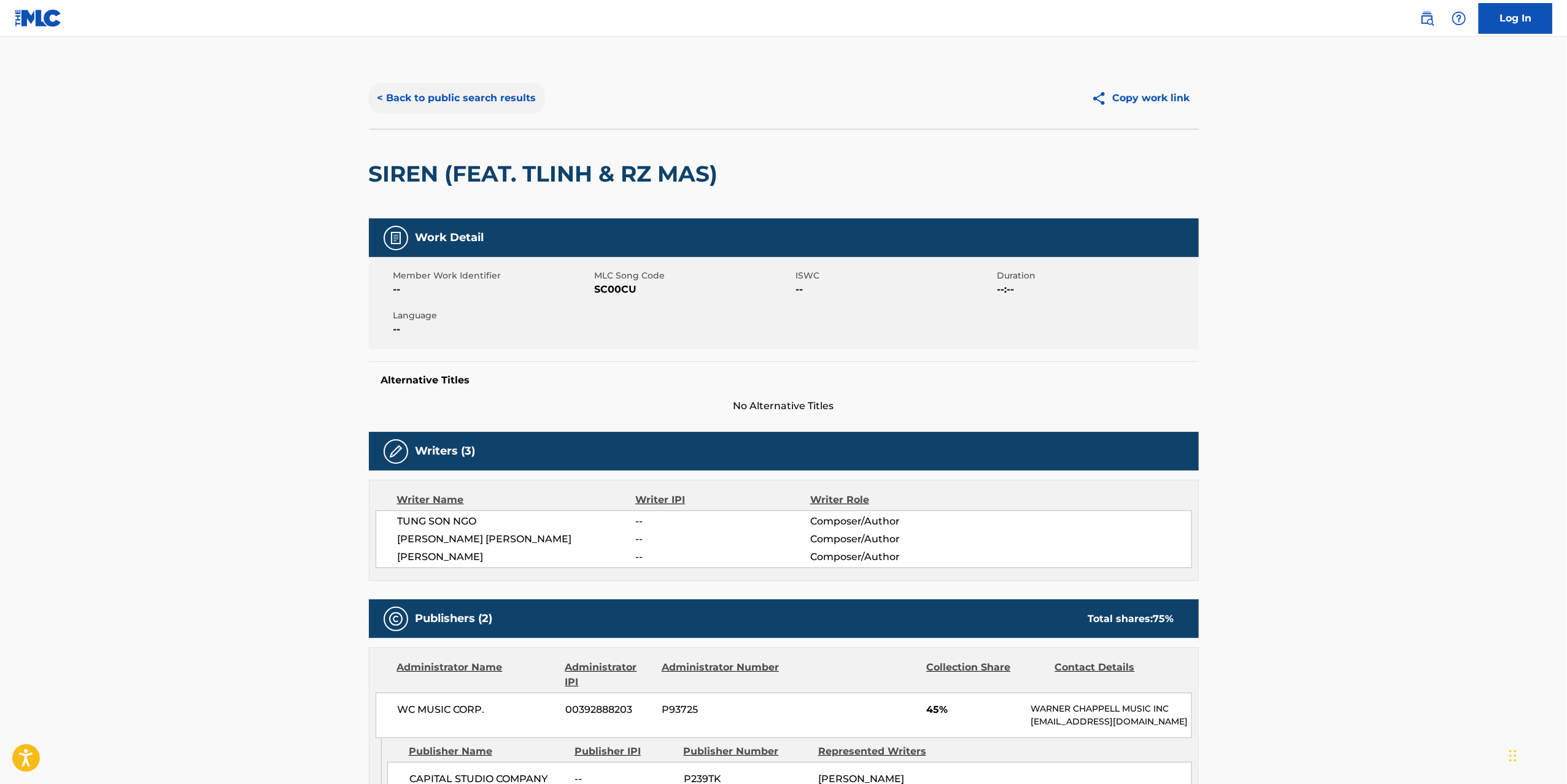
click at [401, 91] on button "< Back to public search results" at bounding box center [457, 98] width 176 height 31
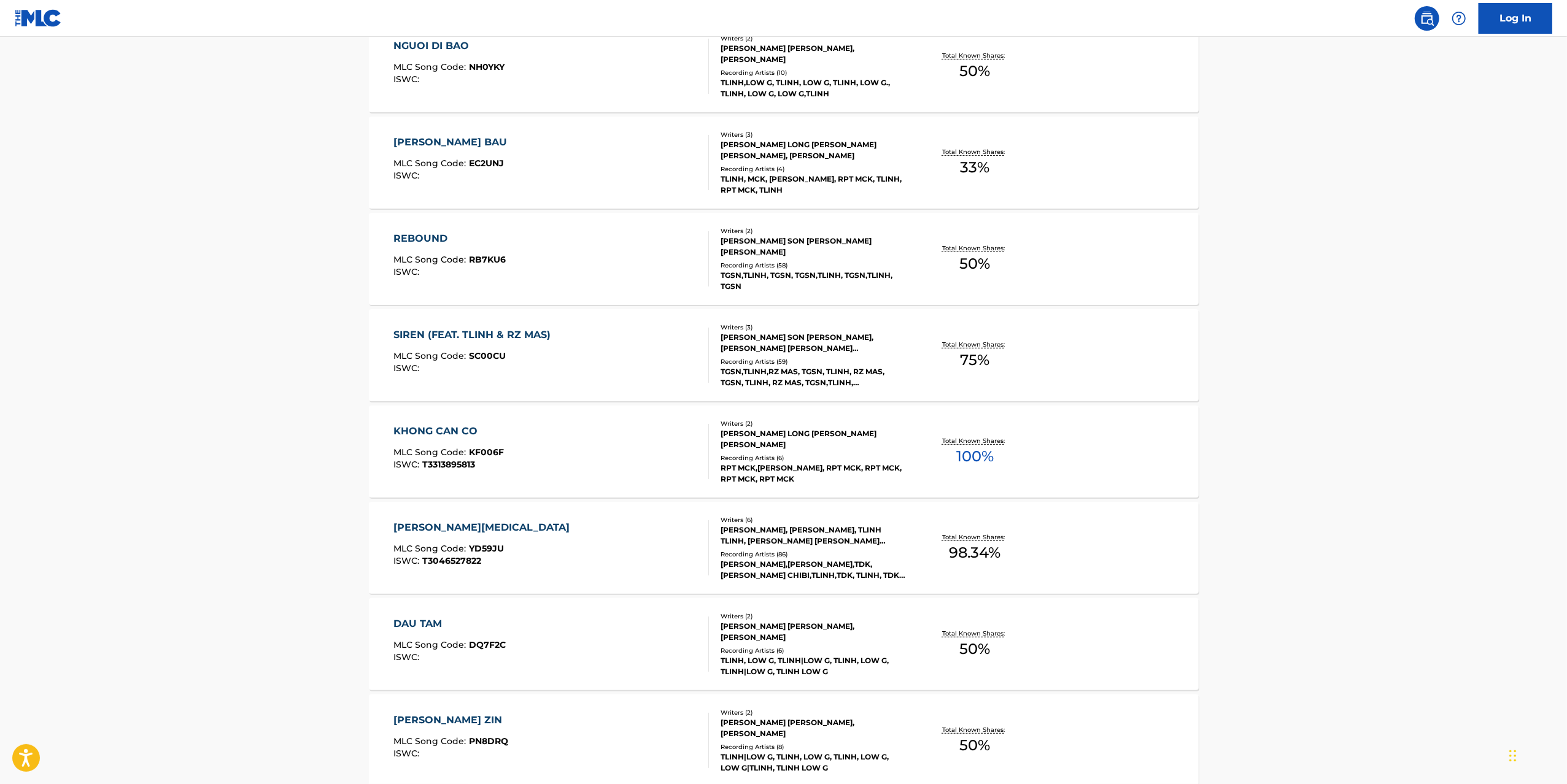
click at [642, 452] on div "KHONG CAN CO MLC Song Code : KF006F ISWC : T3313895813" at bounding box center [551, 452] width 315 height 55
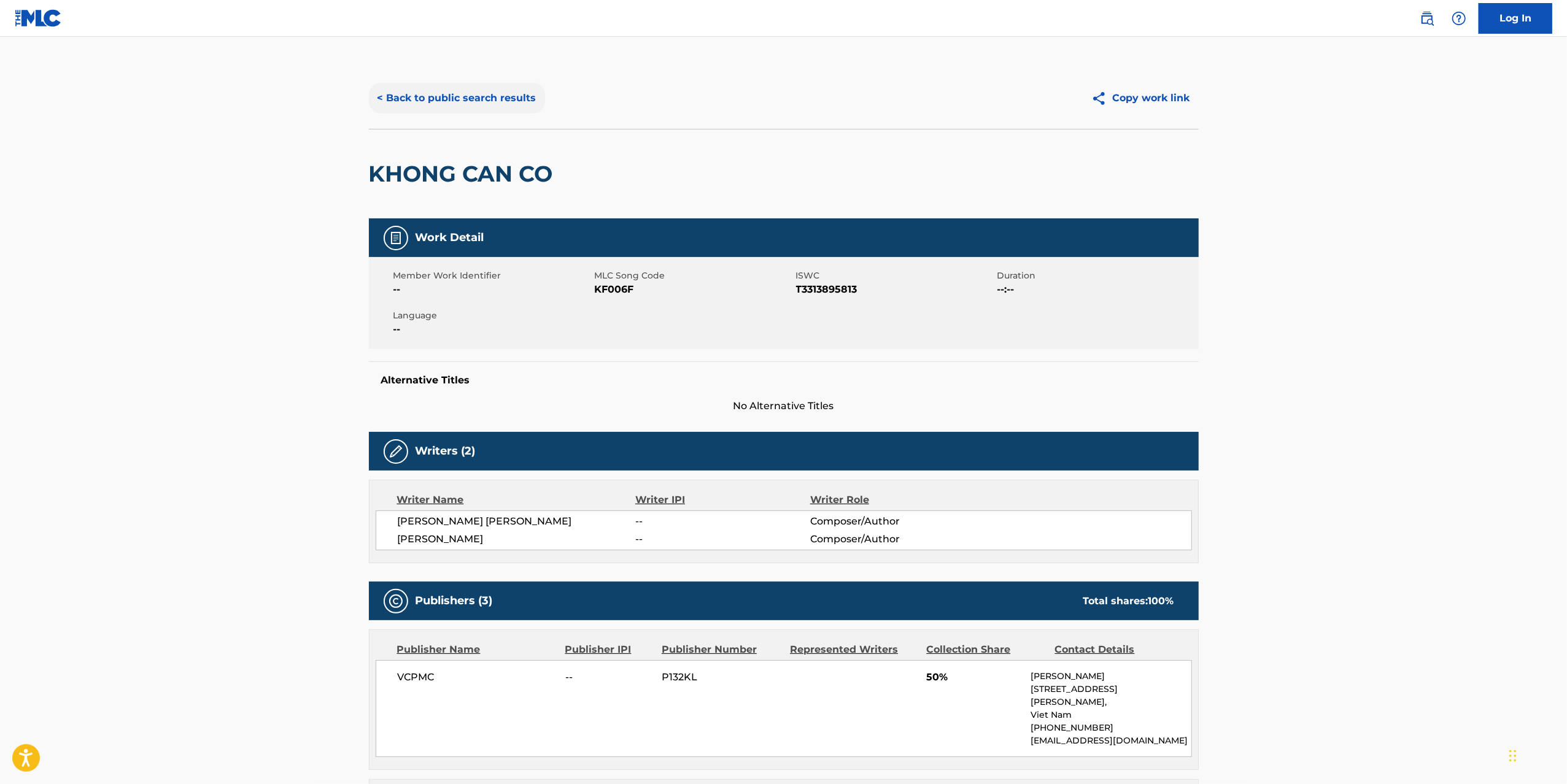
click at [420, 107] on button "< Back to public search results" at bounding box center [457, 98] width 176 height 31
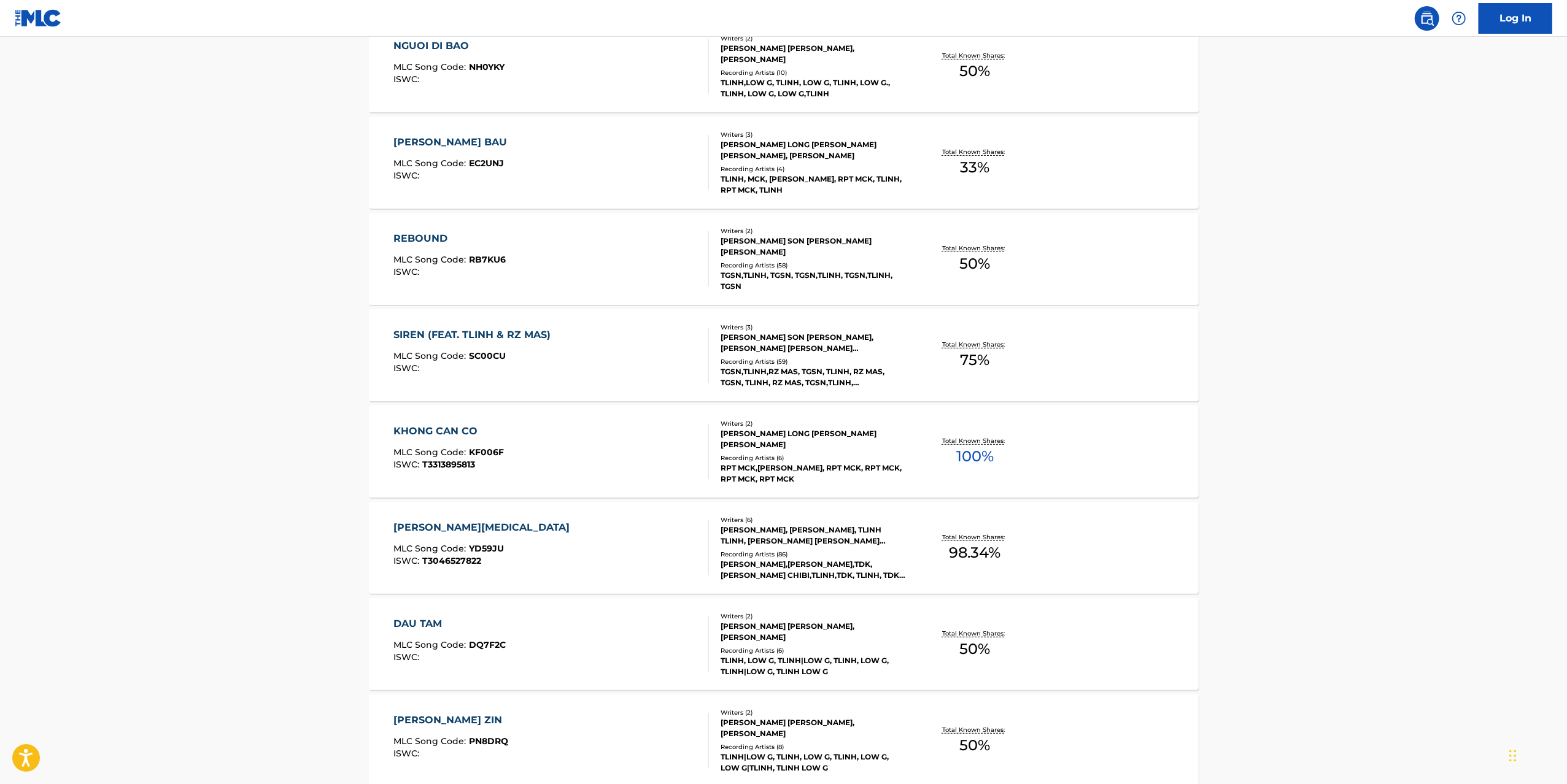
click at [631, 549] on div "YEU THAM MLC Song Code : YD59JU ISWC : T3046527822" at bounding box center [551, 547] width 315 height 55
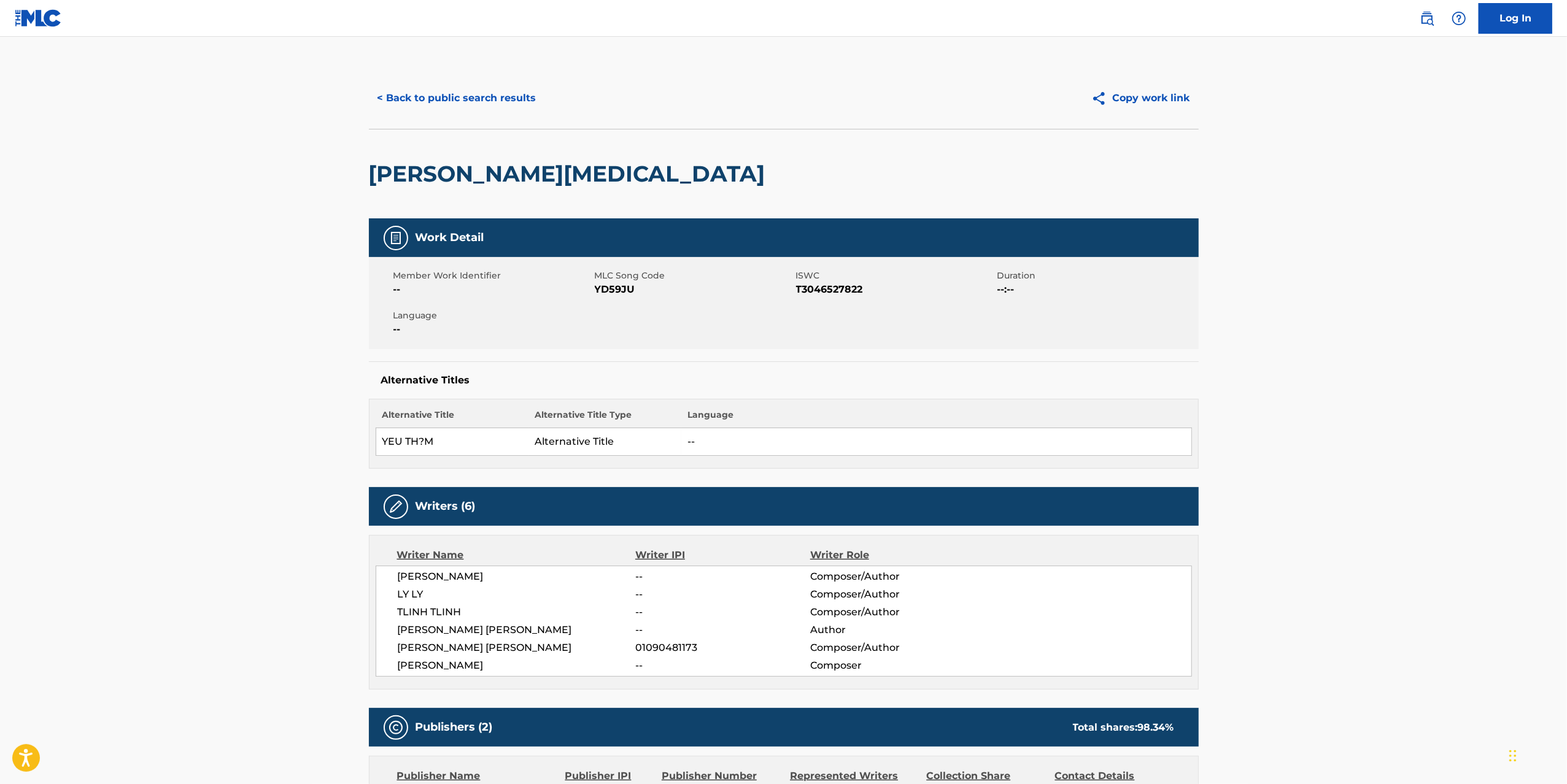
click at [430, 114] on div "< Back to public search results Copy work link" at bounding box center [784, 98] width 829 height 61
click at [433, 107] on button "< Back to public search results" at bounding box center [457, 98] width 176 height 31
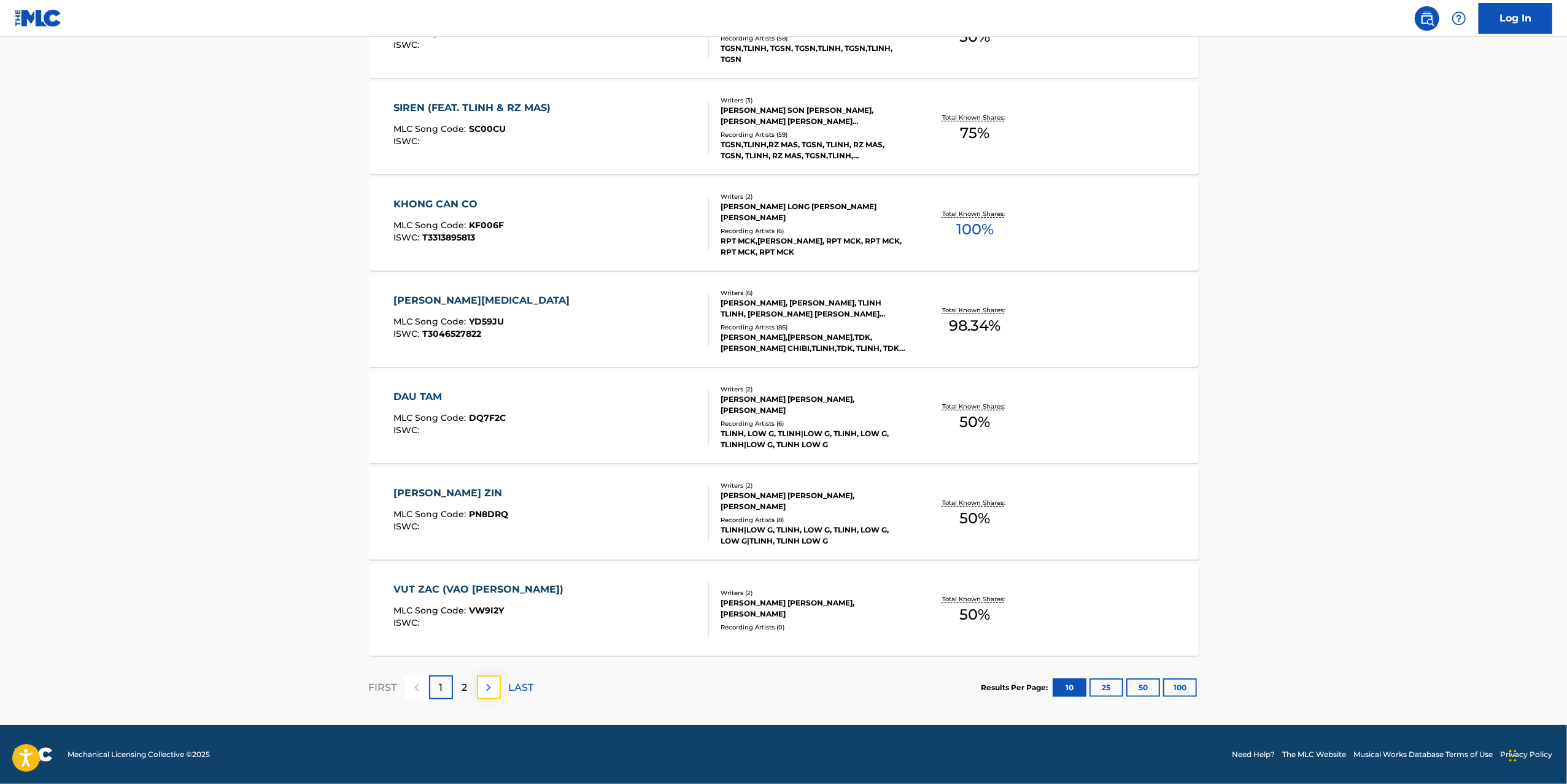
click at [489, 588] on img at bounding box center [488, 688] width 15 height 15
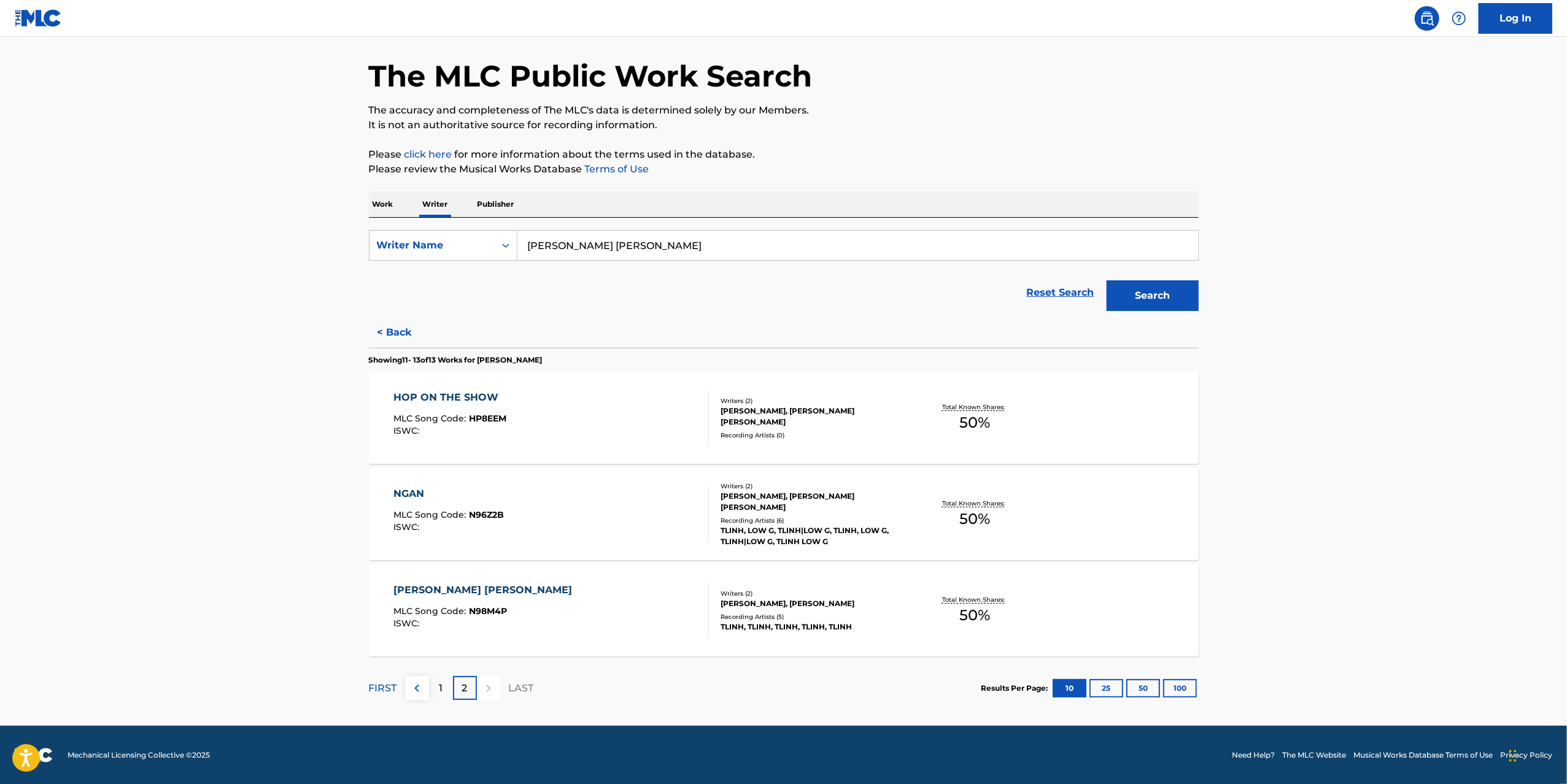
click at [575, 426] on div "HOP ON THE SHOW MLC Song Code : HP8EEM ISWC :" at bounding box center [551, 418] width 315 height 55
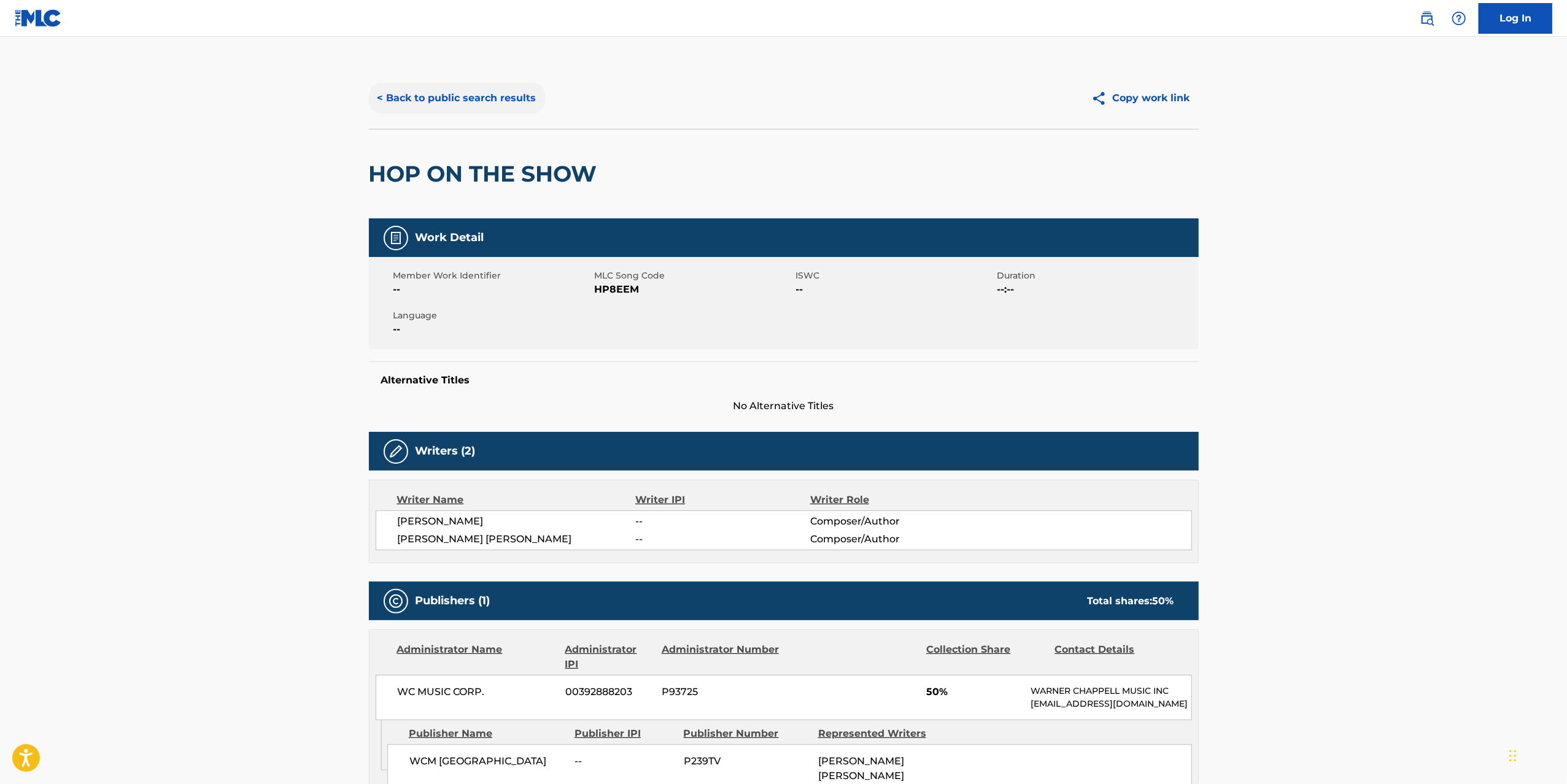
click at [508, 112] on button "< Back to public search results" at bounding box center [457, 98] width 176 height 31
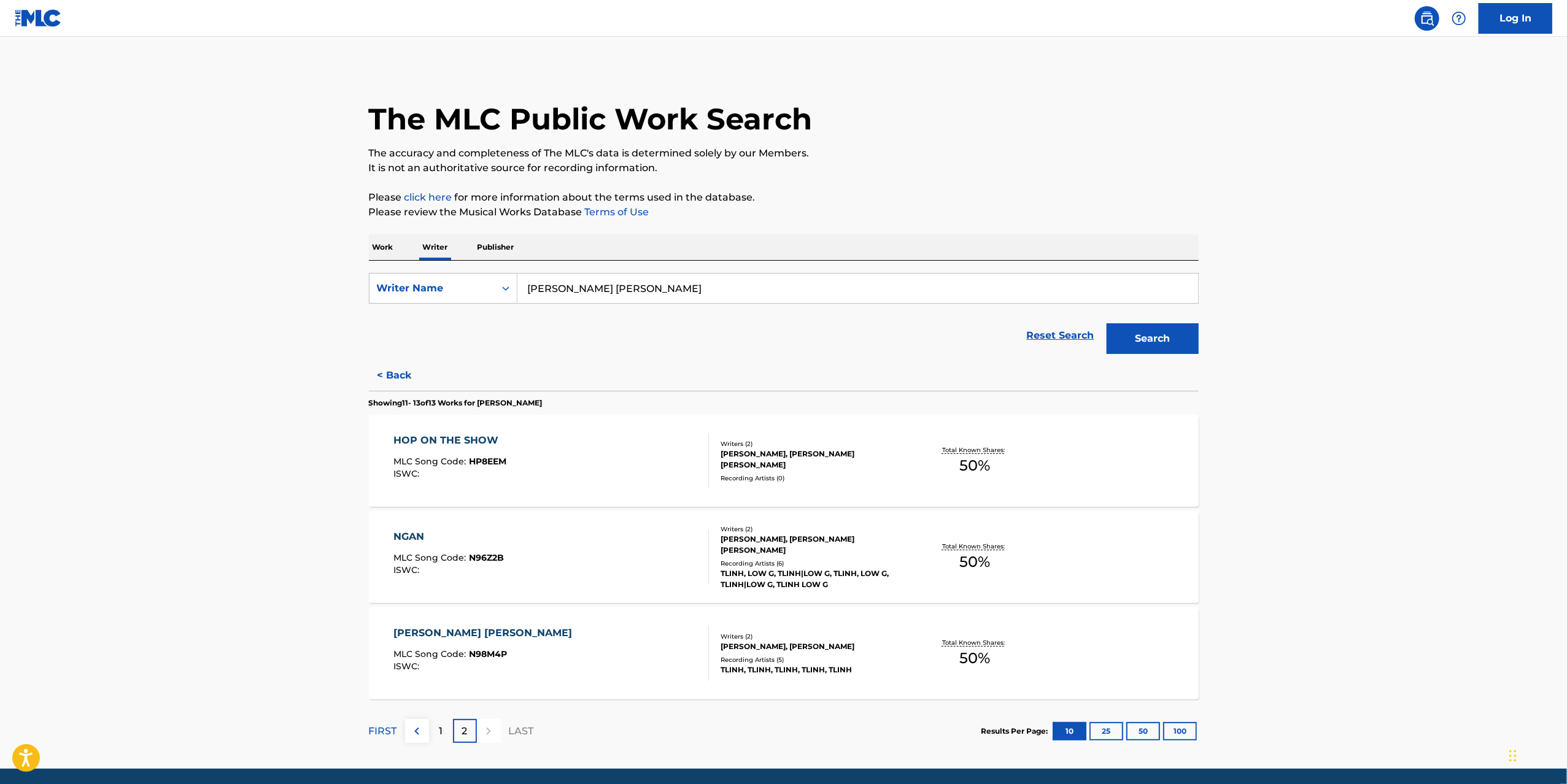
click at [523, 536] on div "NGAN MLC Song Code : N96Z2B ISWC :" at bounding box center [551, 557] width 315 height 55
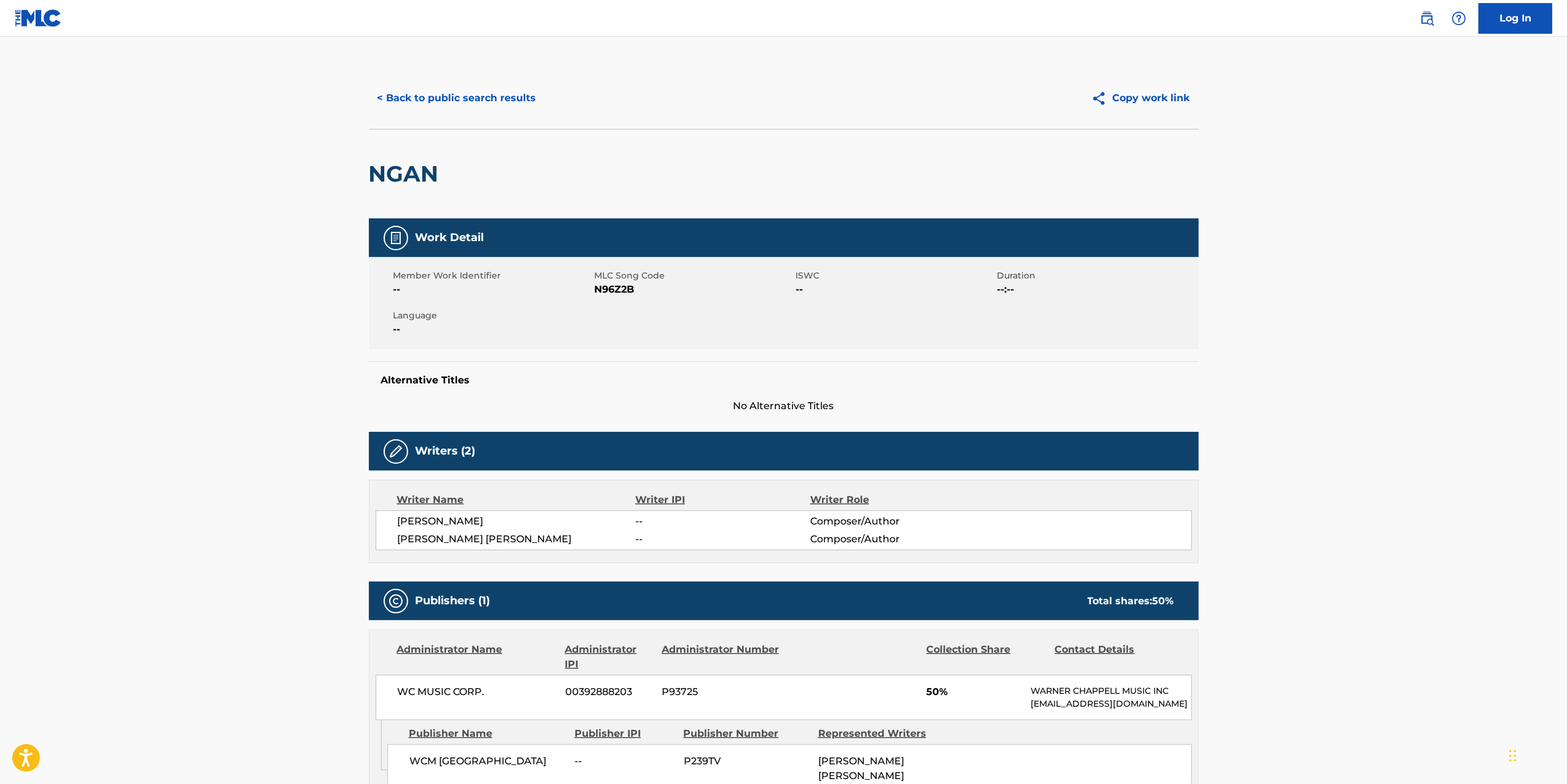
click at [477, 115] on div "< Back to public search results Copy work link" at bounding box center [784, 98] width 829 height 61
click at [482, 97] on button "< Back to public search results" at bounding box center [457, 98] width 176 height 31
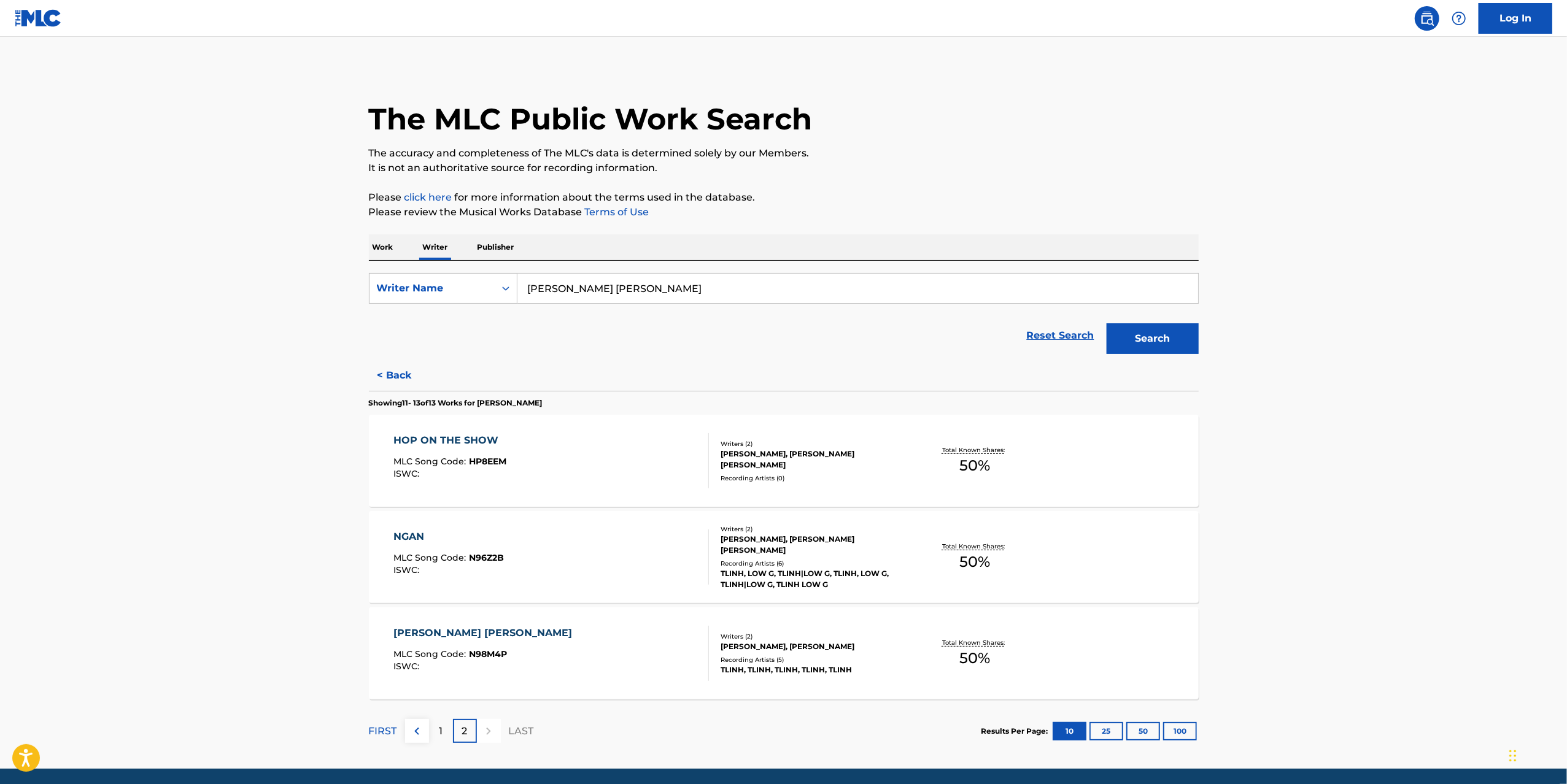
click at [591, 588] on div "NHUNG DOM SANG MLC Song Code : N98M4P ISWC :" at bounding box center [551, 653] width 315 height 55
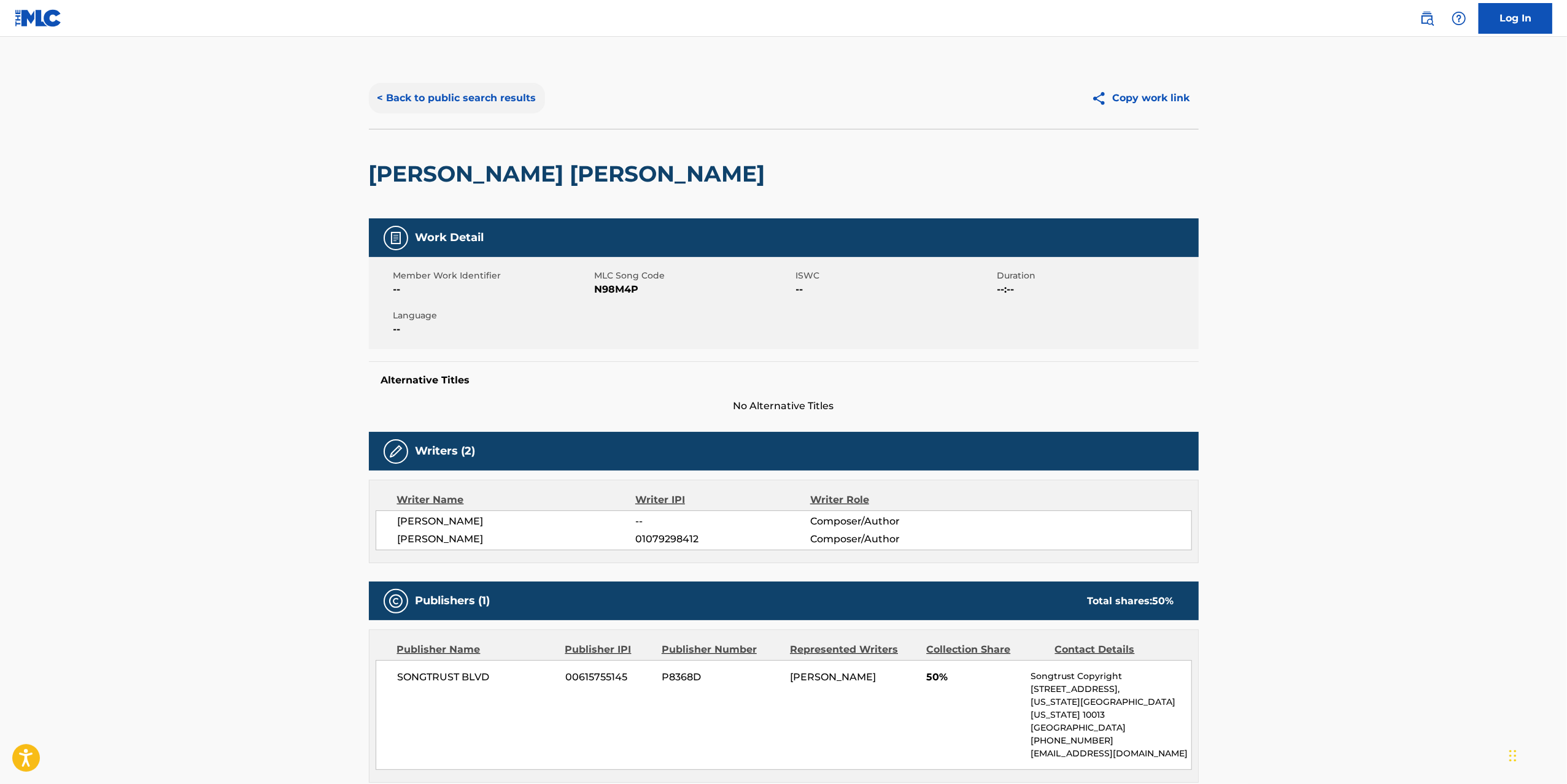
click at [488, 90] on button "< Back to public search results" at bounding box center [457, 98] width 176 height 31
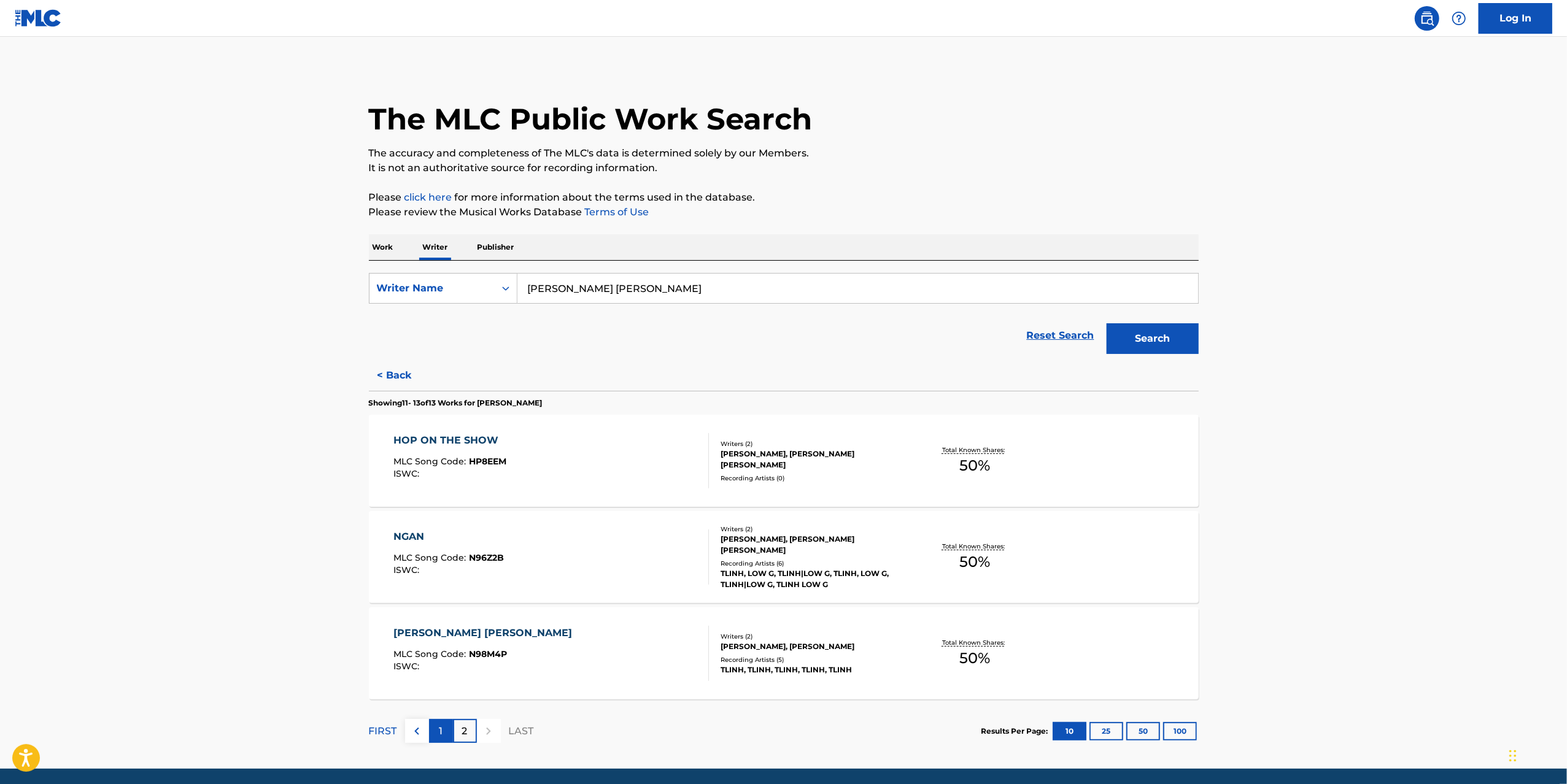
click at [442, 588] on div "1" at bounding box center [441, 731] width 24 height 24
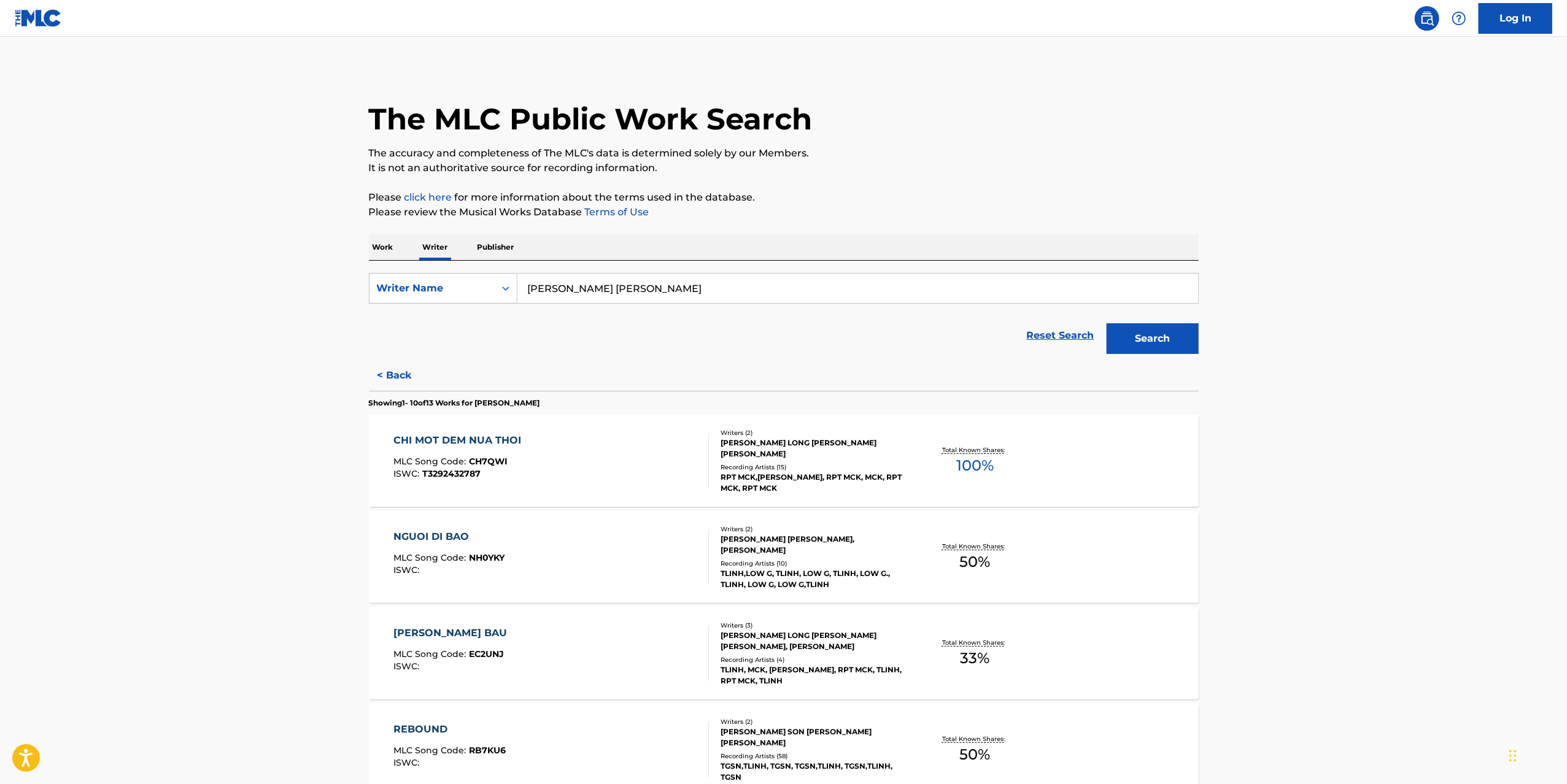
click at [617, 449] on div "CHI MOT DEM NUA THOI MLC Song Code : CH7QWI ISWC : T3292432787" at bounding box center [551, 460] width 315 height 55
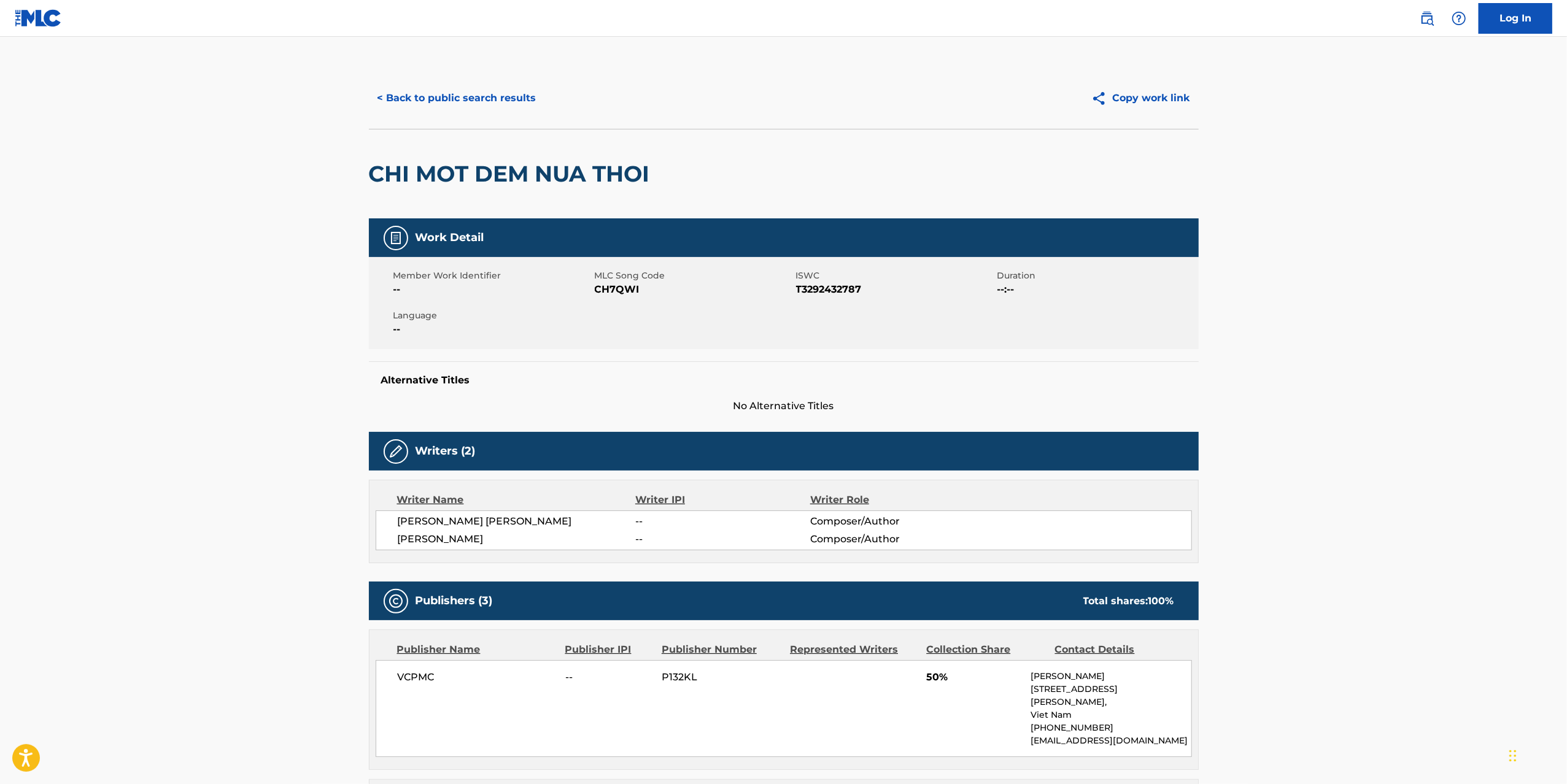
click at [474, 116] on div "< Back to public search results Copy work link" at bounding box center [784, 98] width 829 height 61
click at [468, 92] on button "< Back to public search results" at bounding box center [457, 98] width 176 height 31
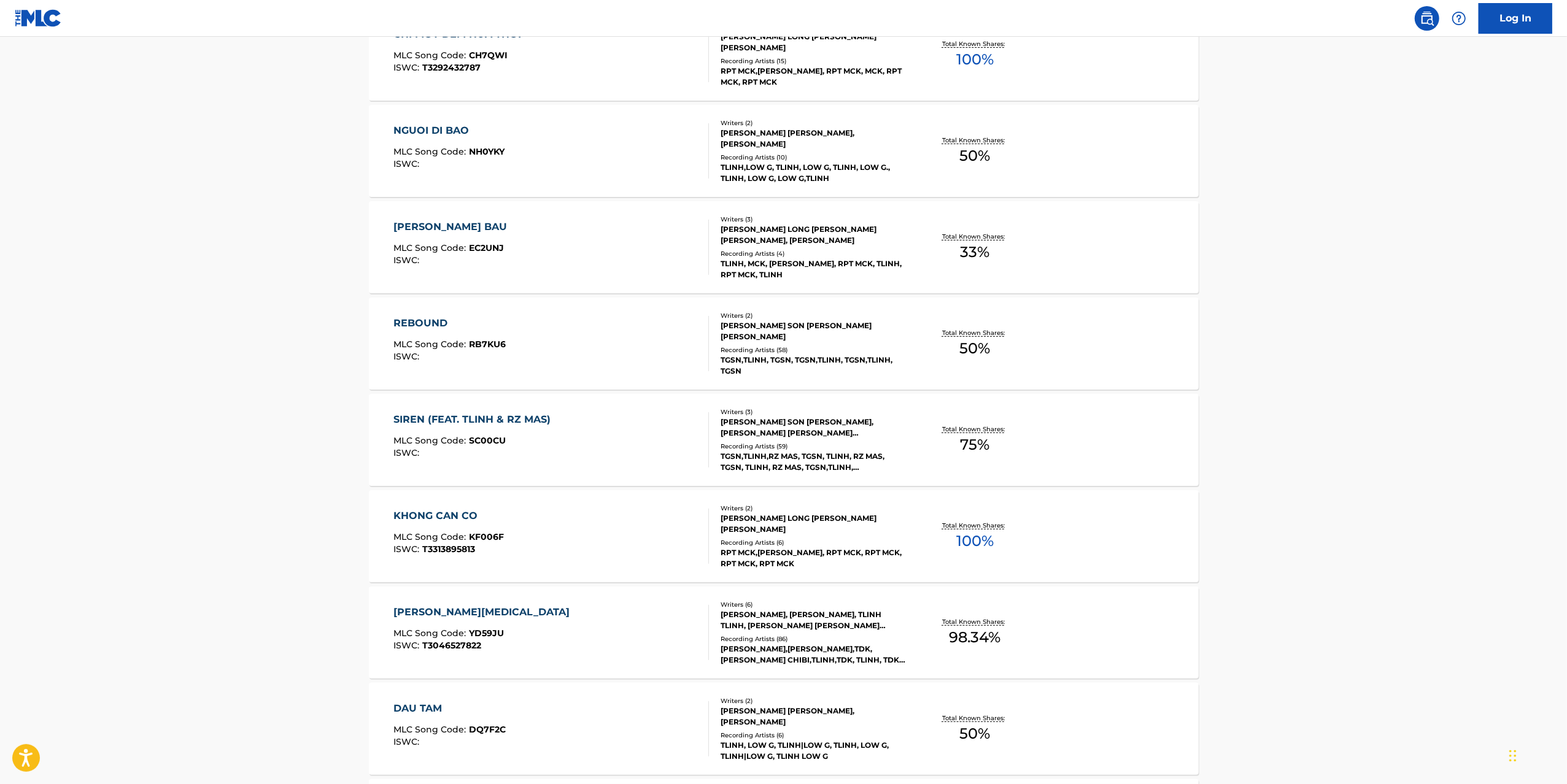
scroll to position [718, 0]
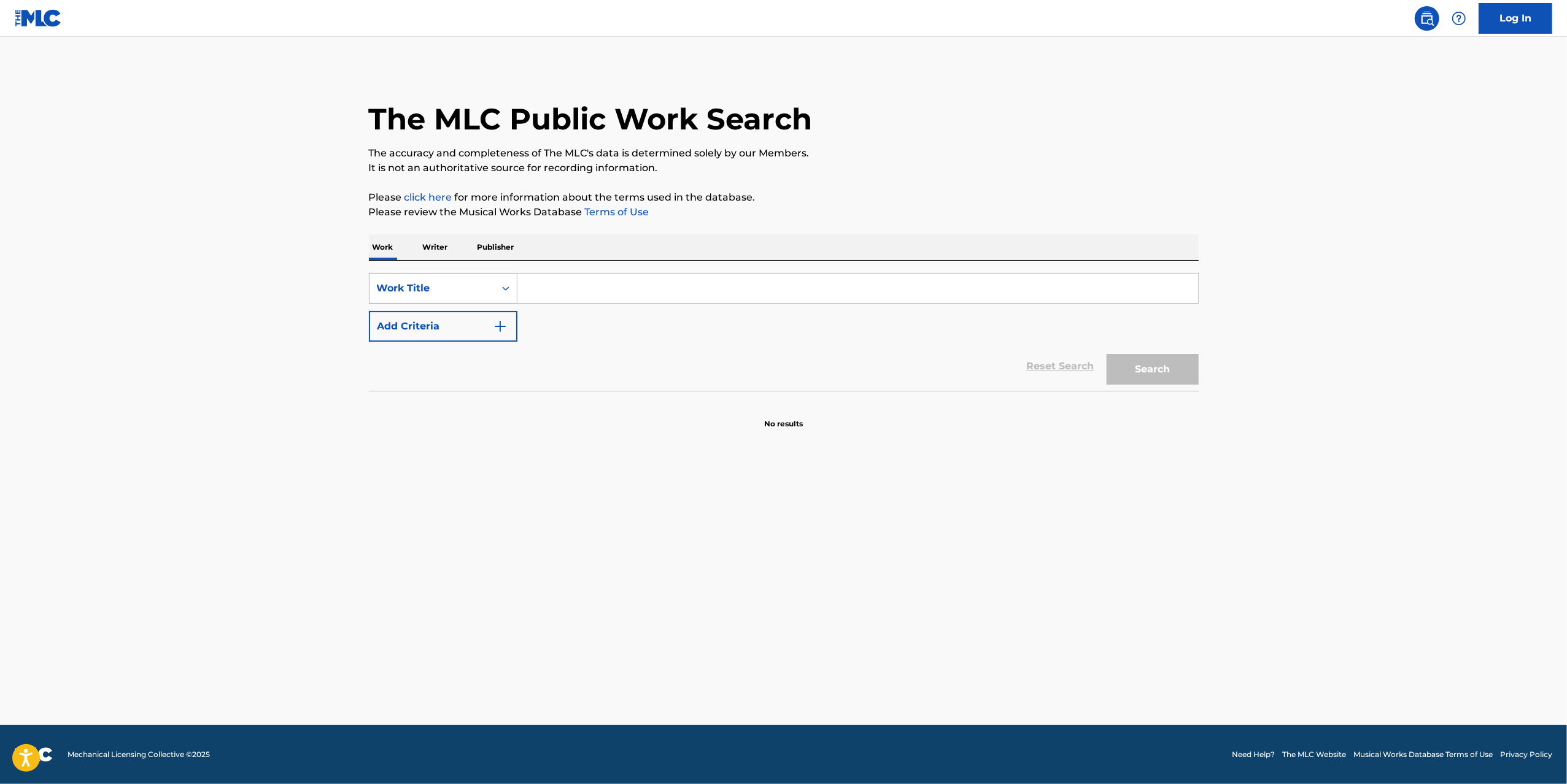
click at [492, 286] on div "Work Title" at bounding box center [432, 288] width 125 height 23
click at [436, 248] on p "Writer" at bounding box center [435, 247] width 33 height 26
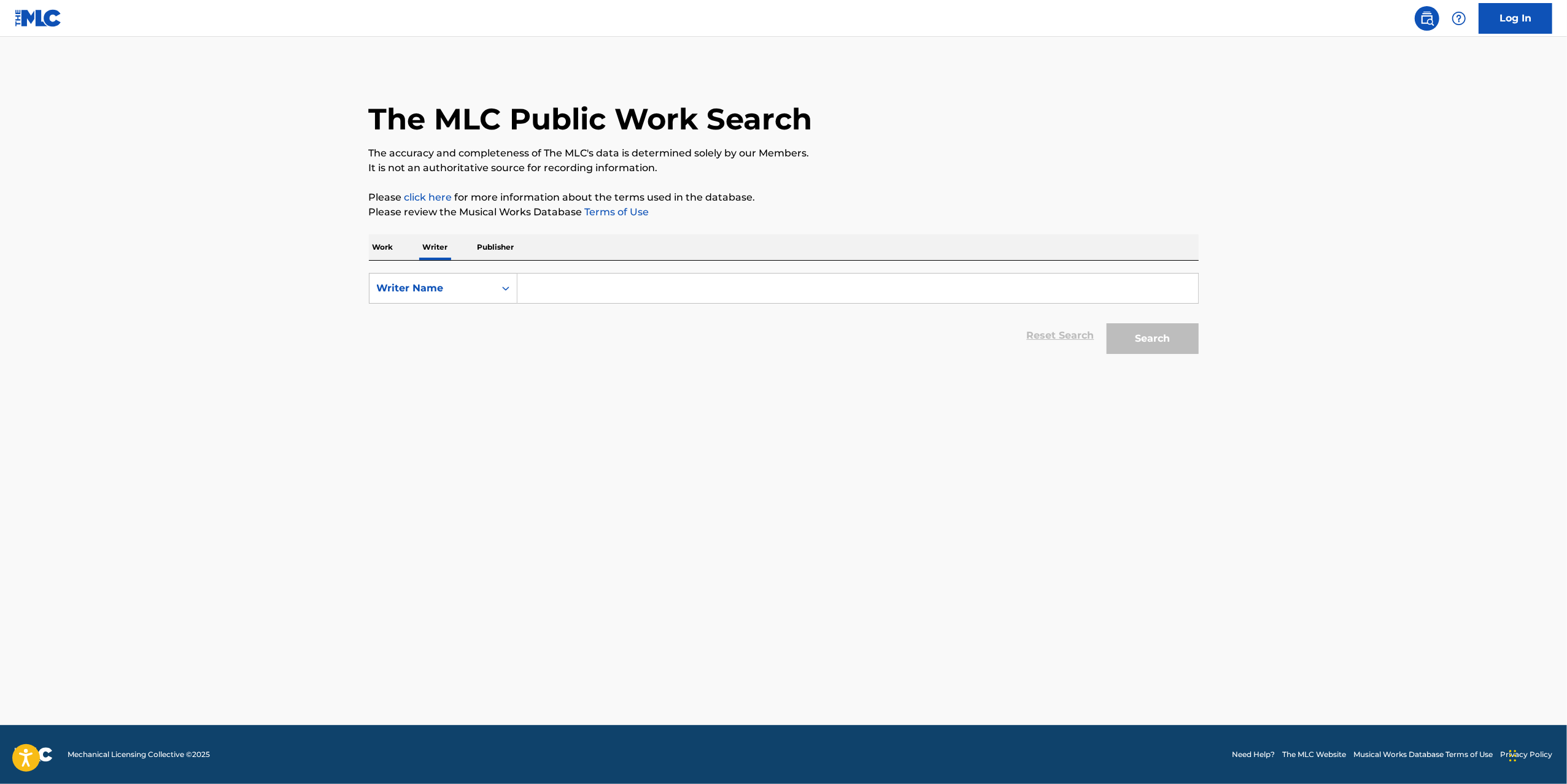
click at [543, 289] on input "Search Form" at bounding box center [857, 289] width 680 height 29
click at [1142, 335] on button "Search" at bounding box center [1153, 338] width 92 height 31
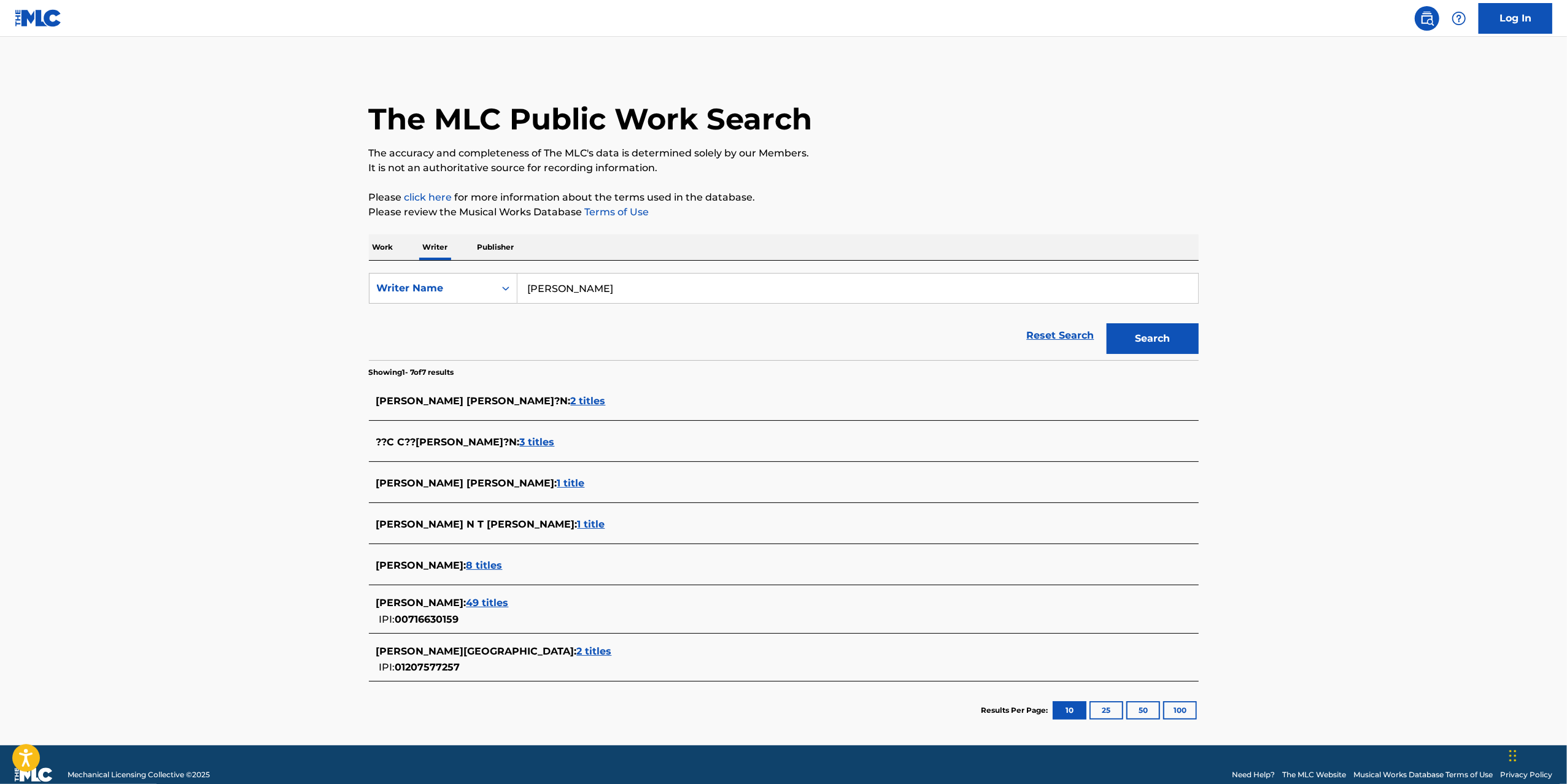
drag, startPoint x: 575, startPoint y: 305, endPoint x: 573, endPoint y: 282, distance: 23.1
click at [575, 294] on form "SearchWithCriteriaa833f083-6d13-4dd2-ad76-fe1f153b39b3 Writer Name [PERSON_NAME…" at bounding box center [784, 317] width 829 height 87
click at [573, 269] on div "SearchWithCriteriaa833f083-6d13-4dd2-ad76-fe1f153b39b3 Writer Name [PERSON_NAME…" at bounding box center [784, 310] width 829 height 99
click at [567, 289] on input "[PERSON_NAME]" at bounding box center [857, 289] width 680 height 29
type input "[PERSON_NAME] [PERSON_NAME]"
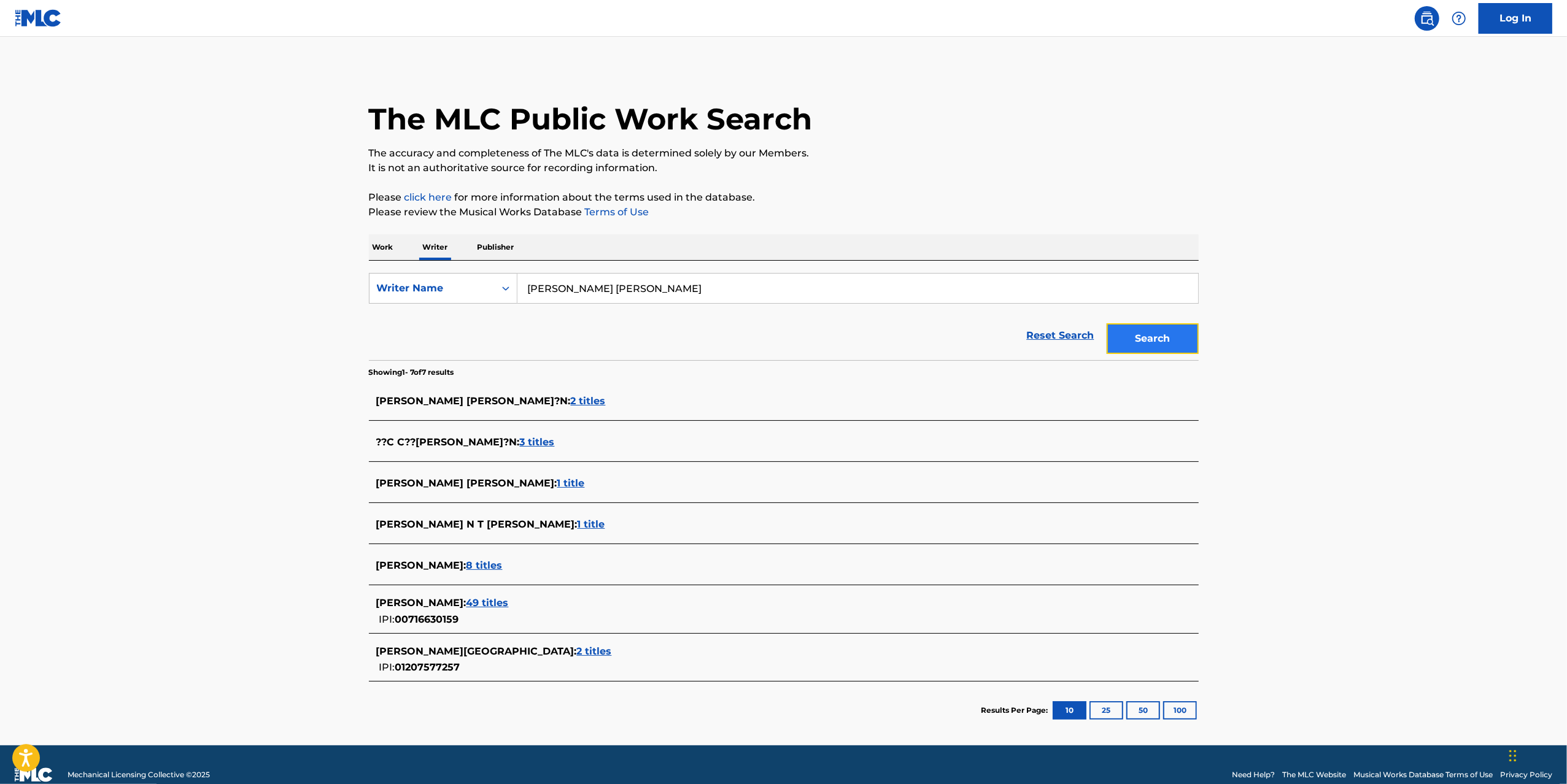
click at [1175, 340] on button "Search" at bounding box center [1153, 338] width 92 height 31
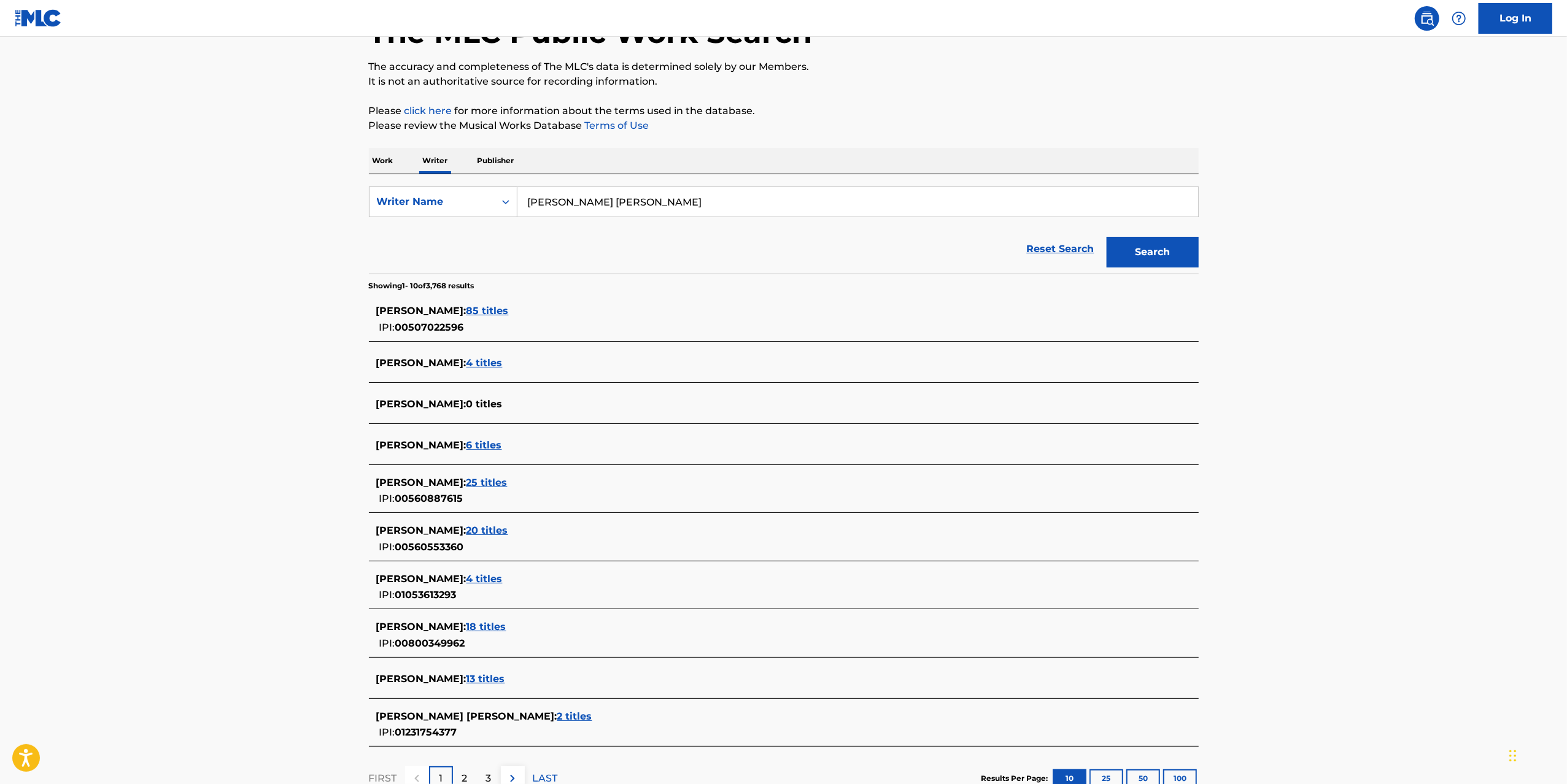
scroll to position [123, 0]
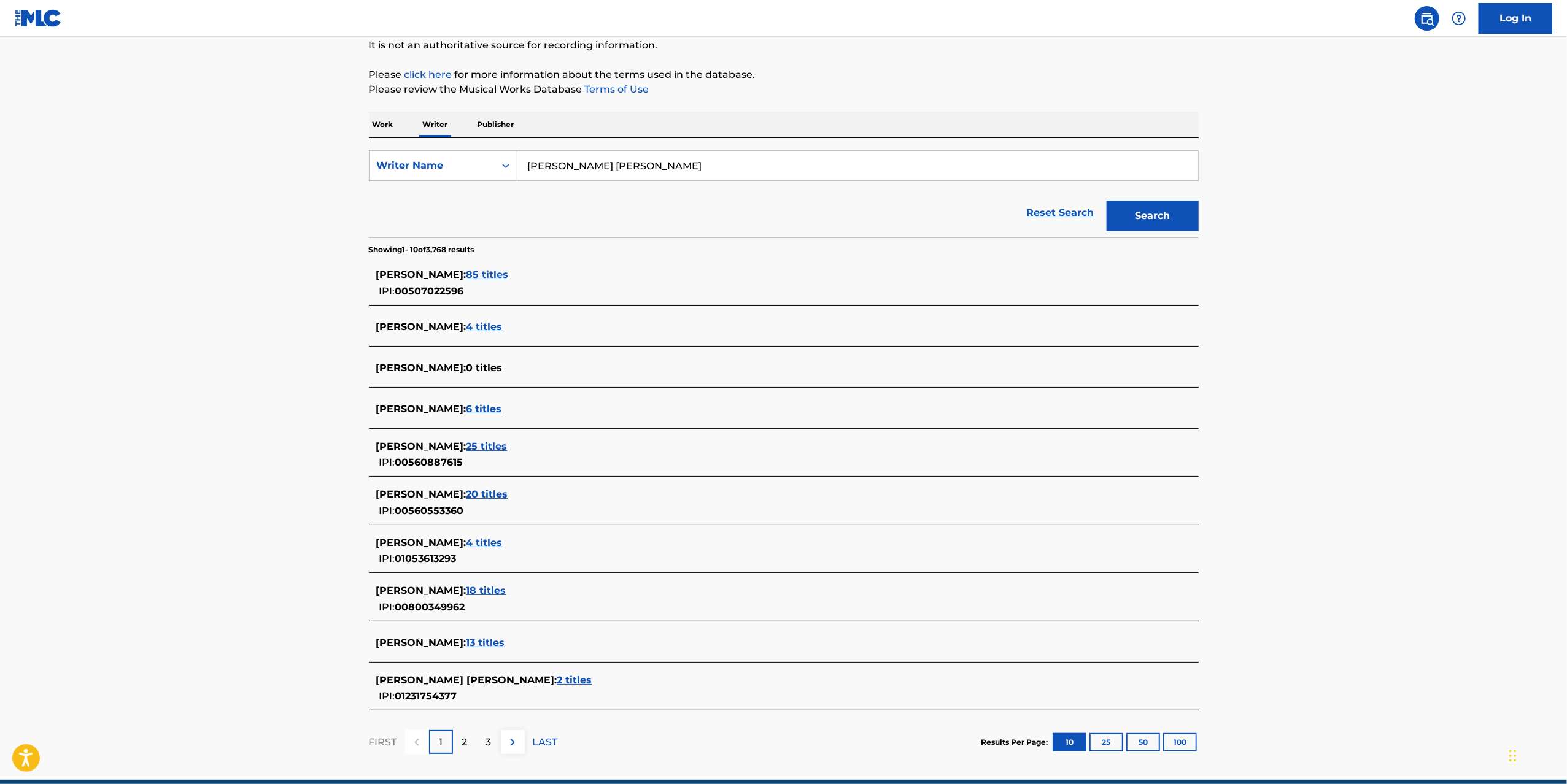
click at [504, 643] on span "13 titles" at bounding box center [486, 643] width 39 height 12
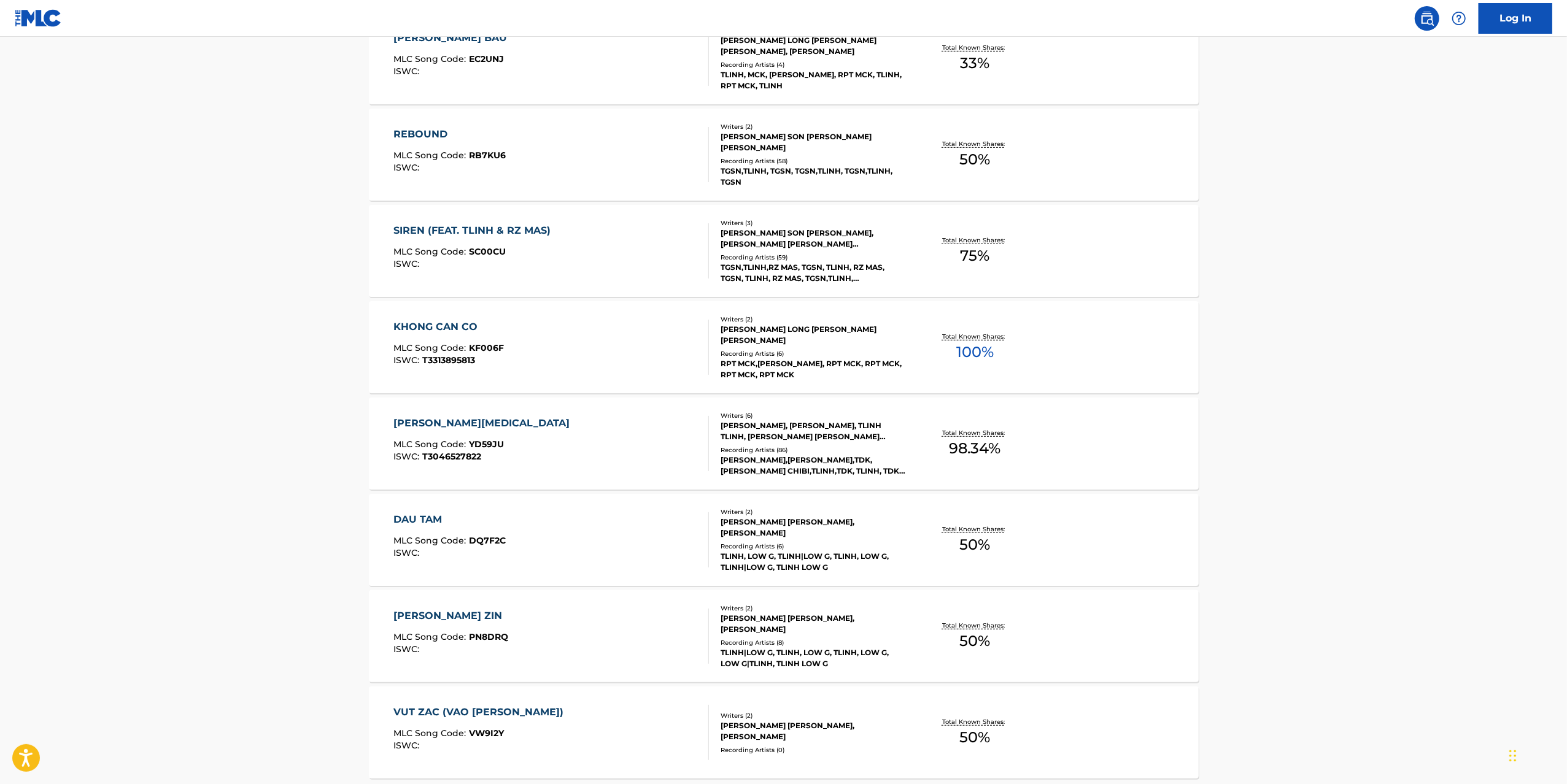
scroll to position [718, 0]
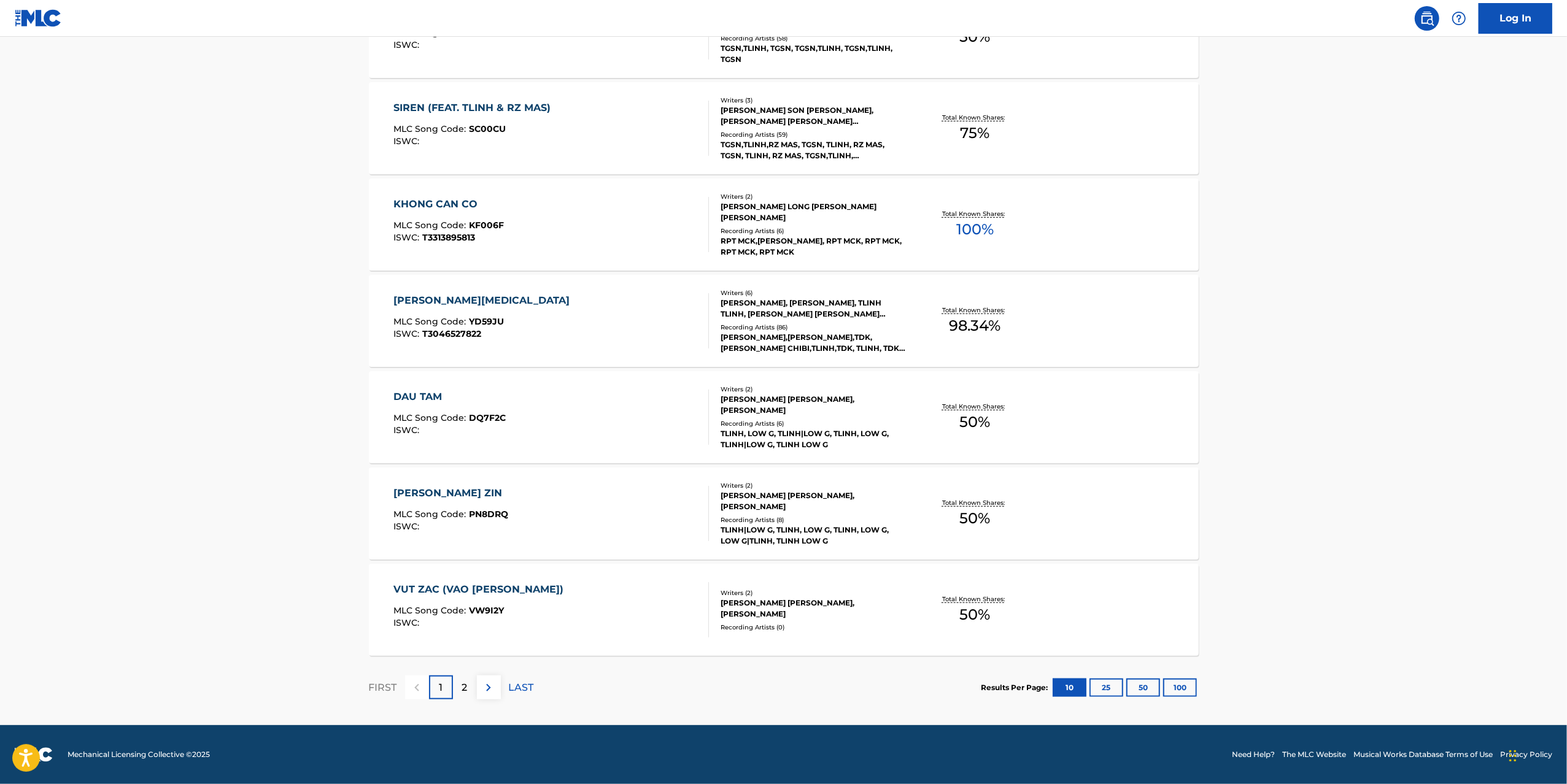
click at [607, 489] on div "[PERSON_NAME] ZIN MLC Song Code : PN8DRQ ISWC :" at bounding box center [551, 513] width 315 height 55
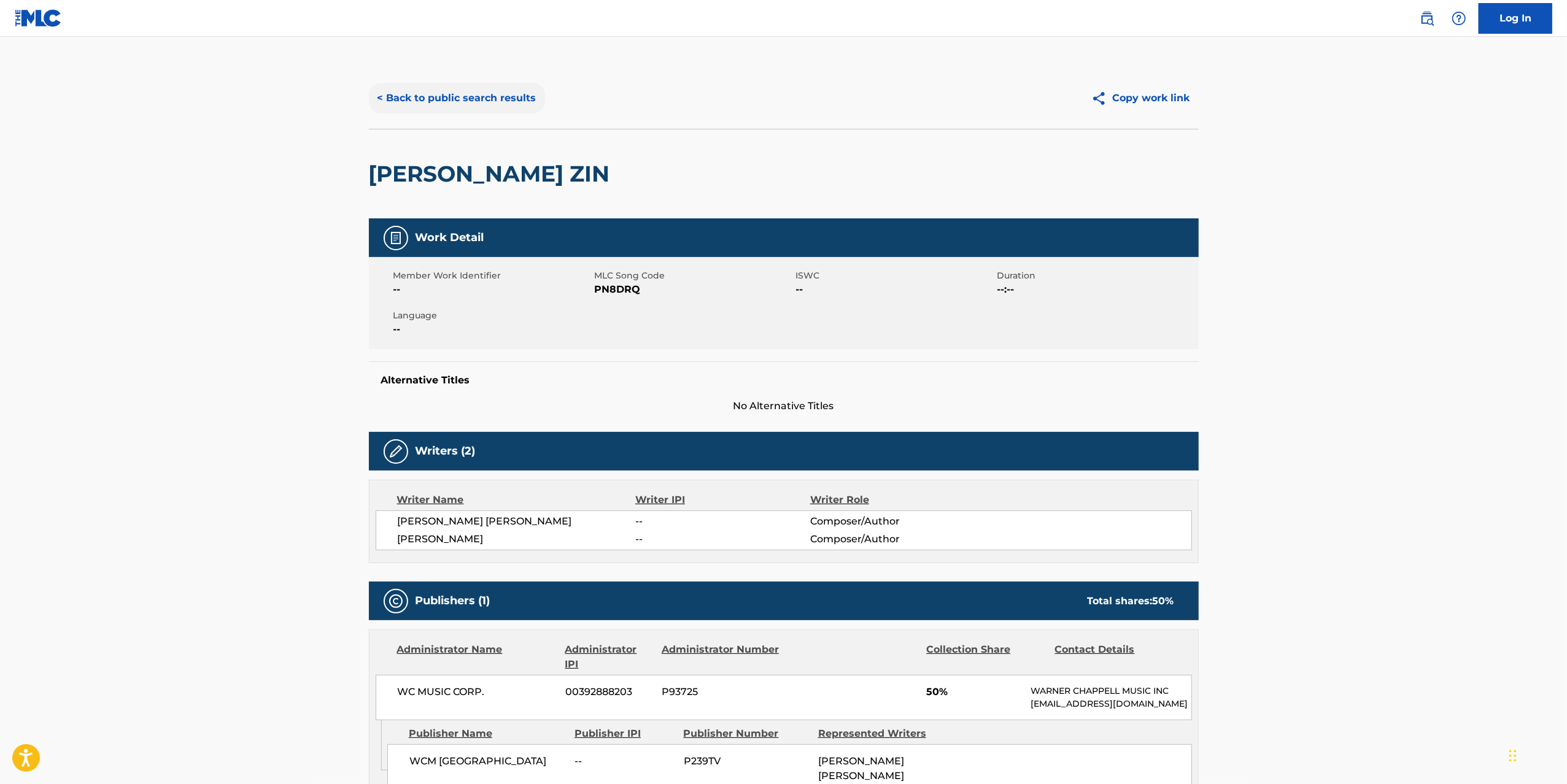
click at [430, 93] on button "< Back to public search results" at bounding box center [457, 98] width 176 height 31
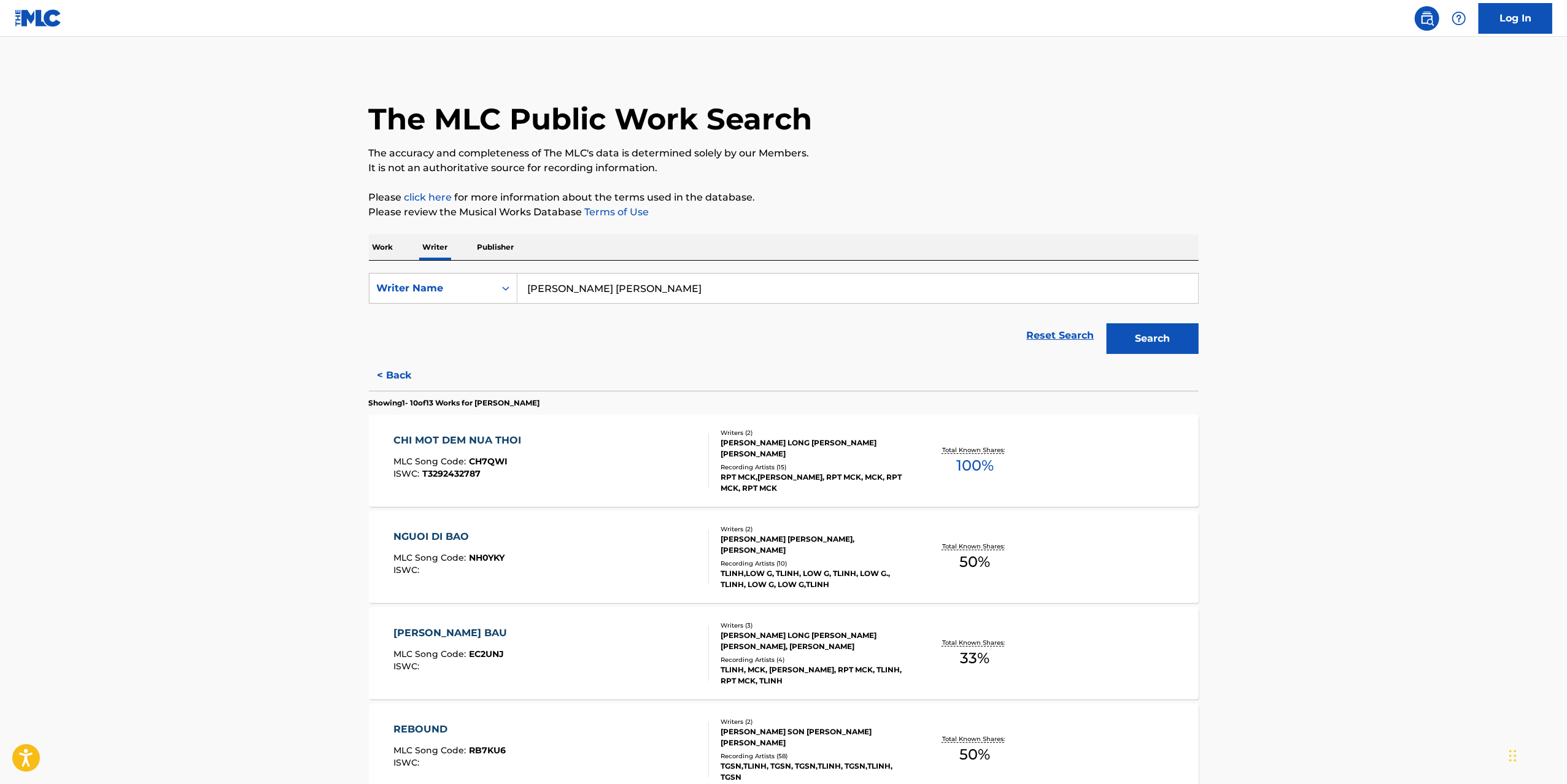
click at [391, 244] on p "Work" at bounding box center [383, 247] width 28 height 26
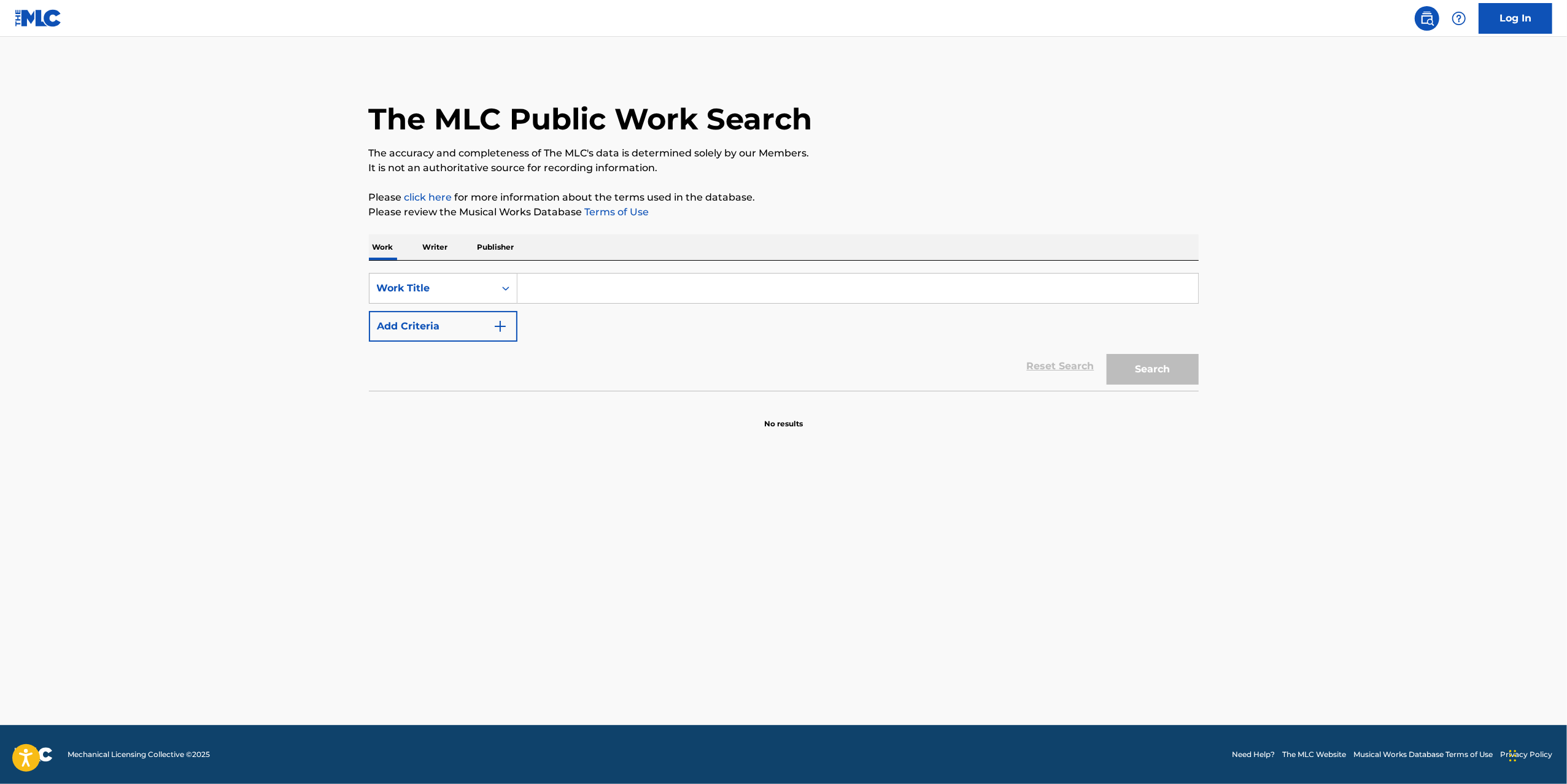
click at [555, 289] on input "Search Form" at bounding box center [857, 289] width 680 height 29
click at [1107, 354] on button "Search" at bounding box center [1153, 369] width 92 height 31
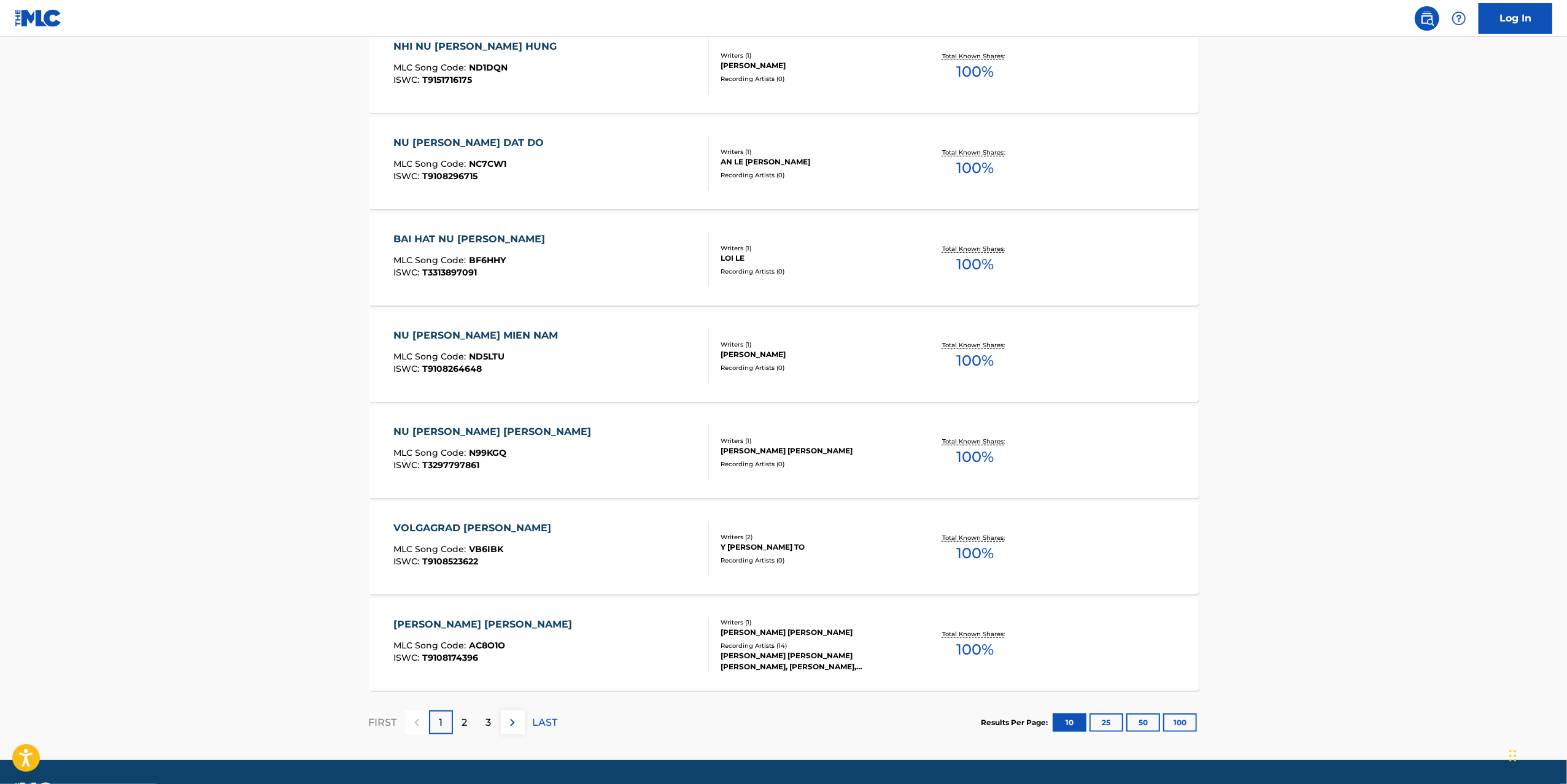
scroll to position [718, 0]
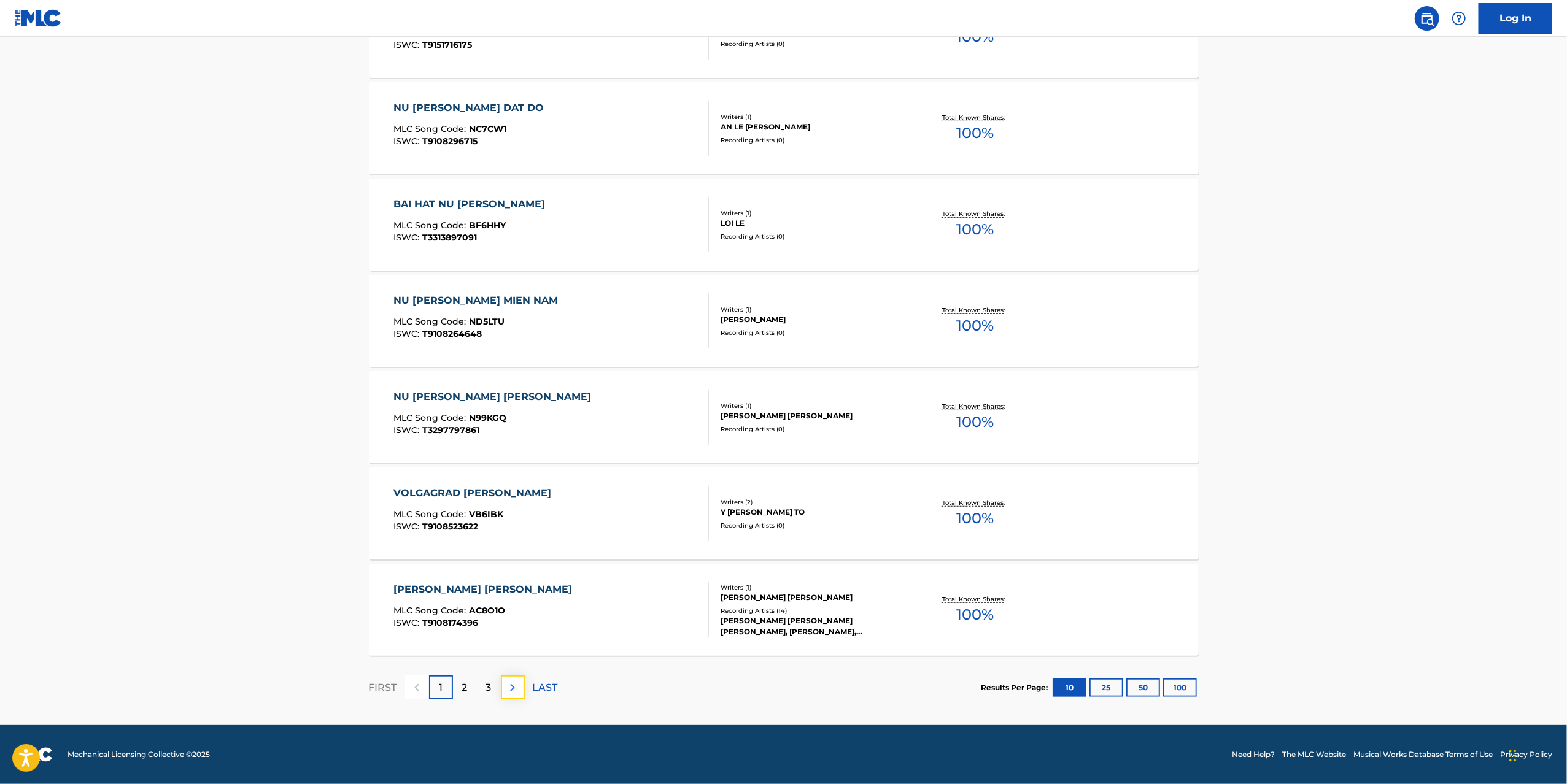
click at [514, 691] on img at bounding box center [512, 688] width 15 height 15
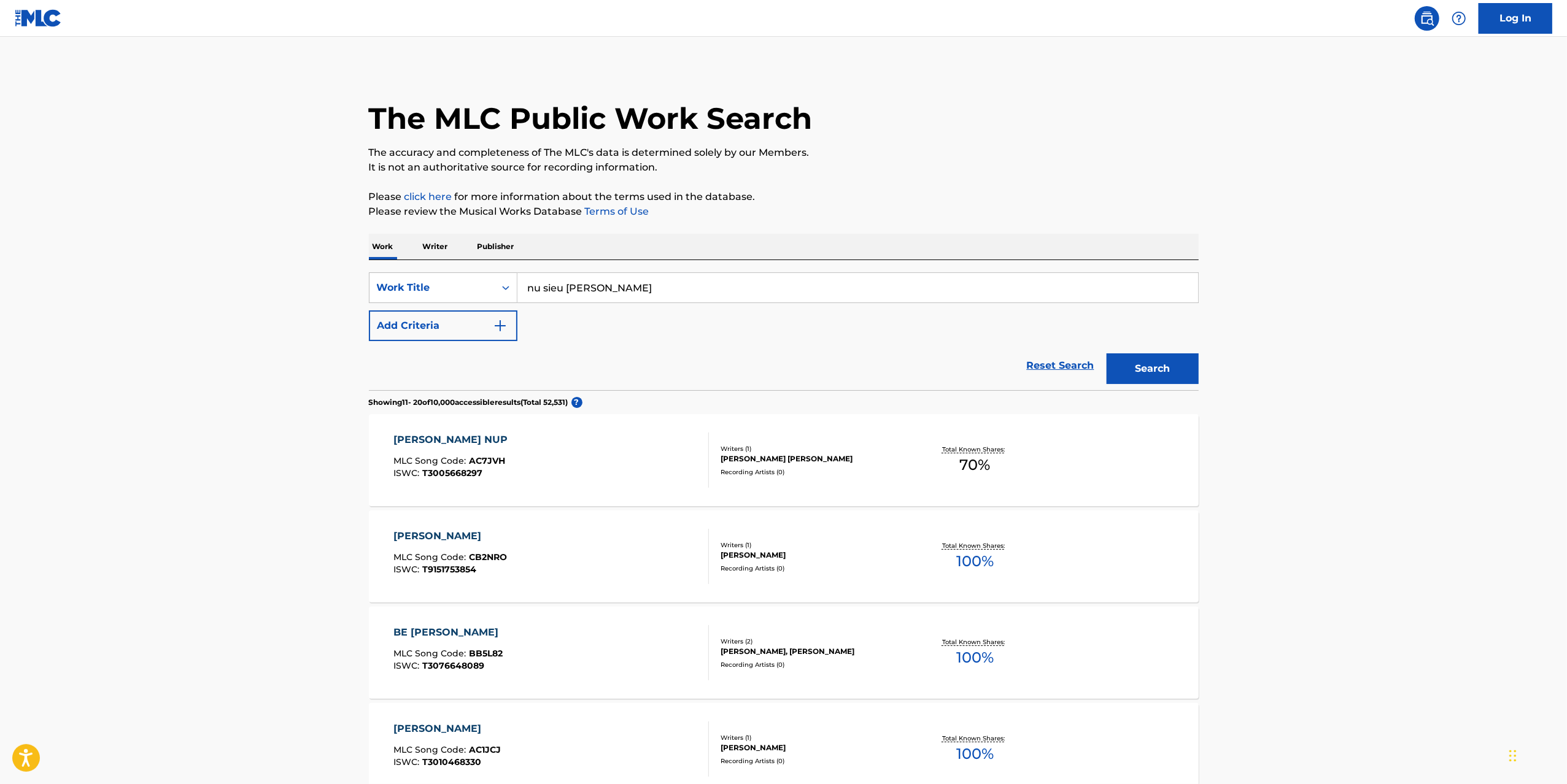
scroll to position [0, 0]
drag, startPoint x: 654, startPoint y: 295, endPoint x: 485, endPoint y: 289, distance: 169.1
click at [485, 289] on div "SearchWithCriteria9a6ffde5-1a96-467c-a88c-30b5babcb271 Work Title nu sieu [PERS…" at bounding box center [784, 289] width 829 height 31
type input "[PERSON_NAME] do"
click at [1107, 354] on button "Search" at bounding box center [1153, 369] width 92 height 31
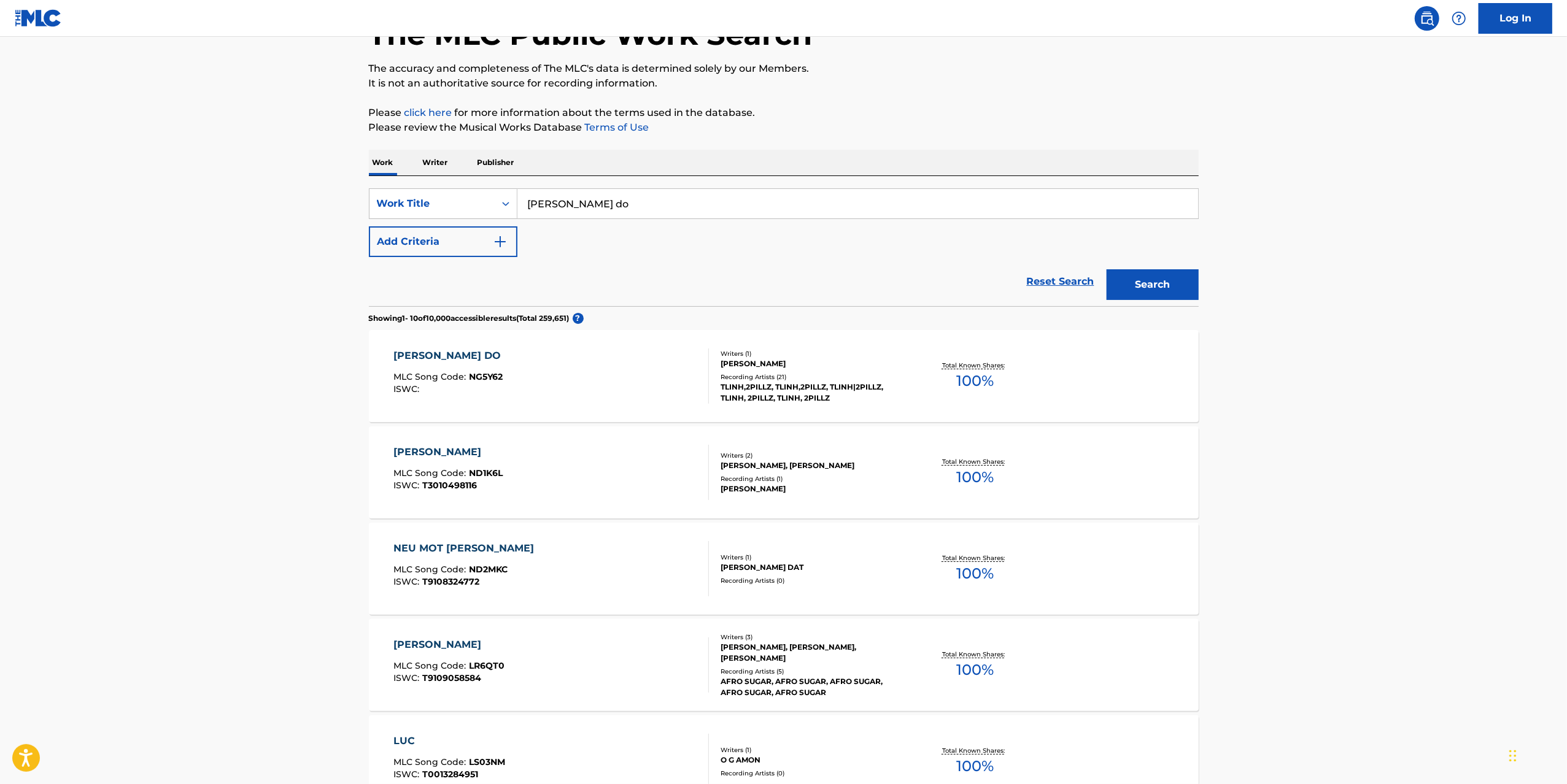
scroll to position [123, 0]
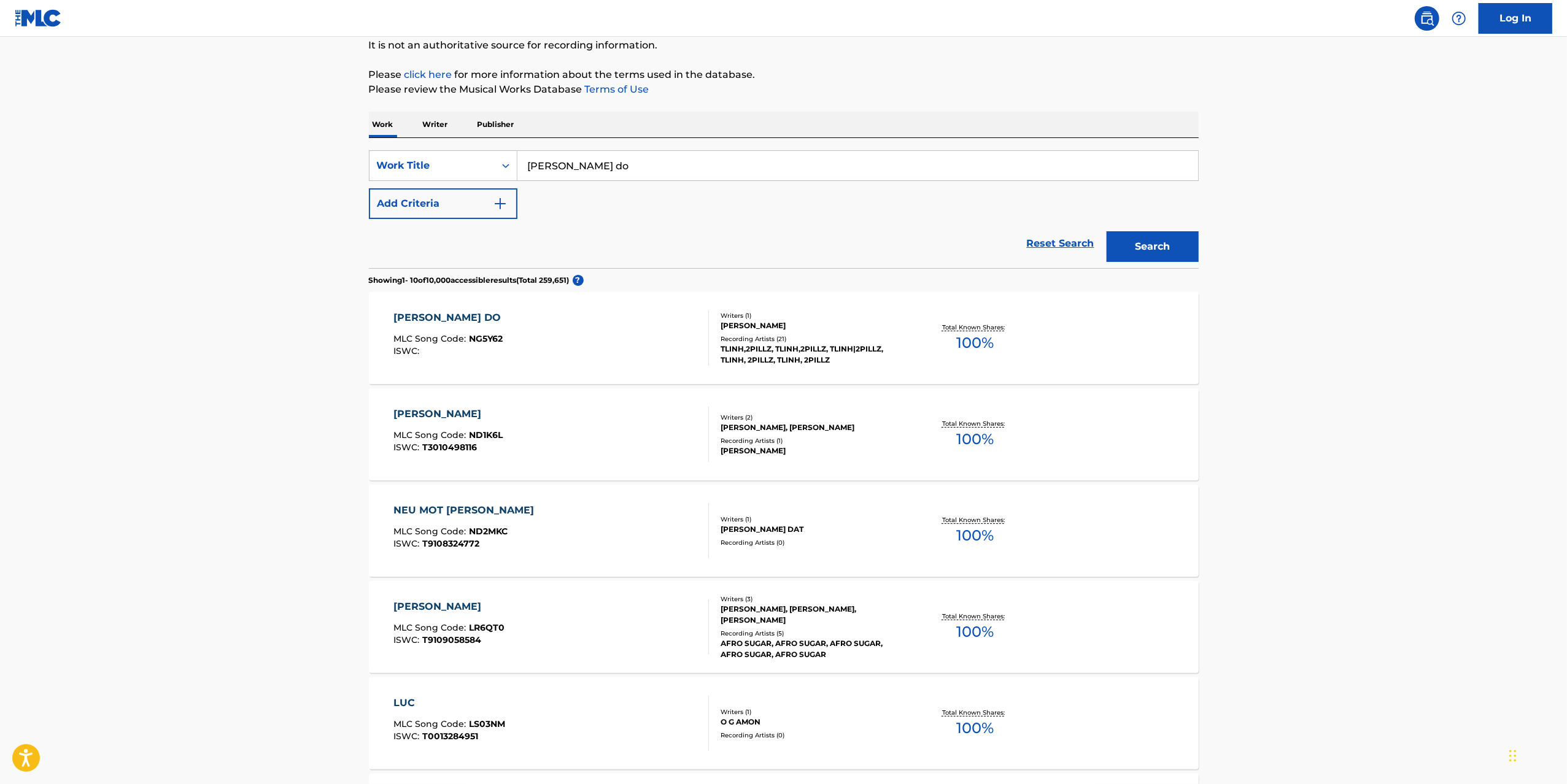
click at [873, 368] on div "[PERSON_NAME] DO MLC Song Code : NG5Y62 ISWC : Writers ( 1 ) [PERSON_NAME] Reco…" at bounding box center [784, 338] width 829 height 92
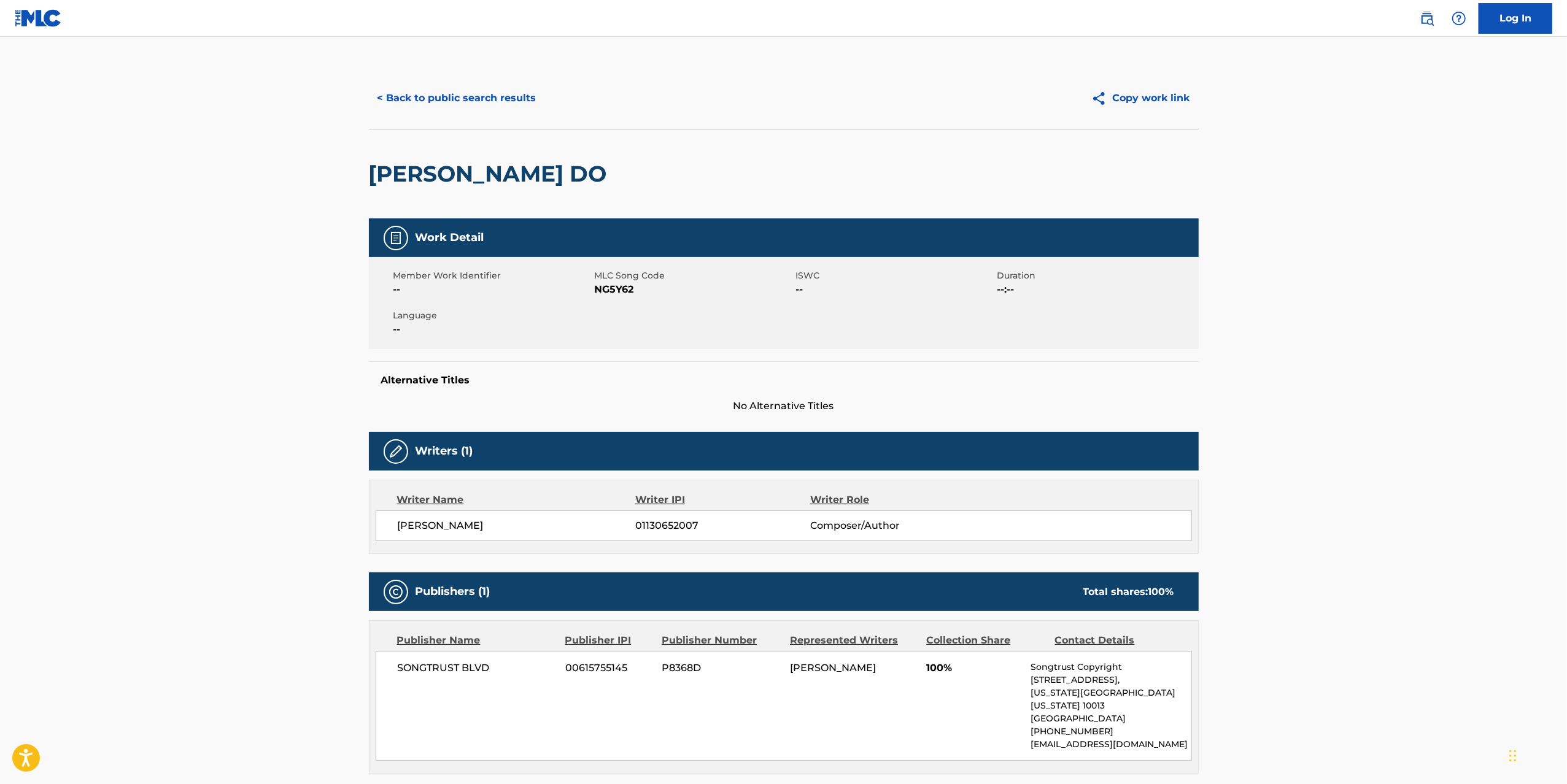
scroll to position [123, 0]
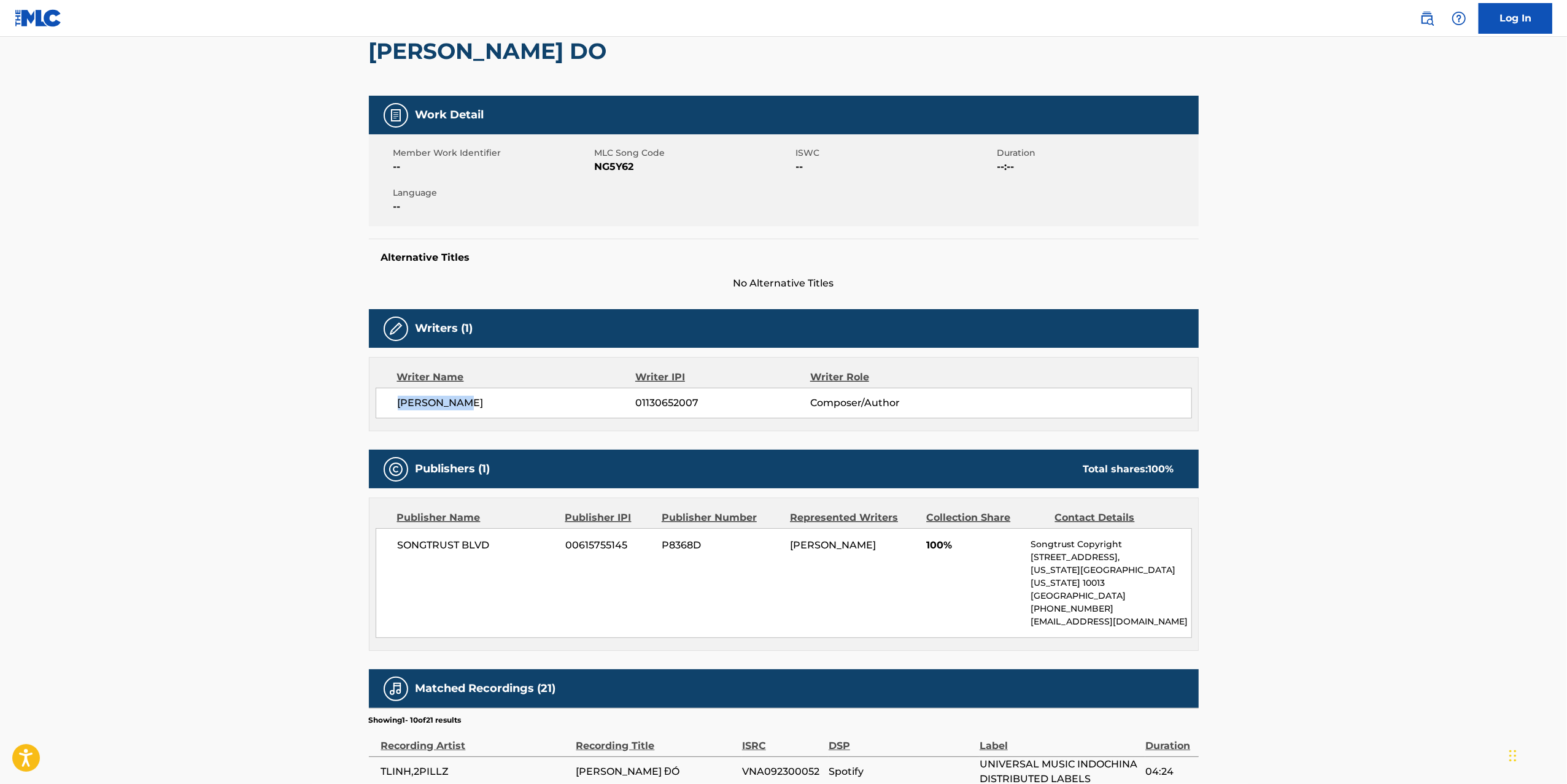
drag, startPoint x: 479, startPoint y: 412, endPoint x: 378, endPoint y: 419, distance: 101.2
click at [378, 419] on div "Writer Name Writer IPI Writer Role [PERSON_NAME] 01130652007 Composer/Author" at bounding box center [784, 394] width 829 height 74
drag, startPoint x: 378, startPoint y: 415, endPoint x: 504, endPoint y: 409, distance: 126.1
click at [504, 409] on div "[PERSON_NAME] 01130652007 Composer/Author" at bounding box center [784, 403] width 816 height 31
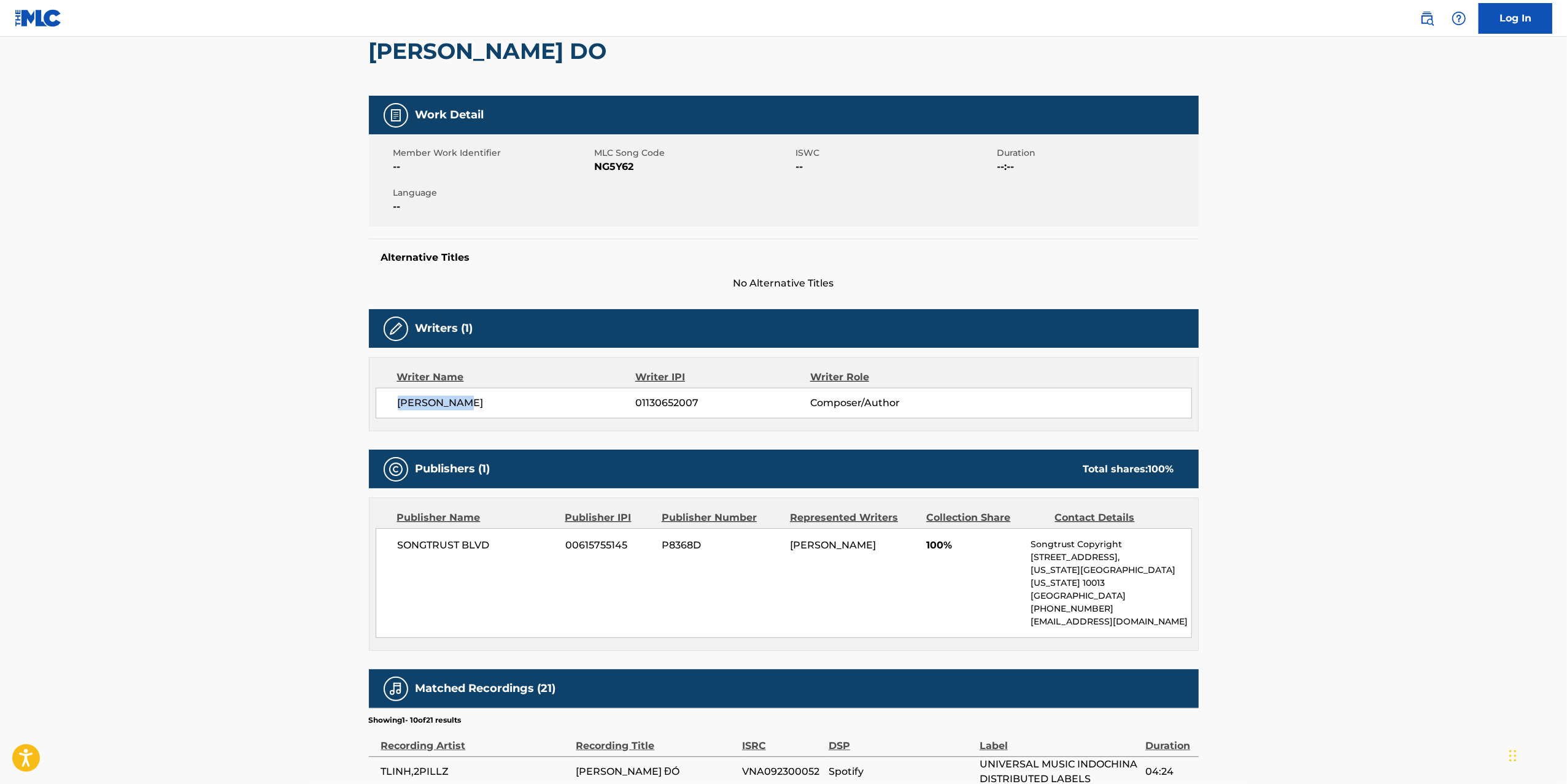
click at [504, 409] on span "[PERSON_NAME]" at bounding box center [517, 403] width 238 height 15
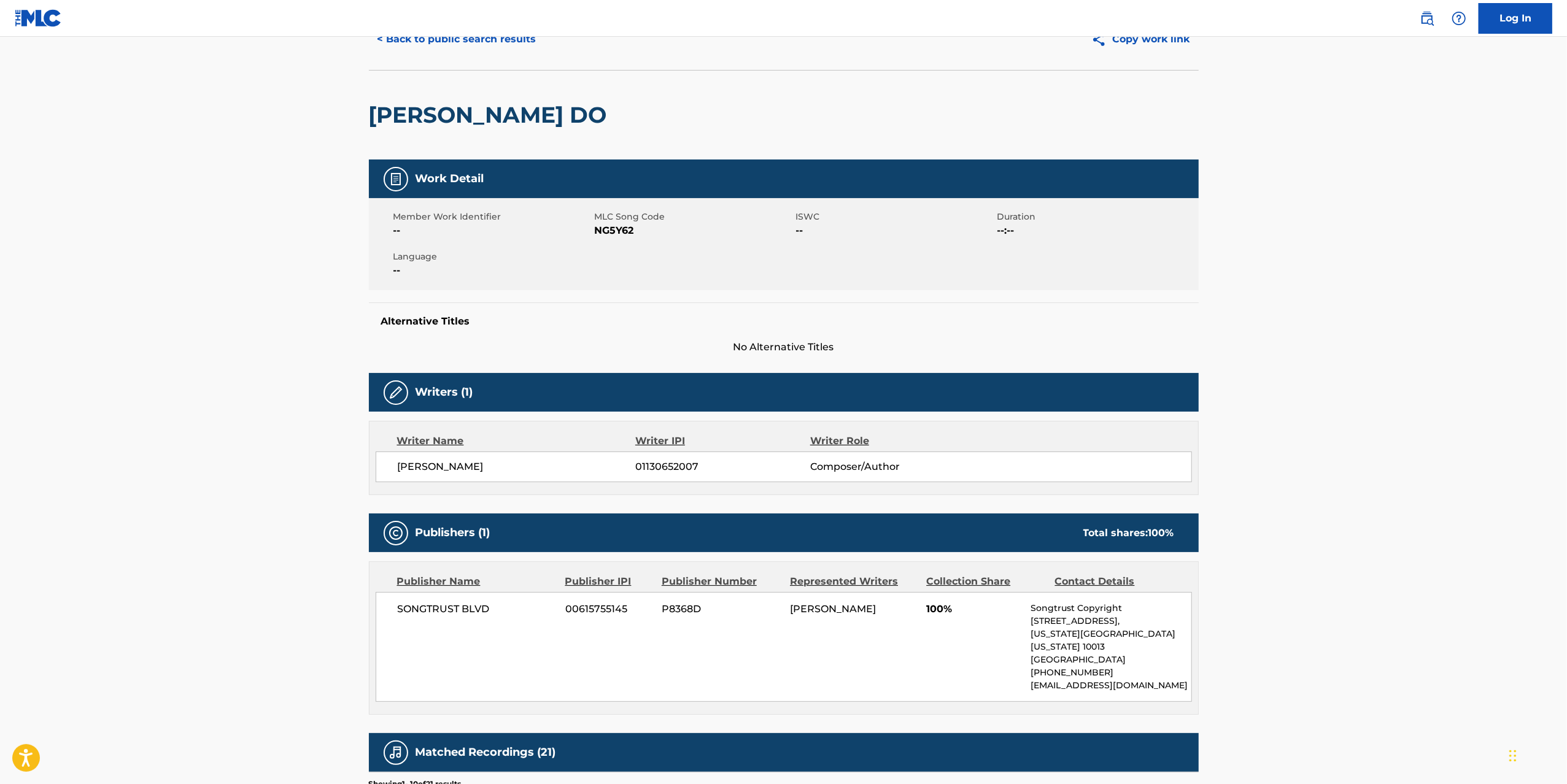
scroll to position [22, 0]
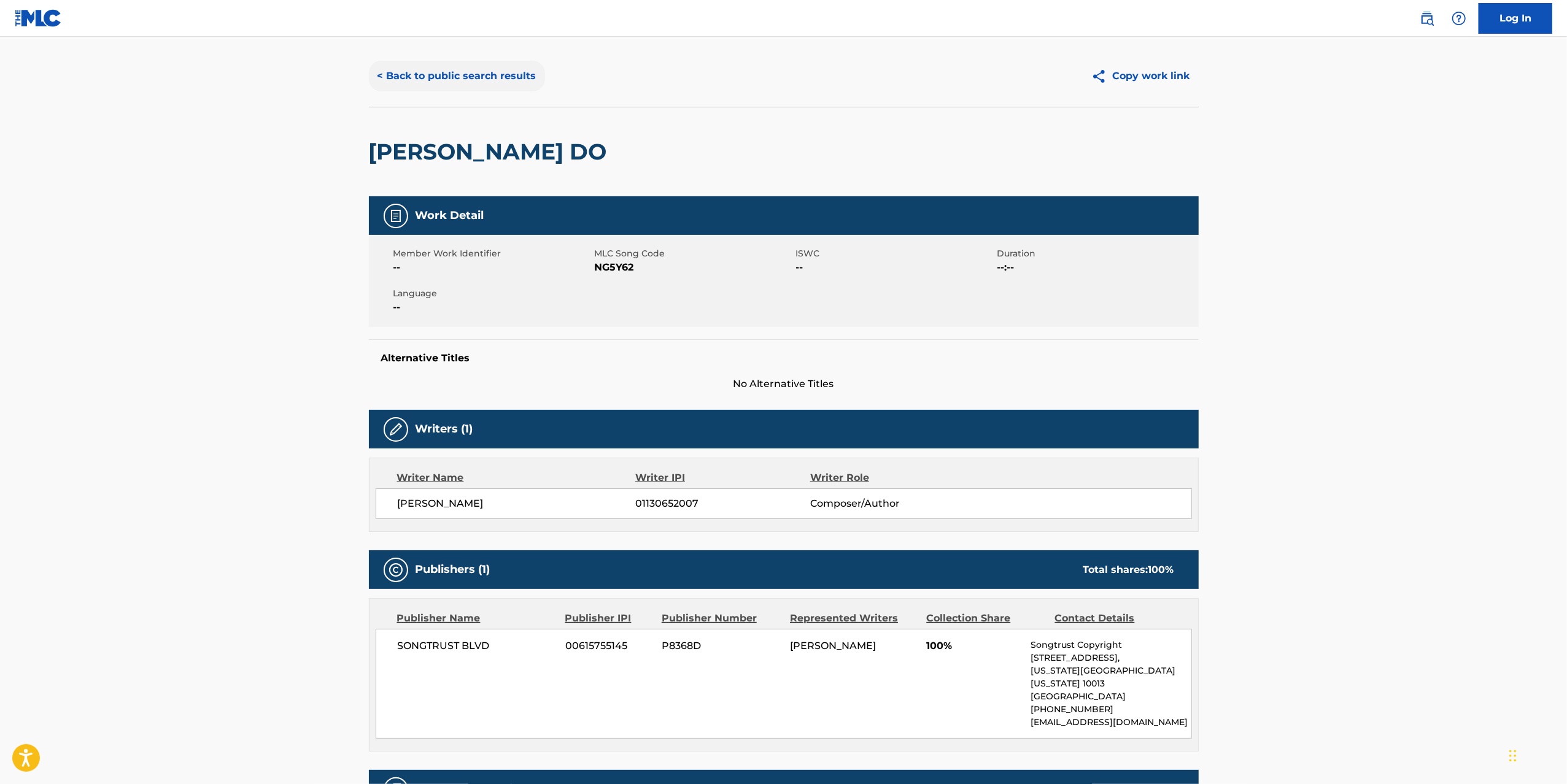
click at [505, 71] on button "< Back to public search results" at bounding box center [457, 76] width 176 height 31
